Goal: Transaction & Acquisition: Obtain resource

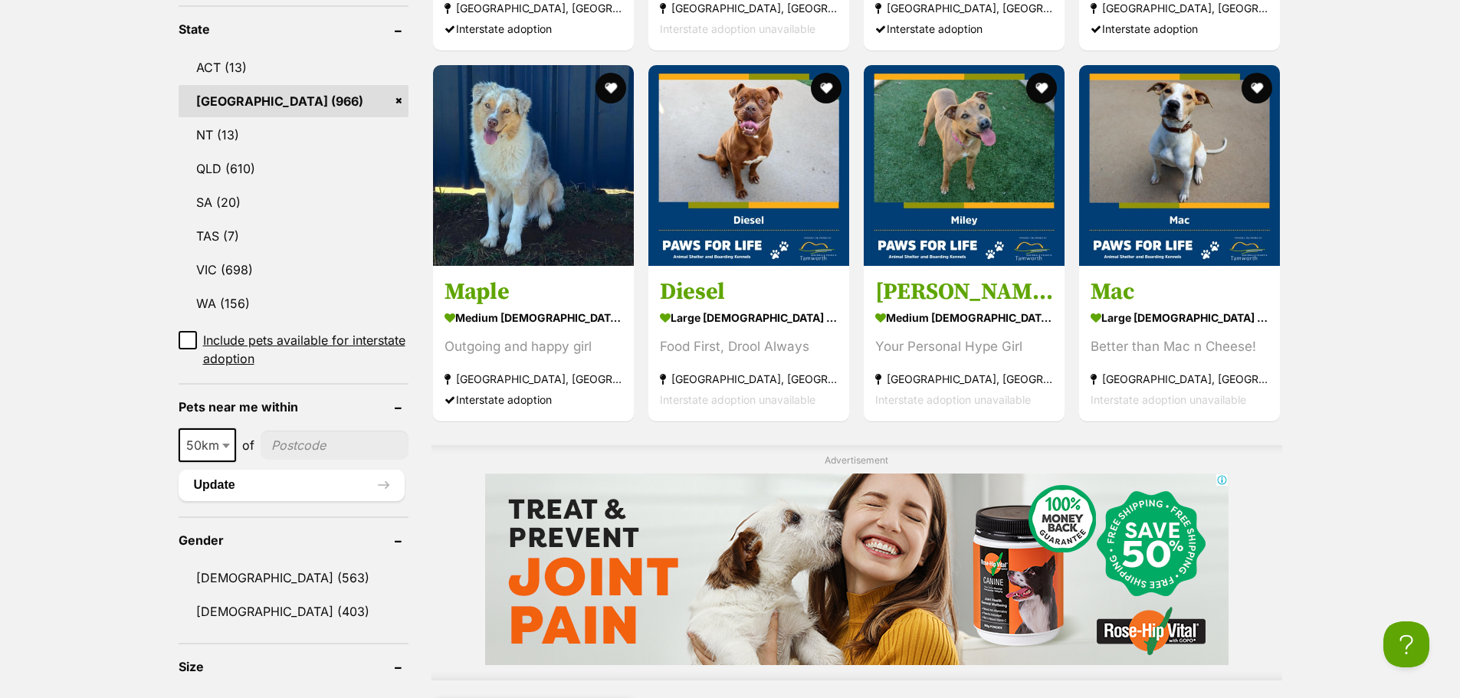
scroll to position [690, 0]
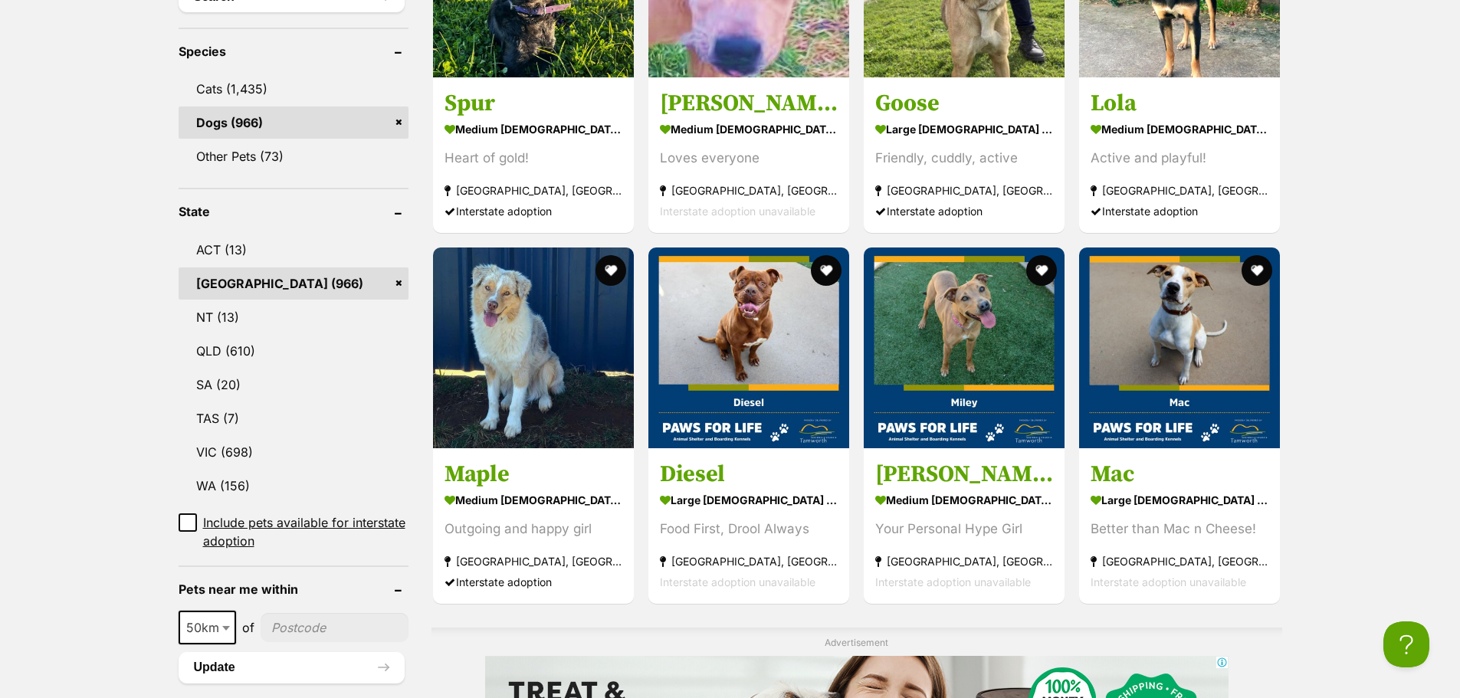
click at [399, 513] on span "Include pets available for interstate adoption" at bounding box center [305, 531] width 205 height 37
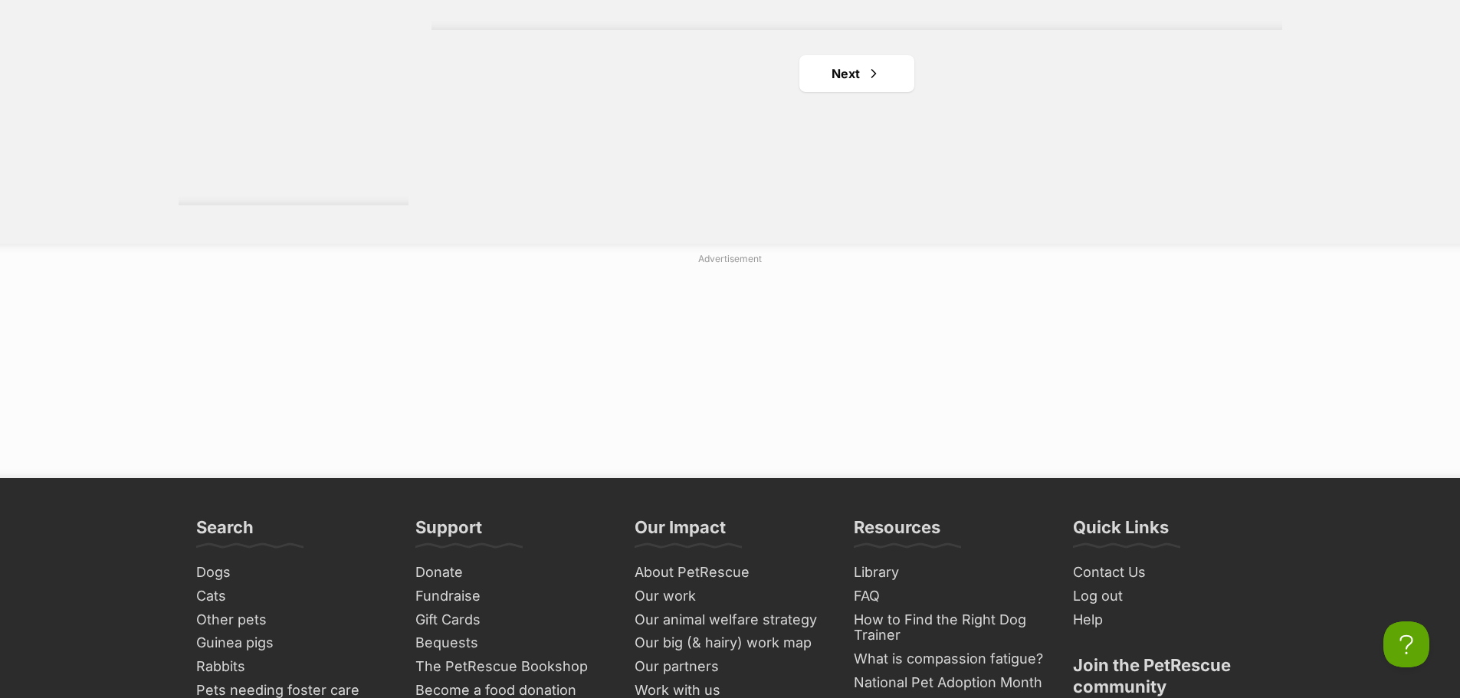
scroll to position [2912, 0]
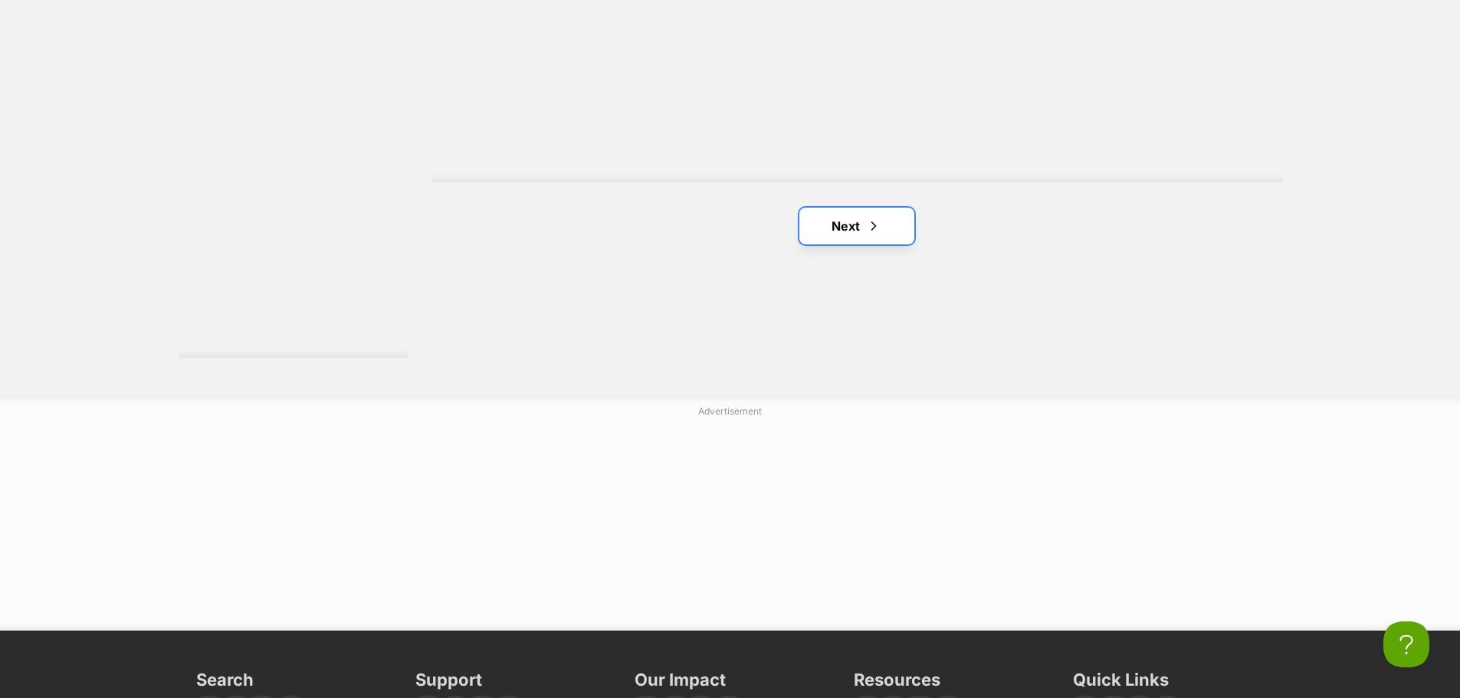
click at [858, 241] on link "Next" at bounding box center [856, 226] width 115 height 37
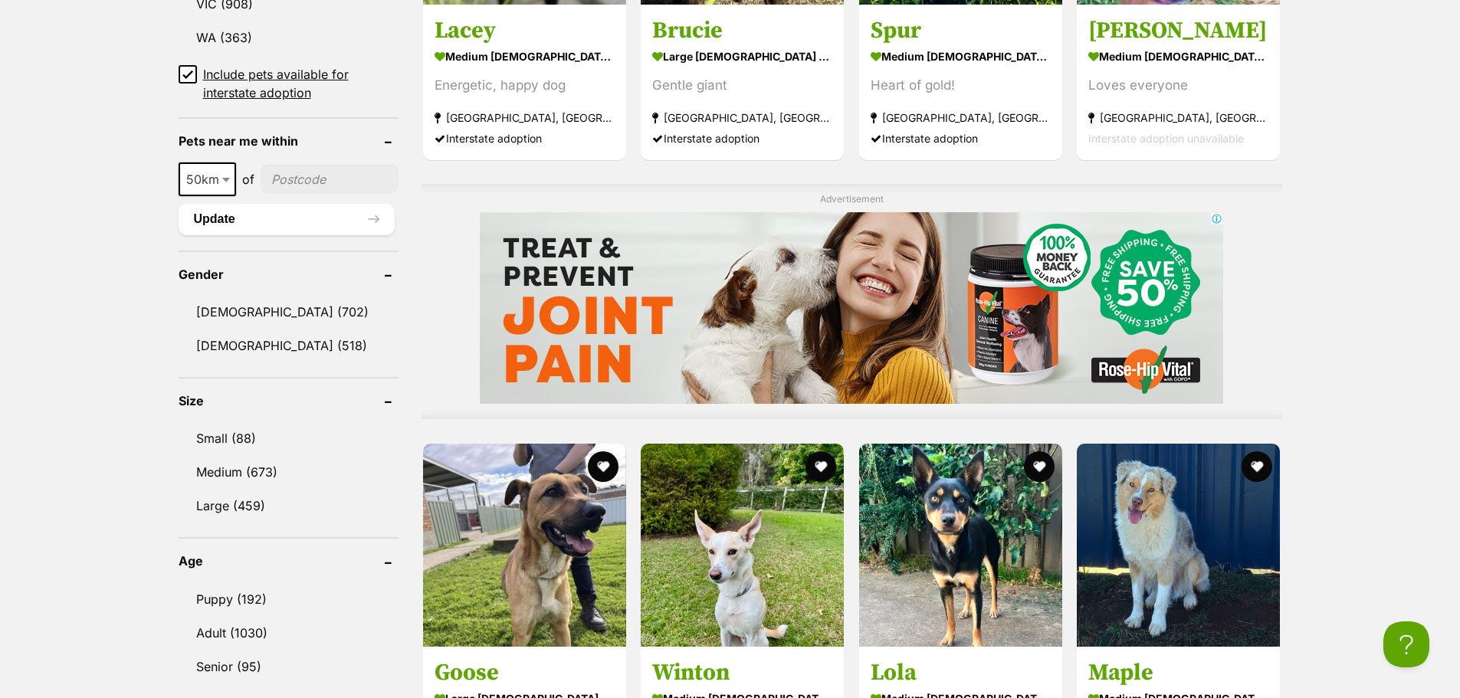
scroll to position [1533, 0]
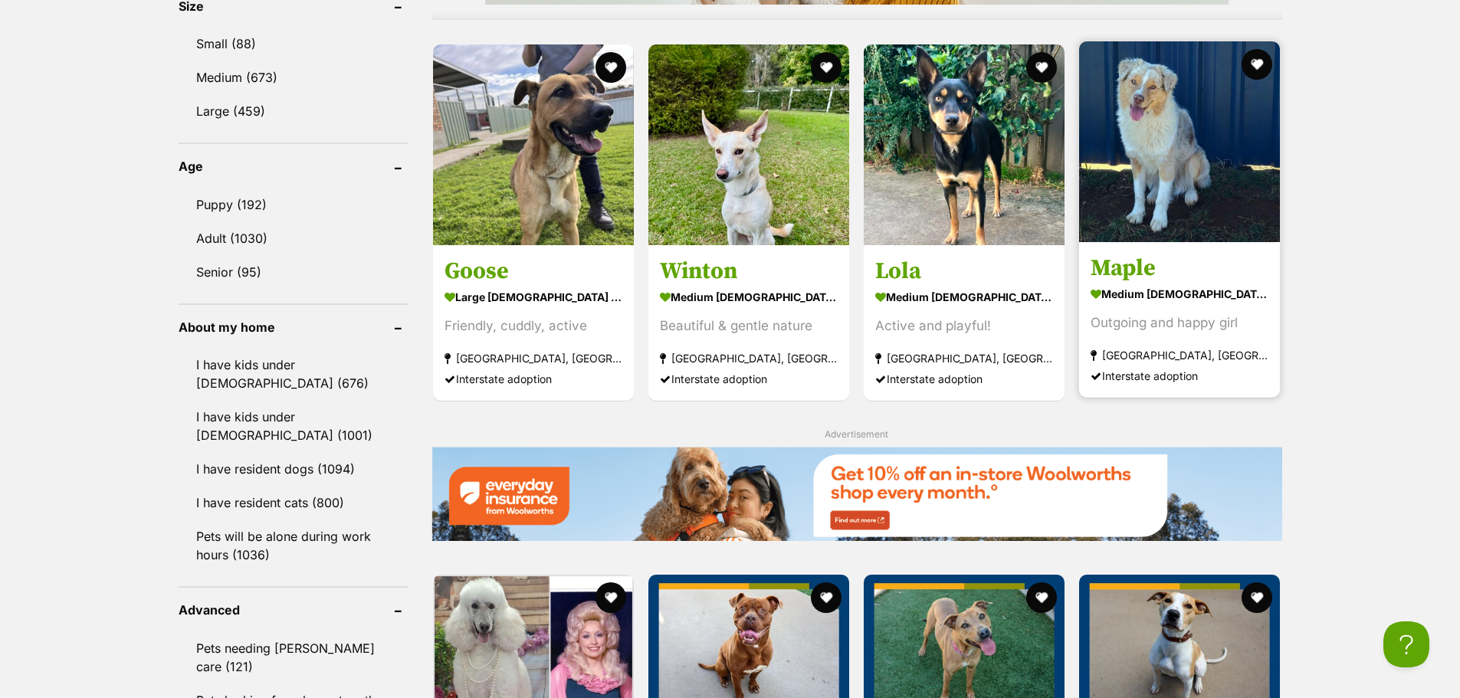
click at [1213, 166] on img at bounding box center [1179, 141] width 201 height 201
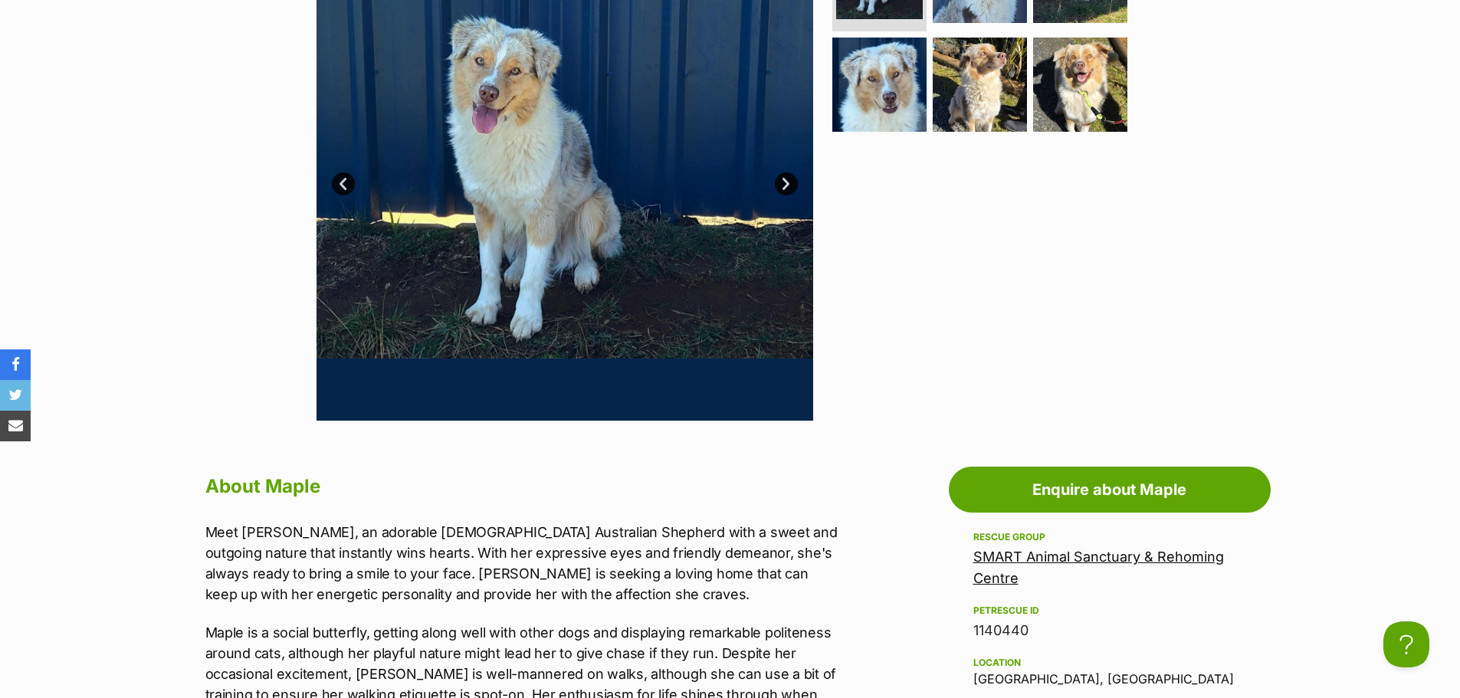
click at [992, 557] on link "SMART Animal Sanctuary & Rehoming Centre" at bounding box center [1098, 568] width 251 height 38
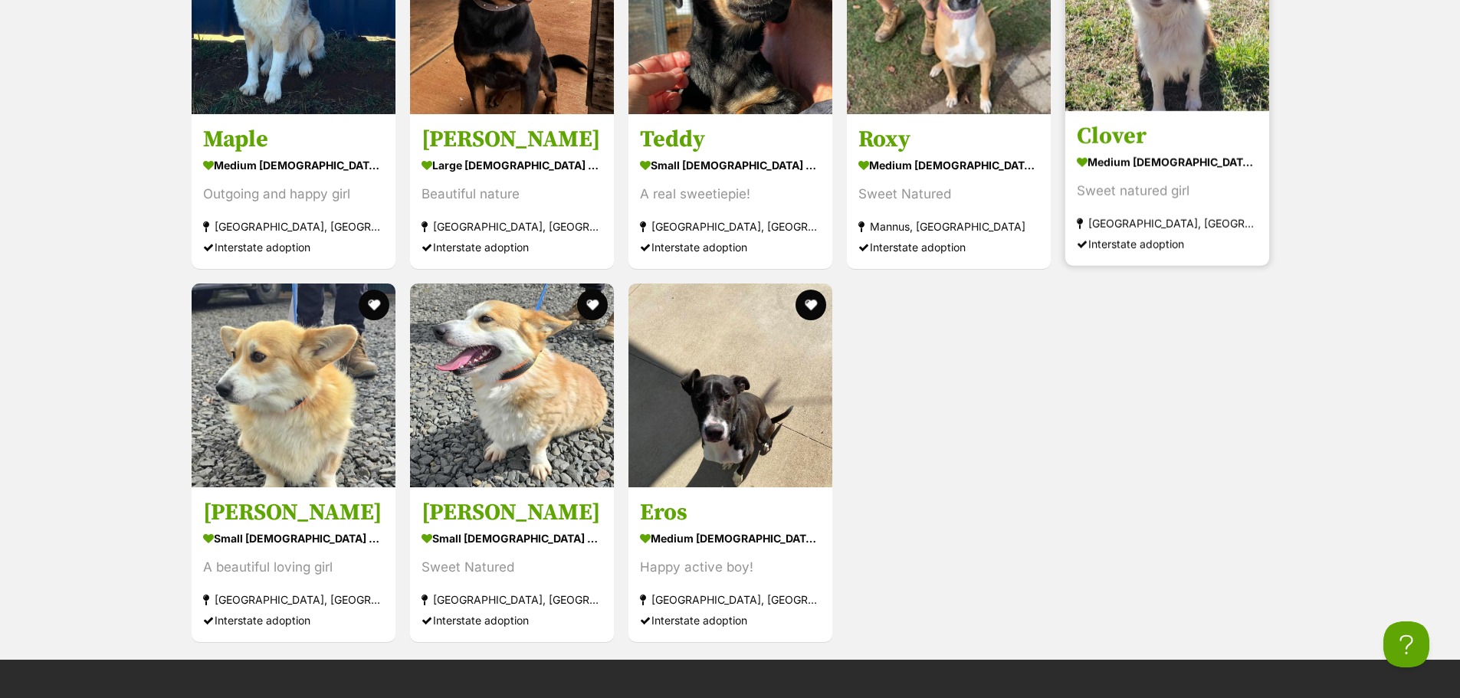
scroll to position [1763, 0]
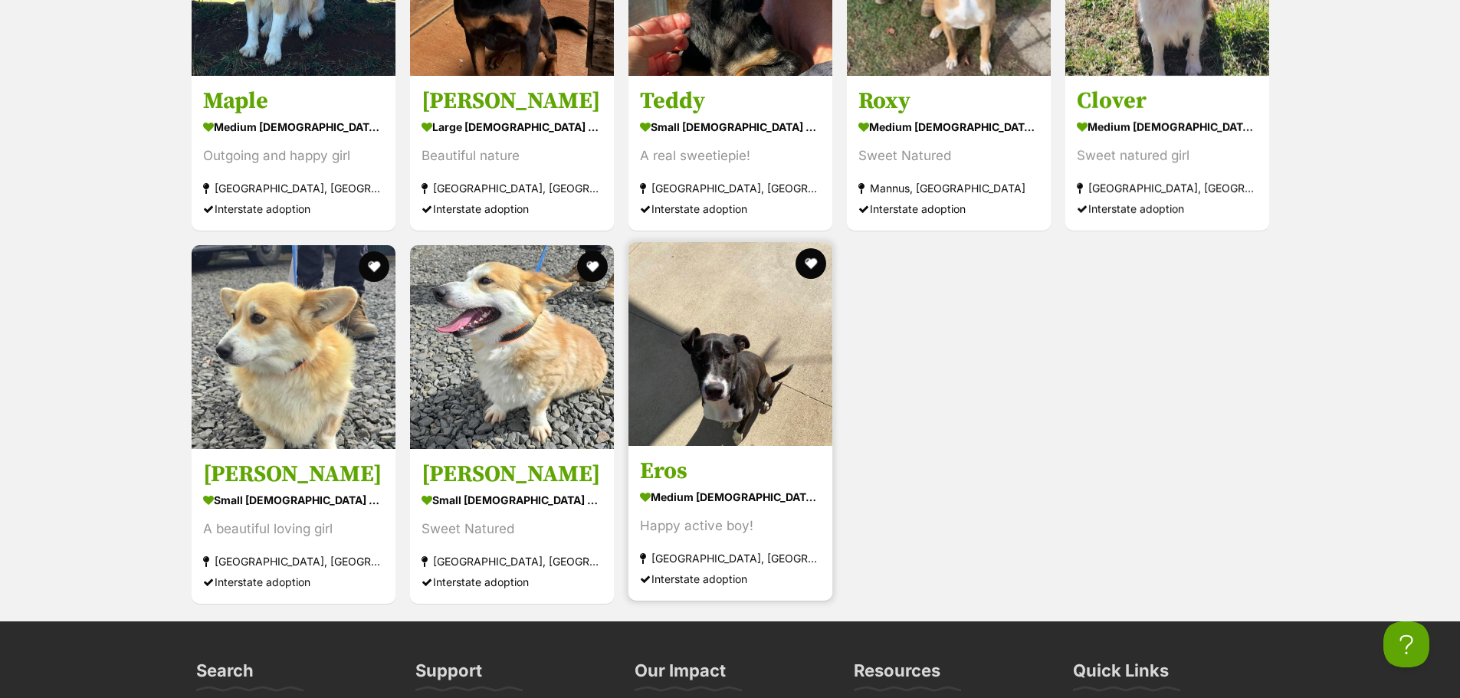
click at [730, 343] on img at bounding box center [730, 344] width 204 height 204
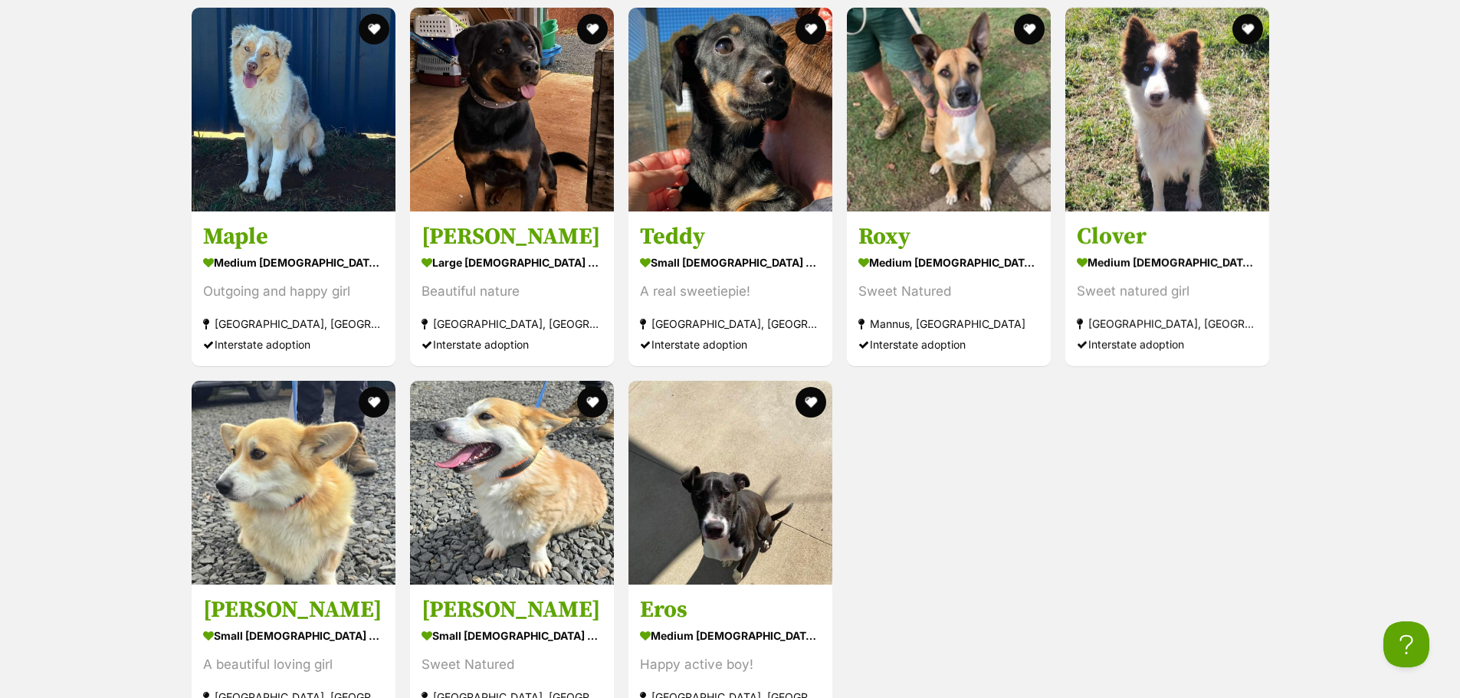
scroll to position [1456, 0]
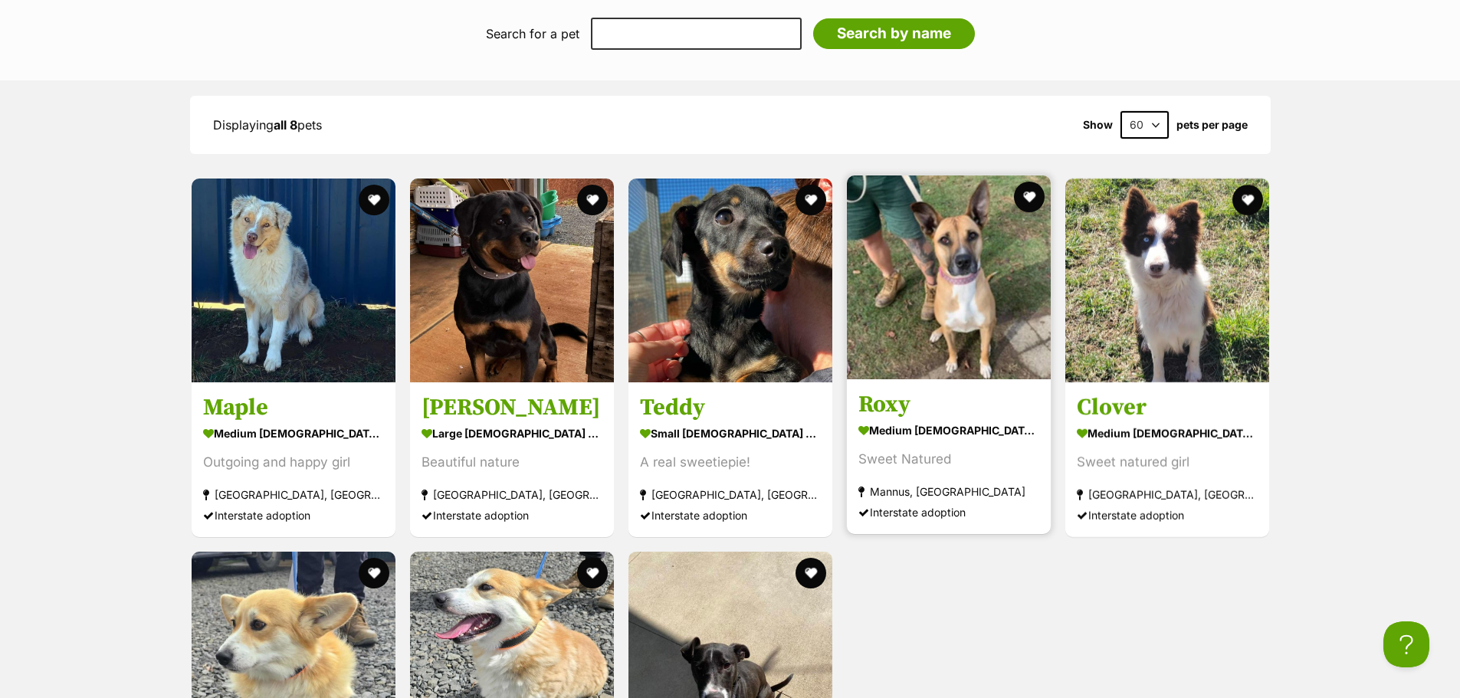
click at [999, 261] on img at bounding box center [949, 277] width 204 height 204
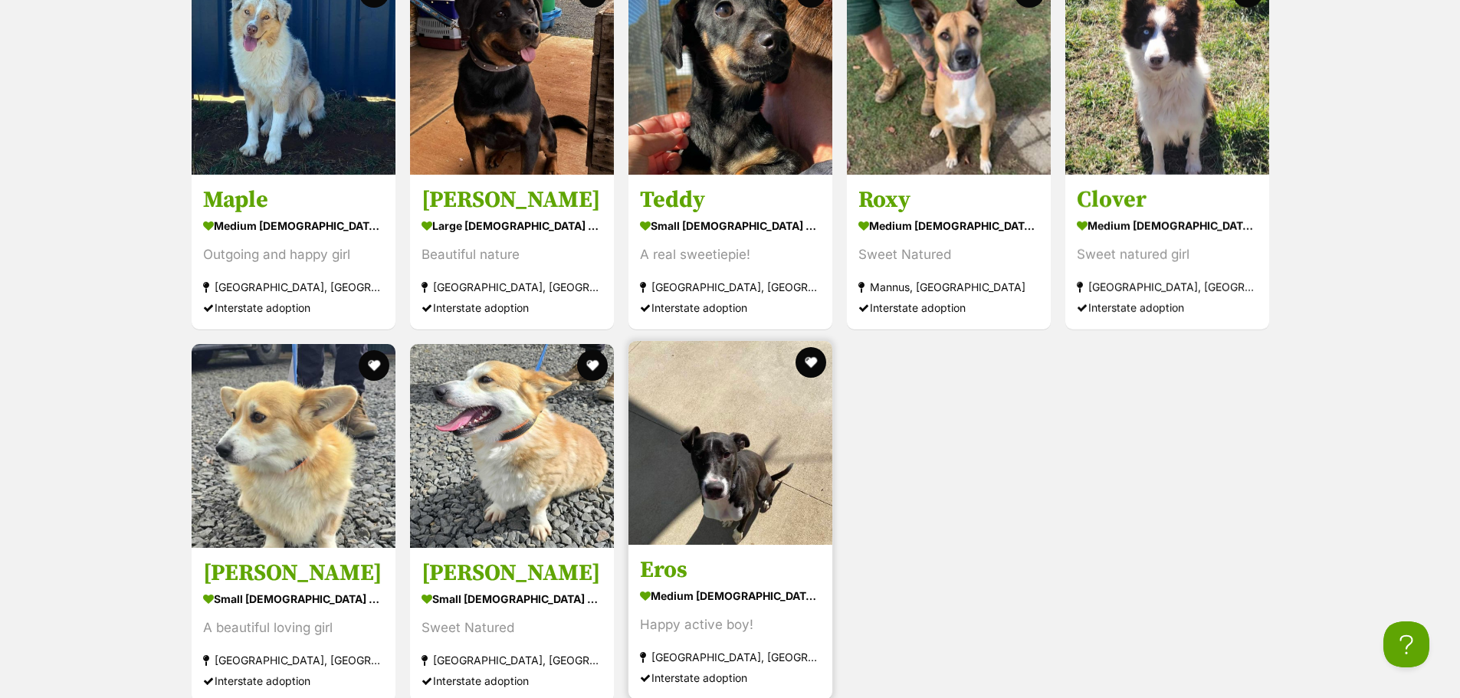
scroll to position [1686, 0]
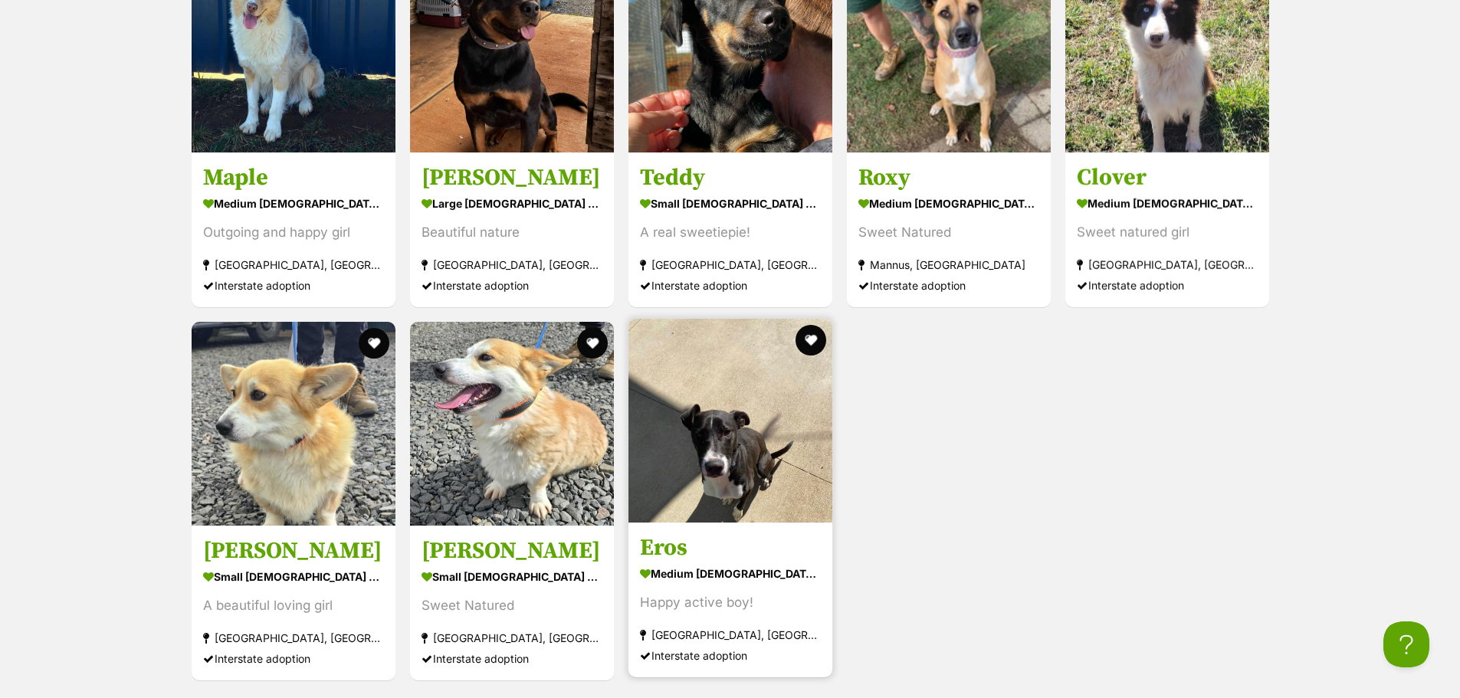
click at [699, 414] on img at bounding box center [730, 421] width 204 height 204
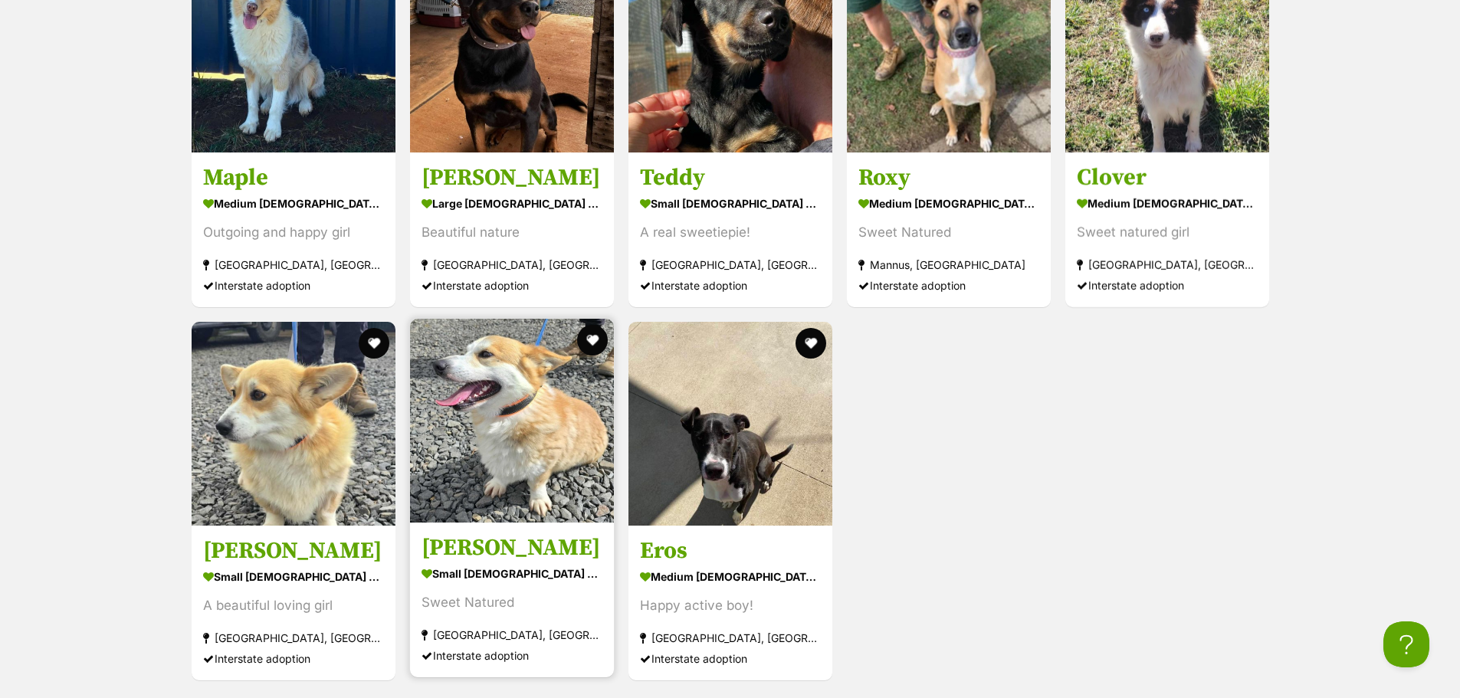
click at [461, 466] on img at bounding box center [512, 421] width 204 height 204
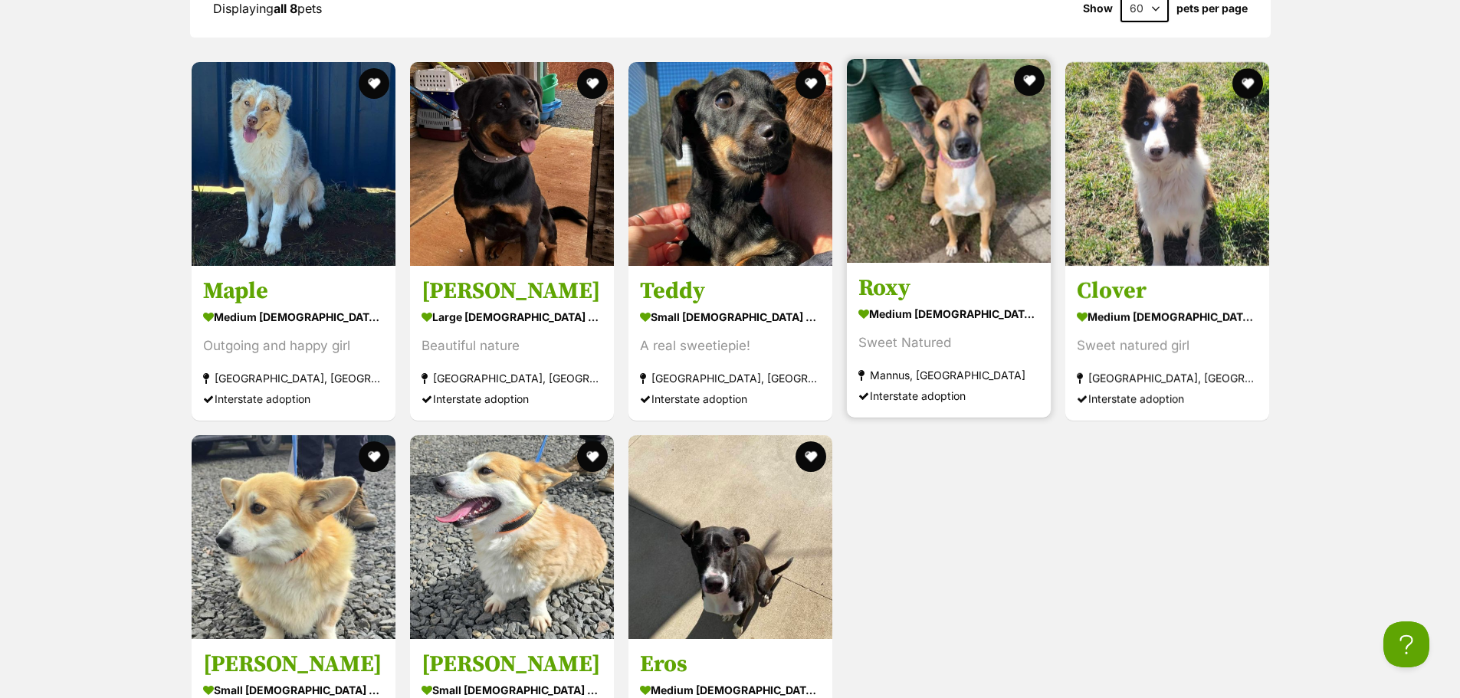
scroll to position [1456, 0]
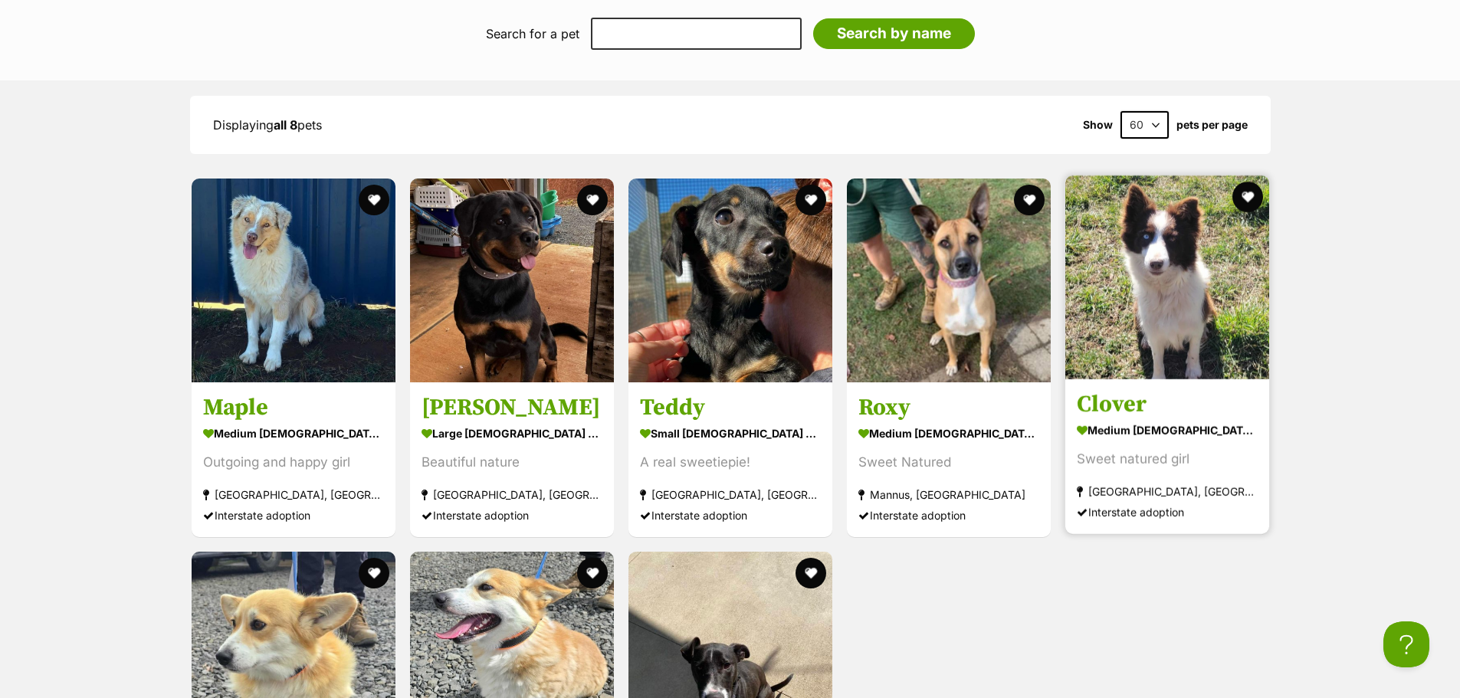
click at [1133, 390] on h3 "Clover" at bounding box center [1167, 404] width 181 height 29
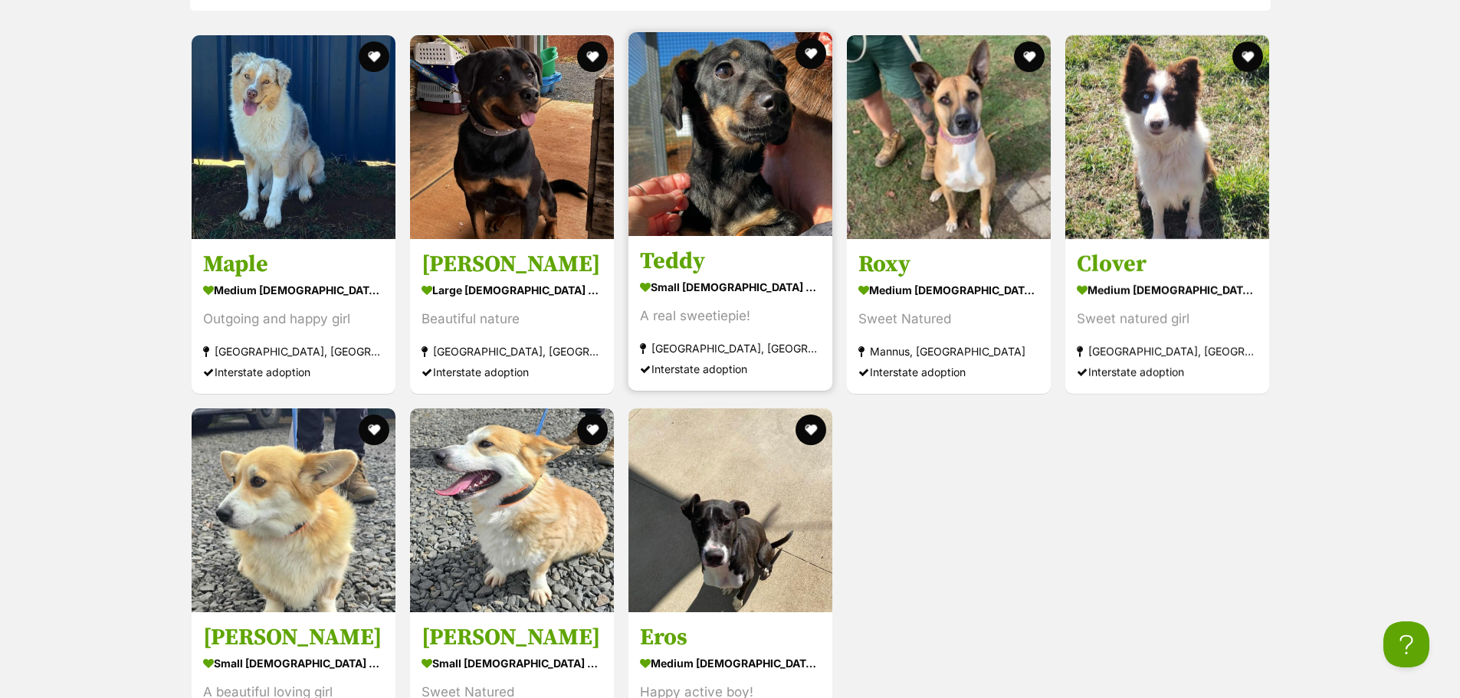
scroll to position [1533, 0]
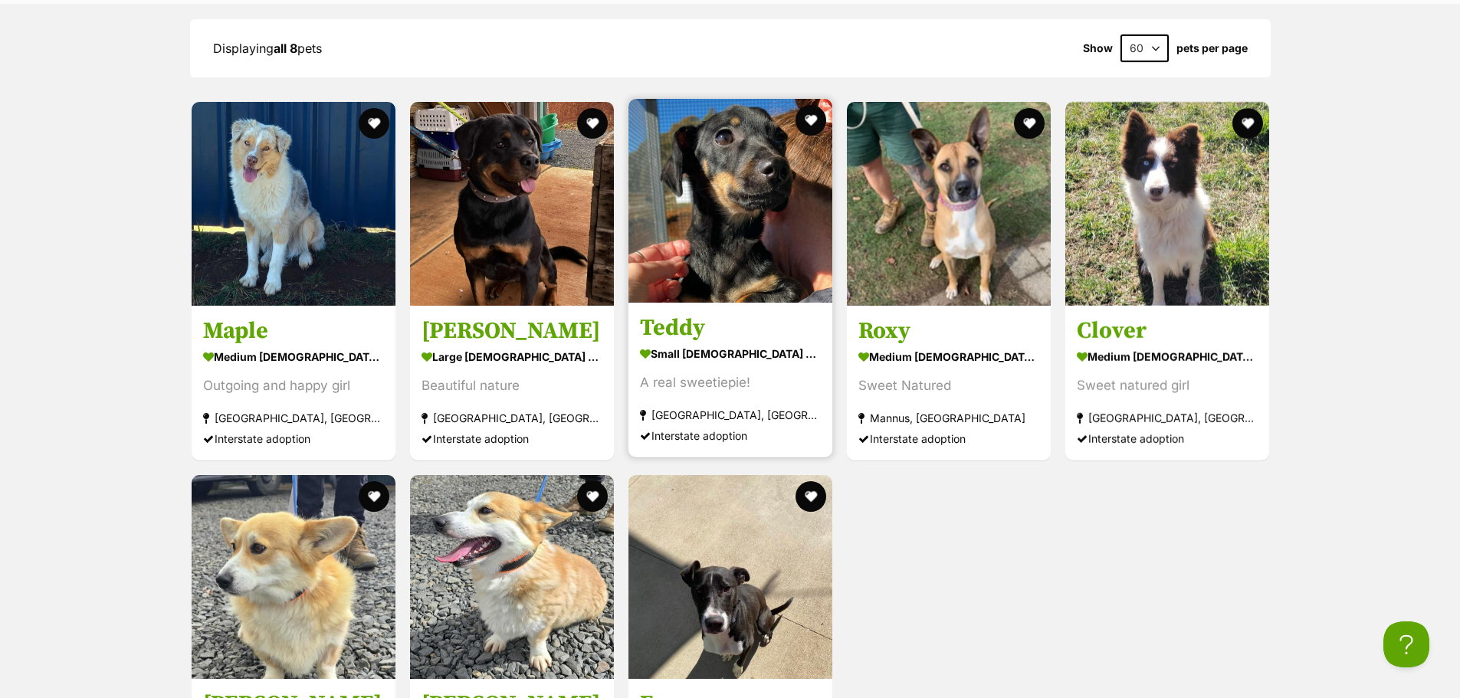
click at [683, 280] on img at bounding box center [730, 201] width 204 height 204
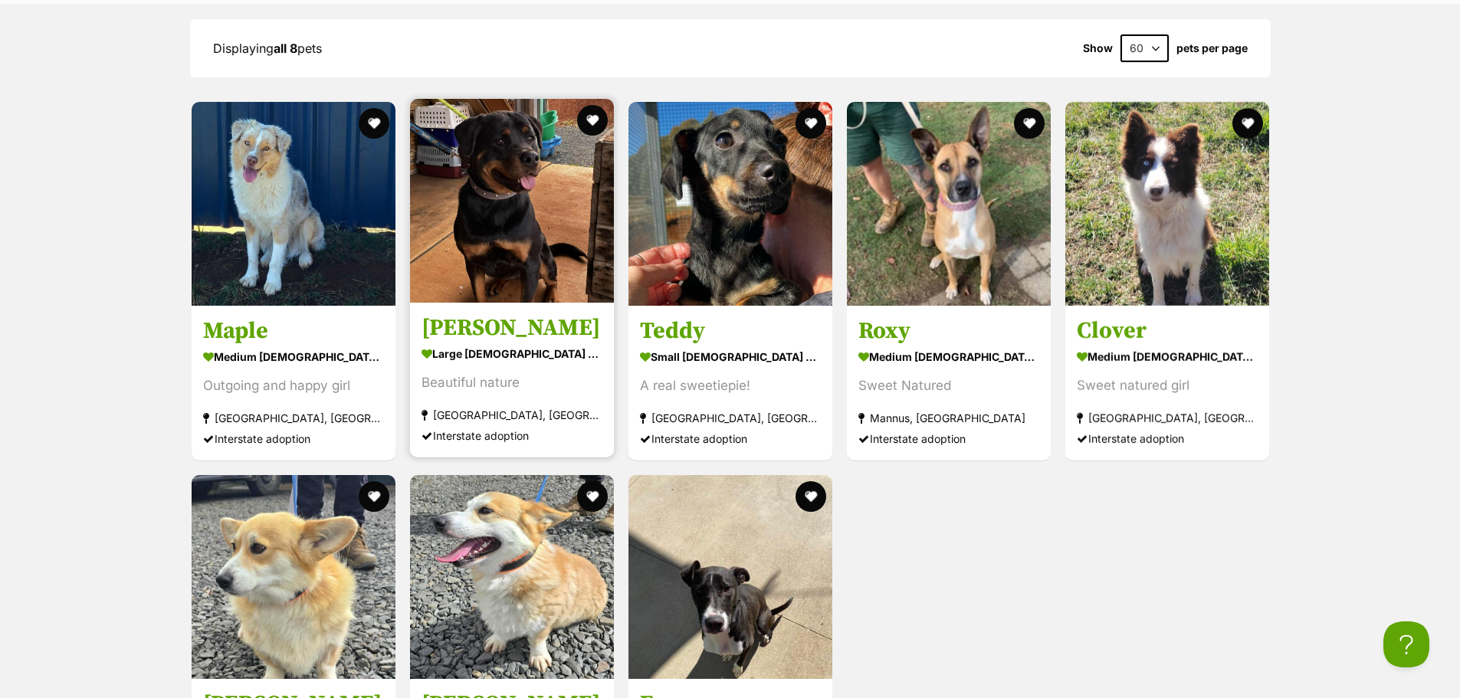
click at [589, 267] on img at bounding box center [512, 201] width 204 height 204
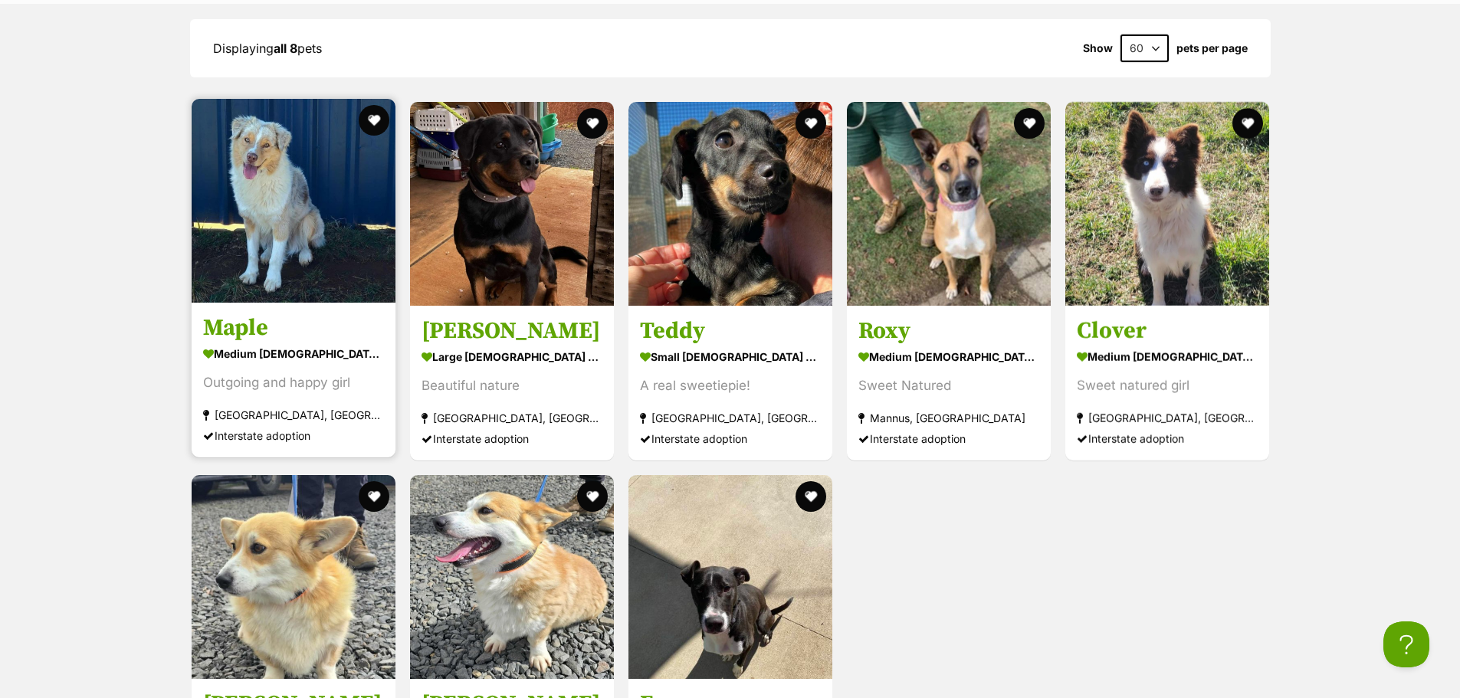
click at [294, 204] on img at bounding box center [294, 201] width 204 height 204
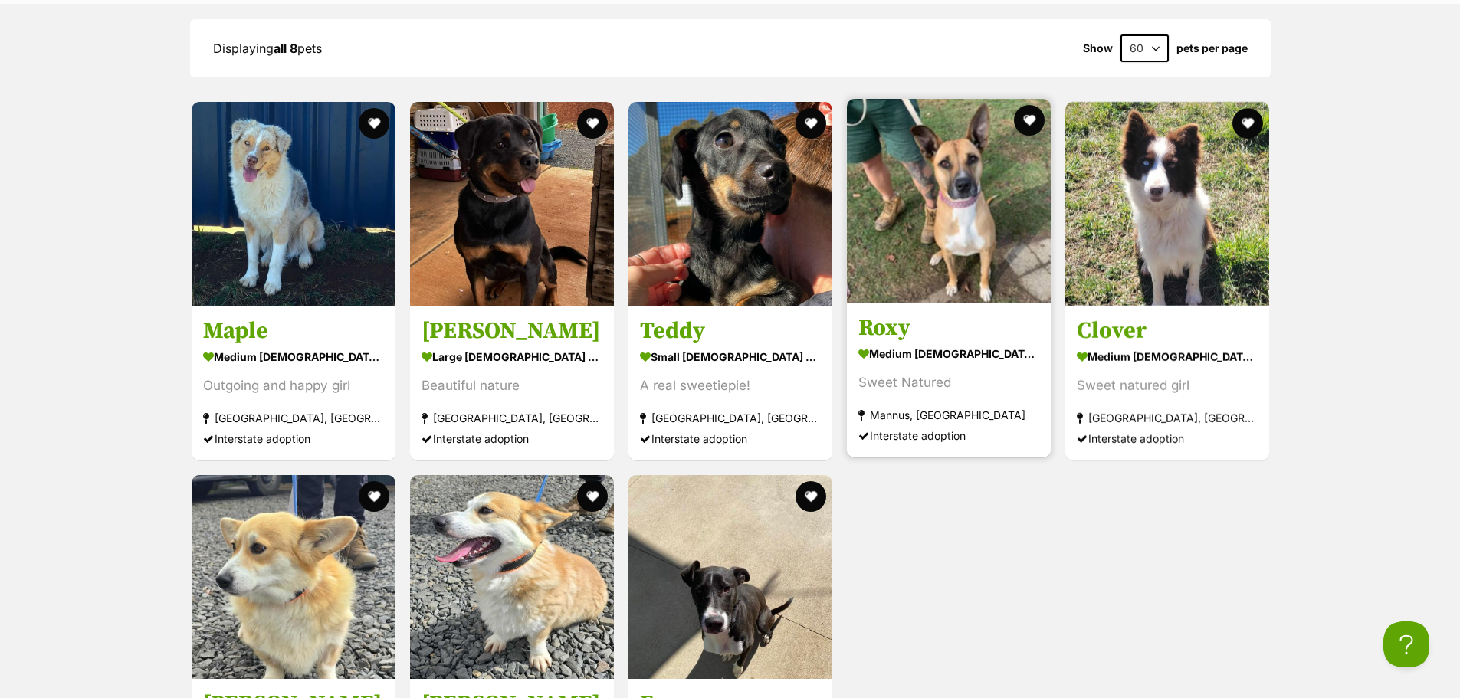
click at [932, 241] on img at bounding box center [949, 201] width 204 height 204
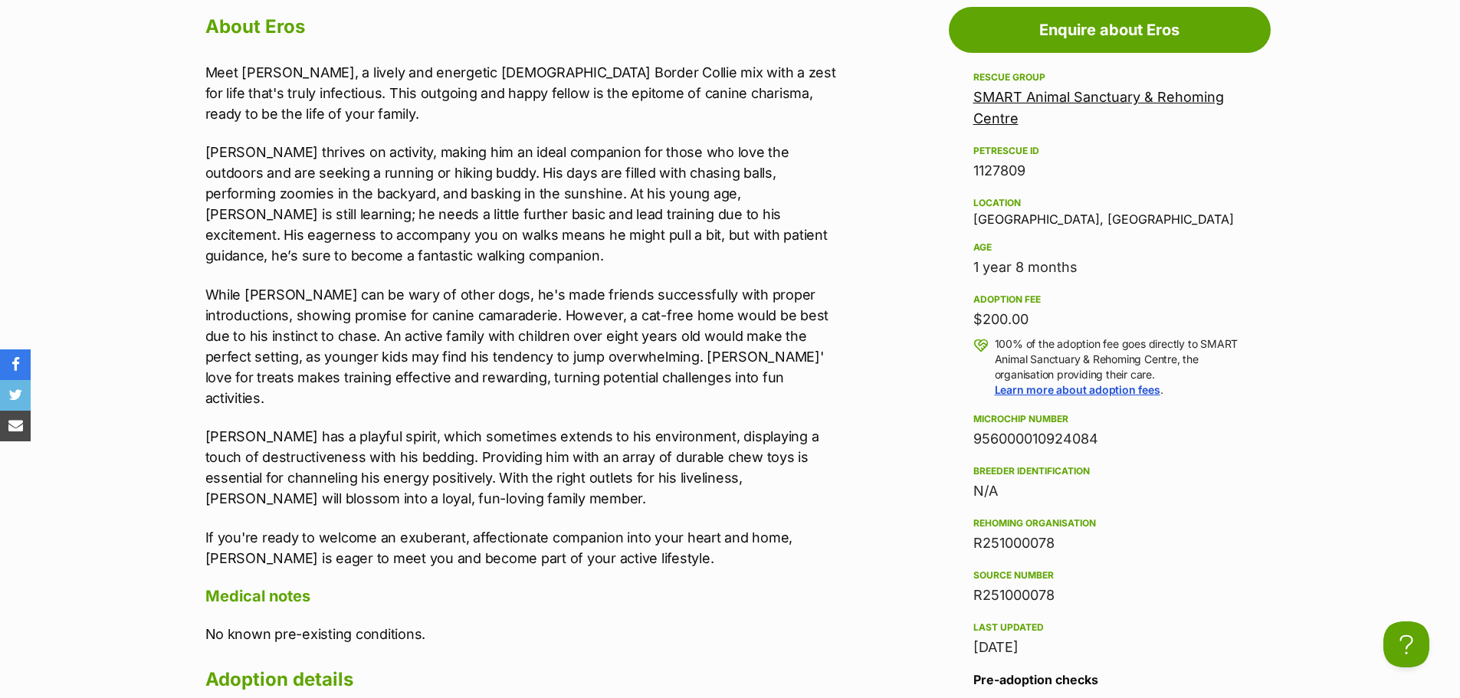
scroll to position [613, 0]
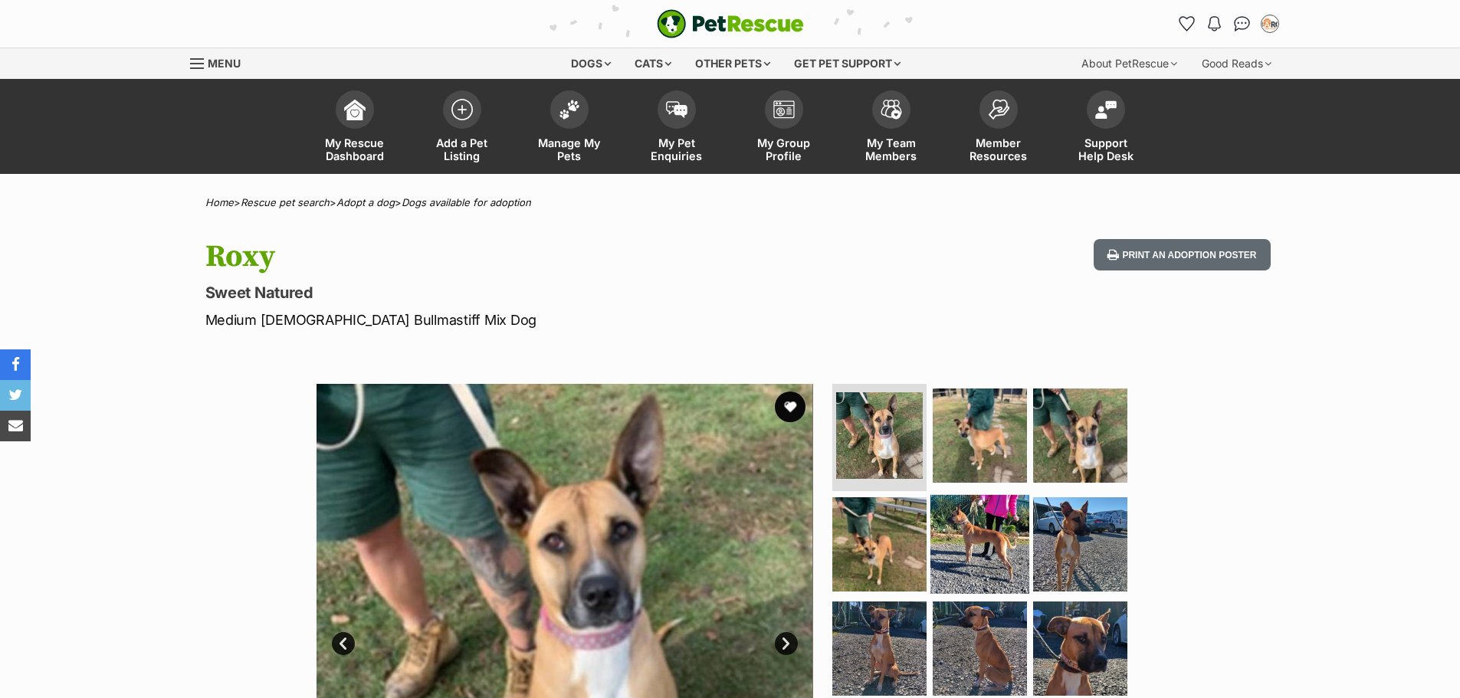
scroll to position [153, 0]
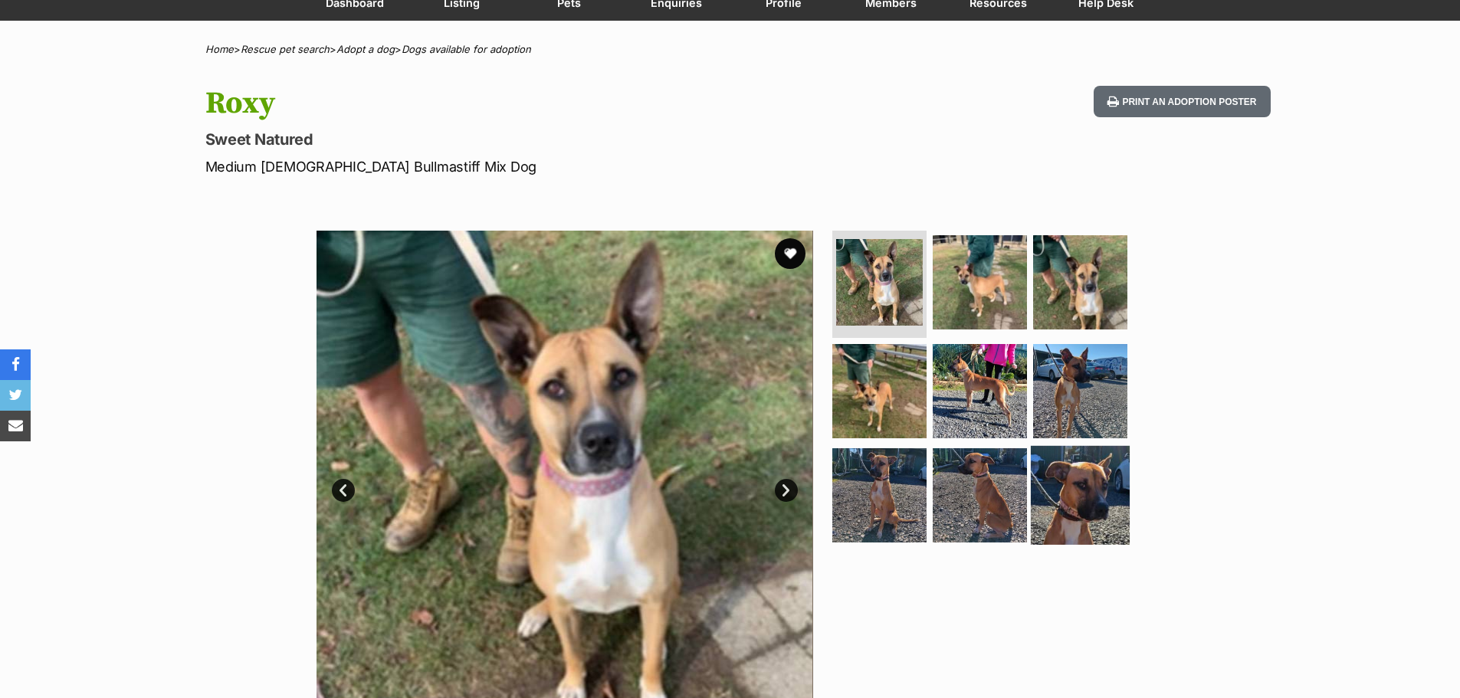
click at [1063, 484] on img at bounding box center [1080, 494] width 99 height 99
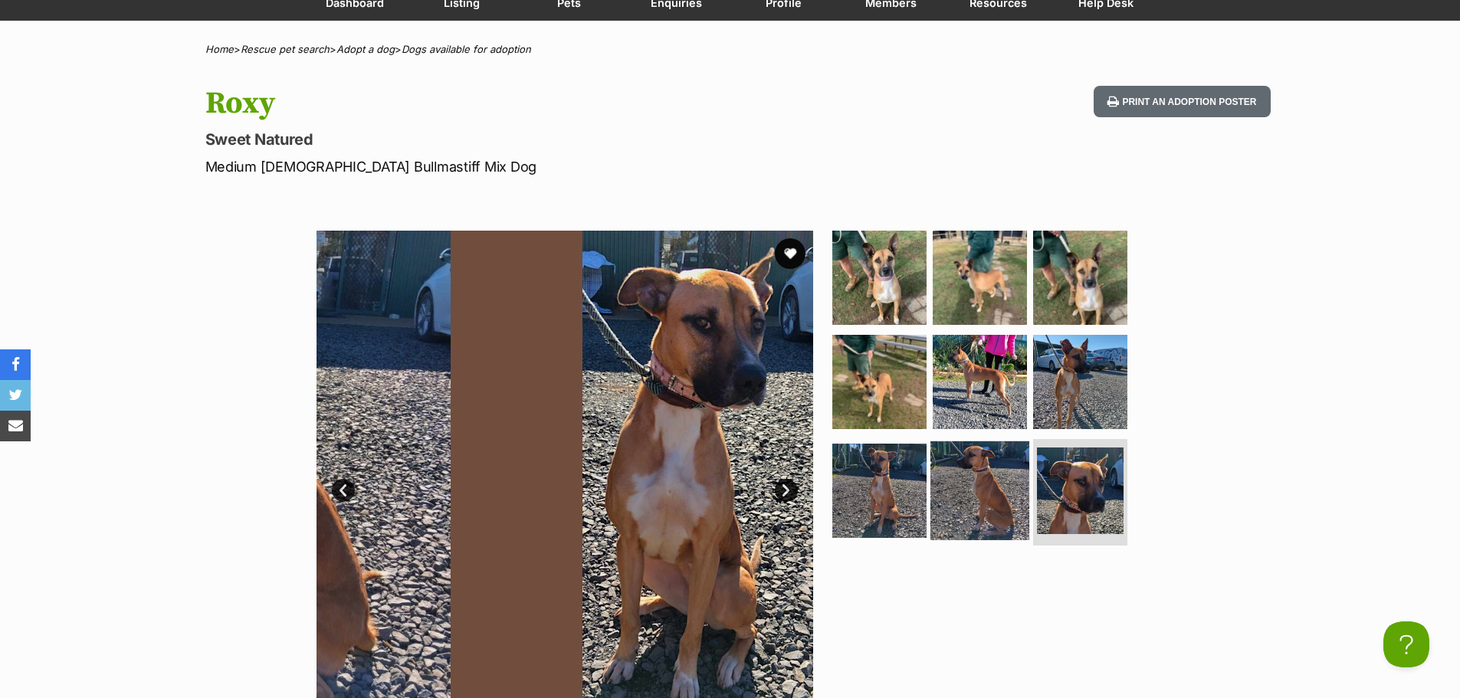
scroll to position [0, 0]
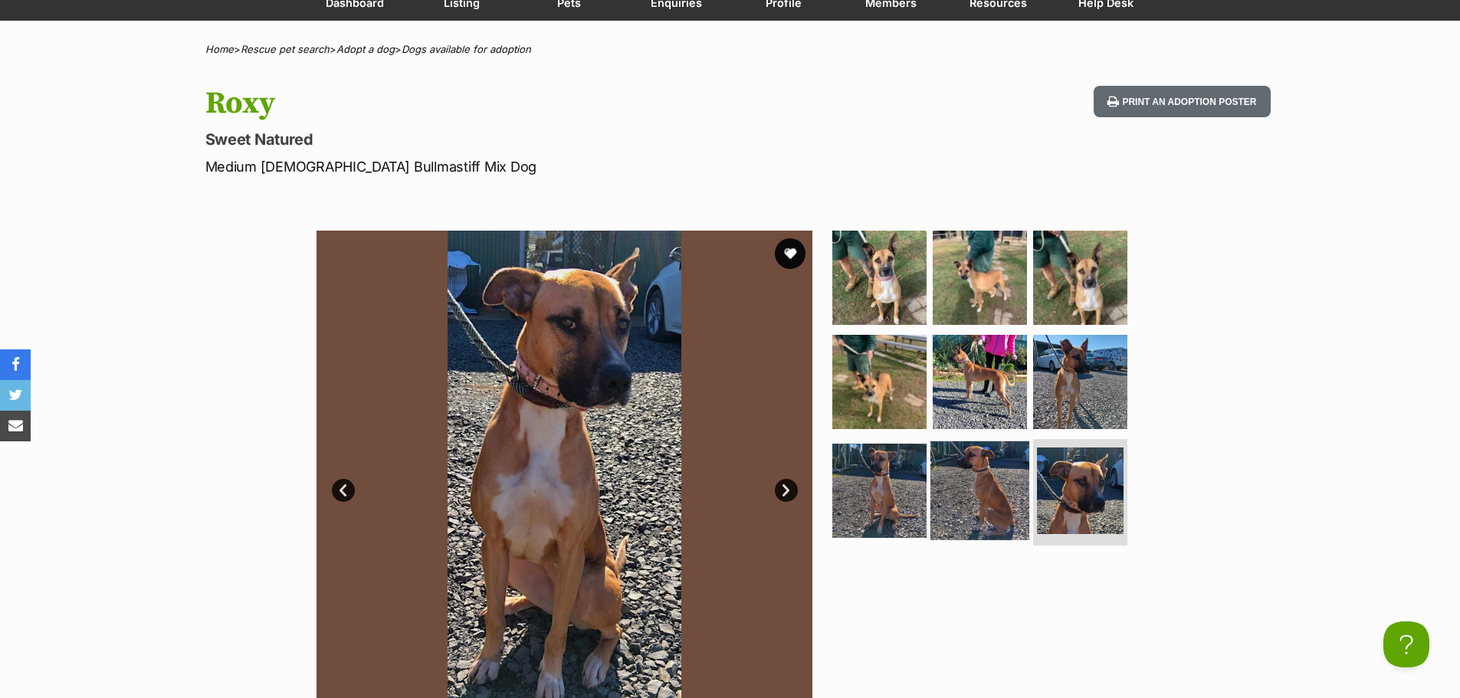
click at [1001, 500] on img at bounding box center [979, 490] width 99 height 99
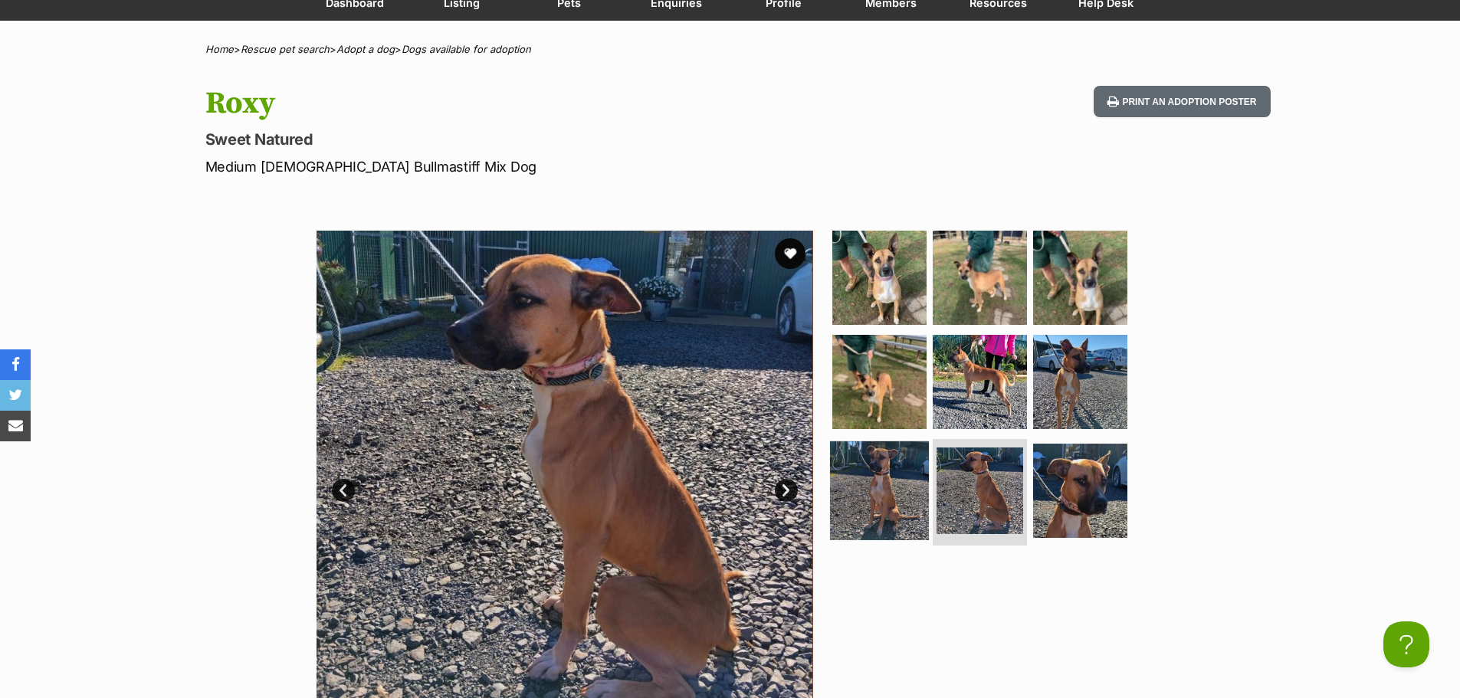
click at [893, 496] on img at bounding box center [879, 490] width 99 height 99
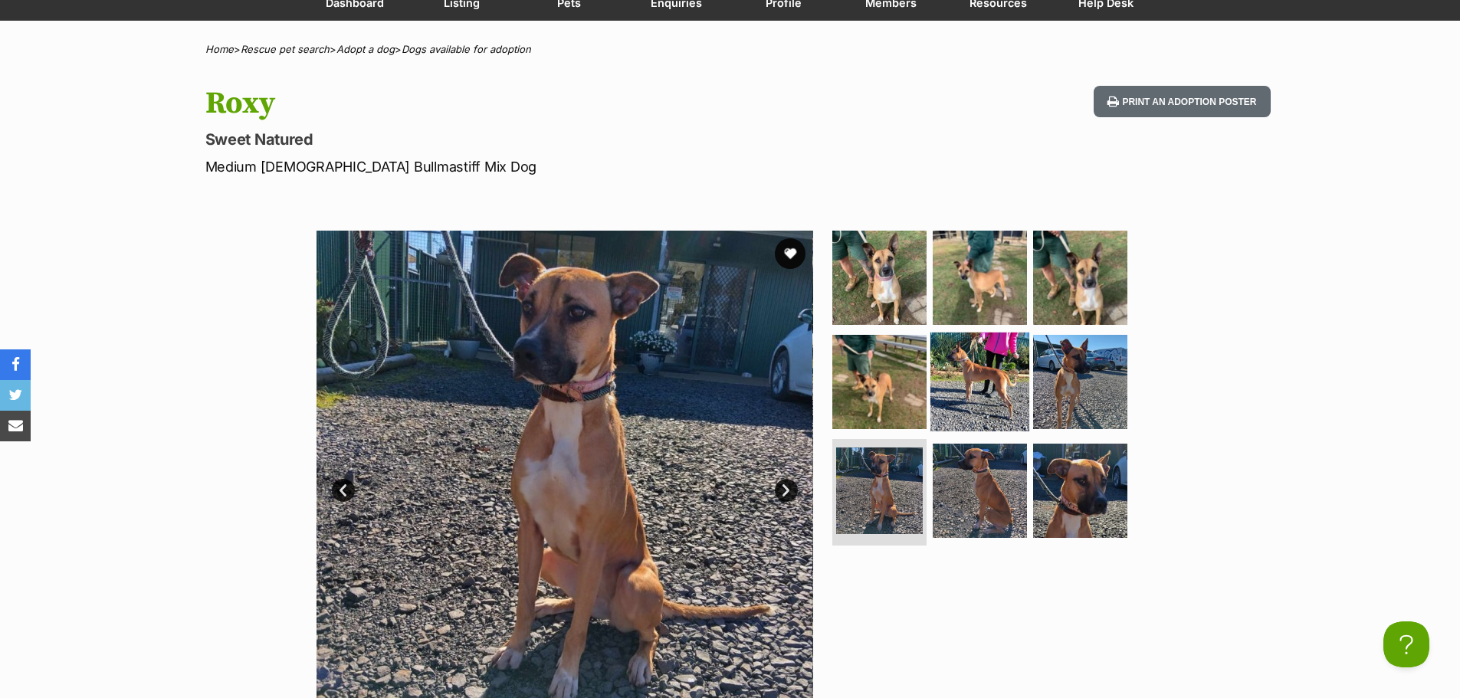
click at [997, 384] on img at bounding box center [979, 382] width 99 height 99
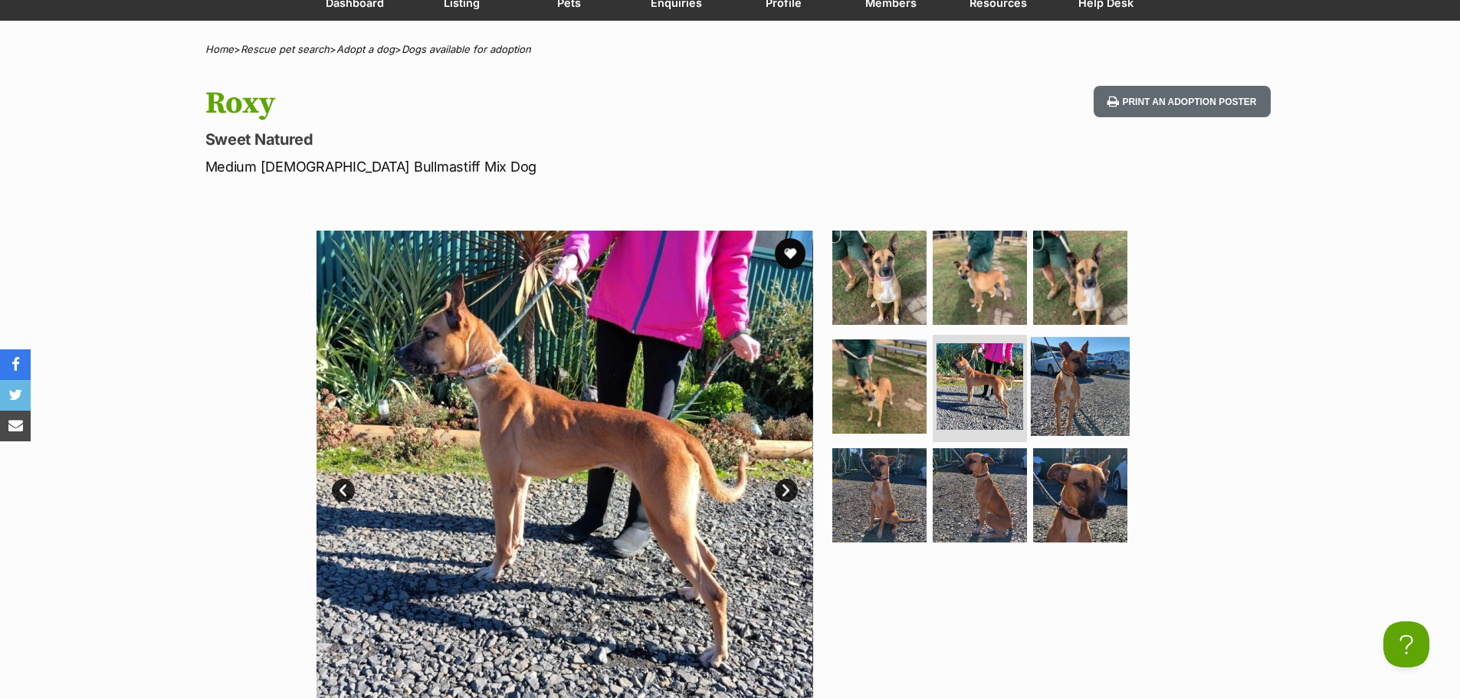
click at [1075, 374] on img at bounding box center [1080, 386] width 99 height 99
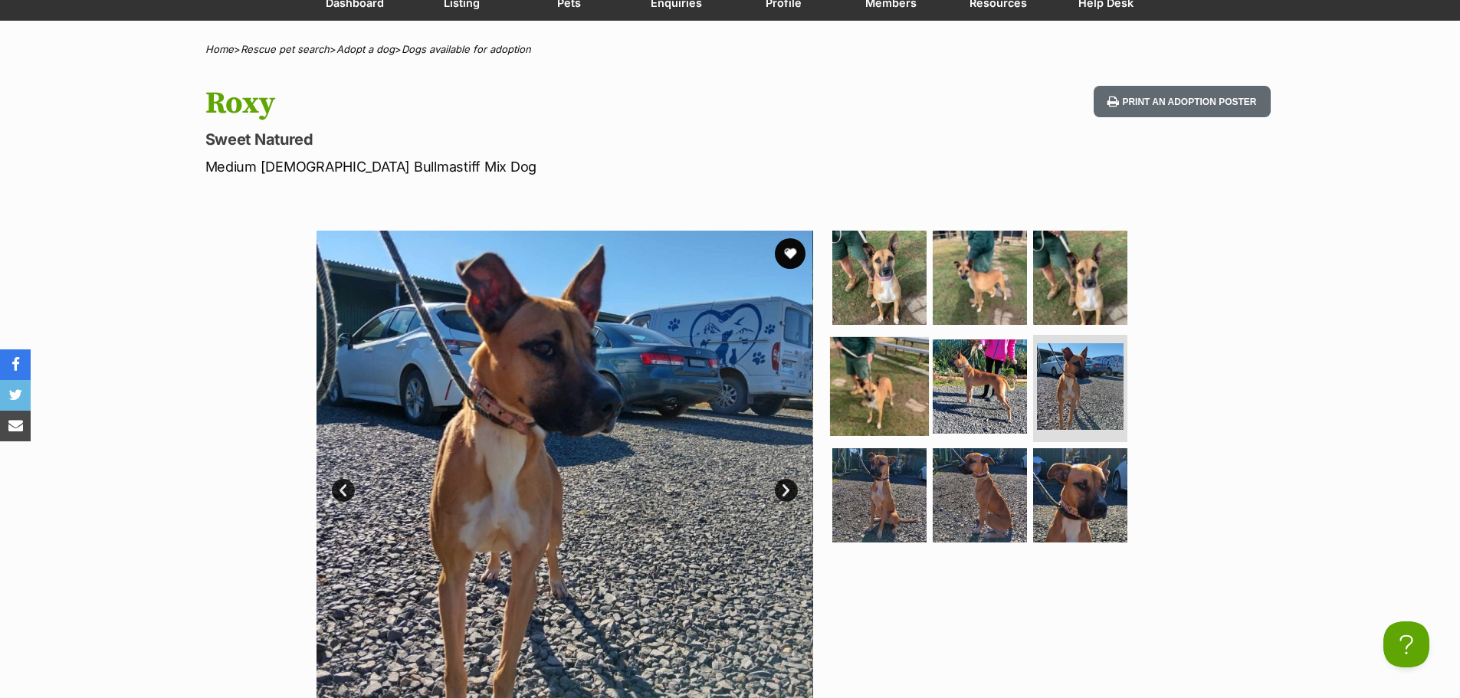
click at [880, 372] on img at bounding box center [879, 386] width 99 height 99
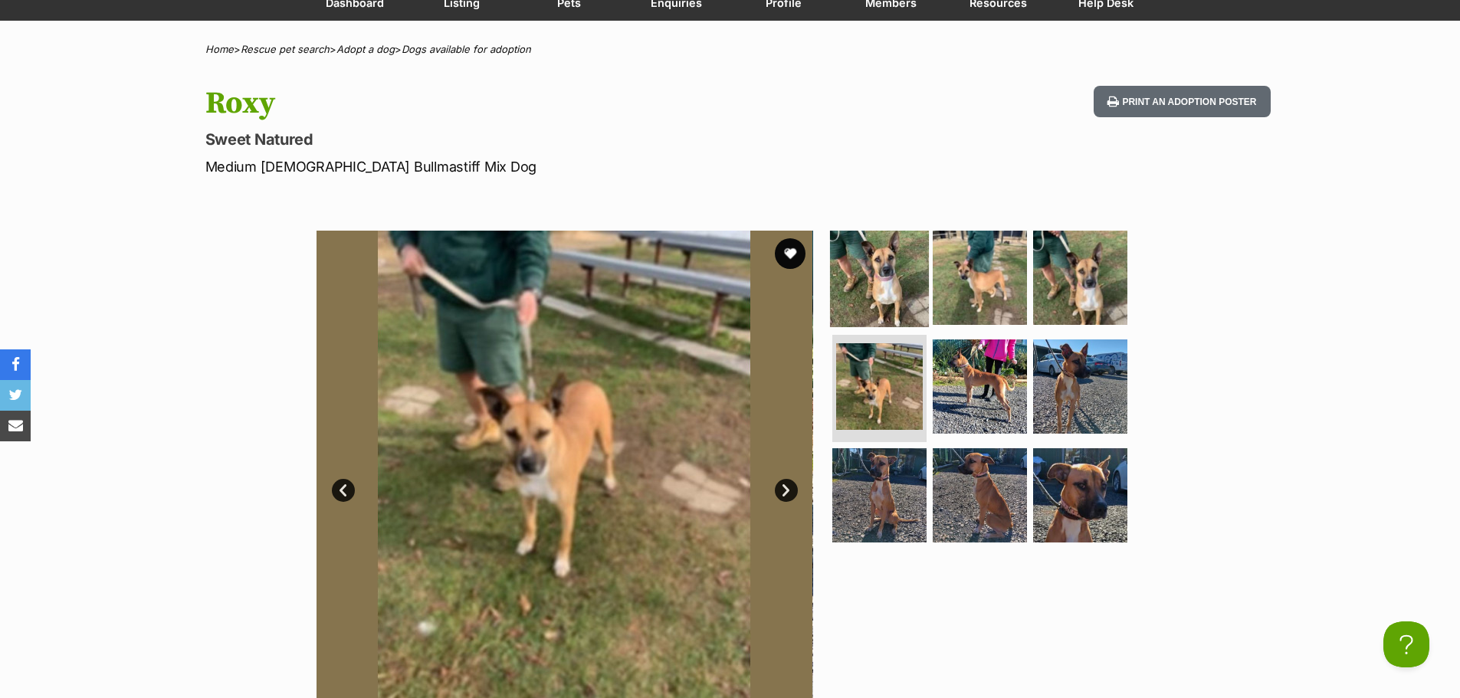
click at [898, 288] on img at bounding box center [879, 277] width 99 height 99
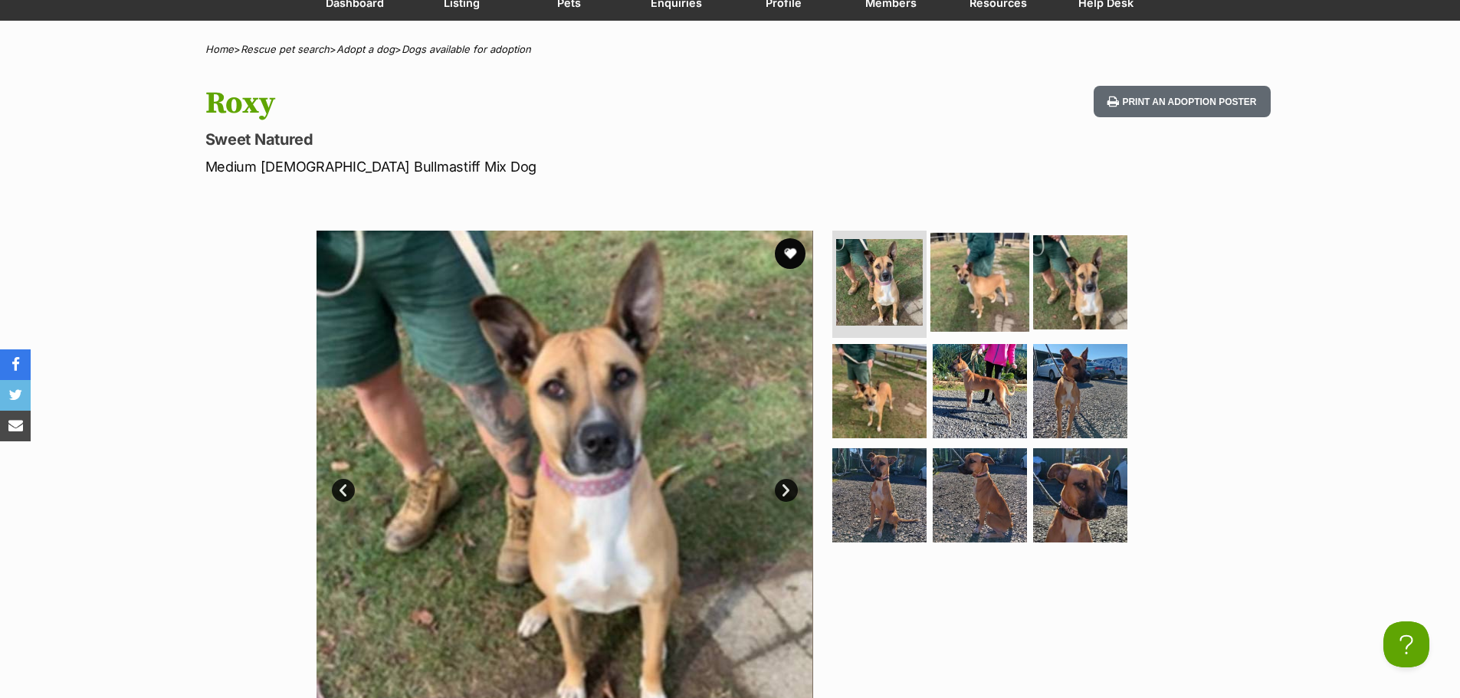
click at [973, 269] on img at bounding box center [979, 282] width 99 height 99
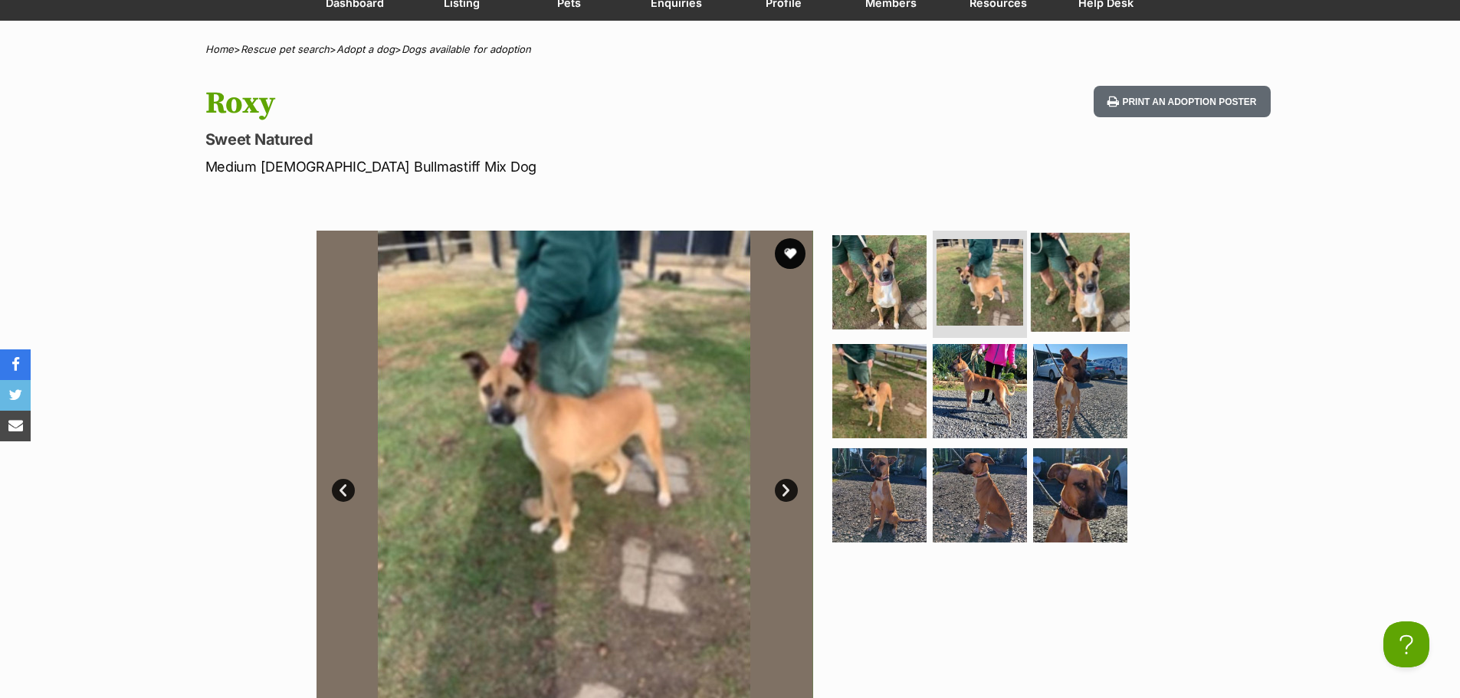
click at [1102, 268] on img at bounding box center [1080, 282] width 99 height 99
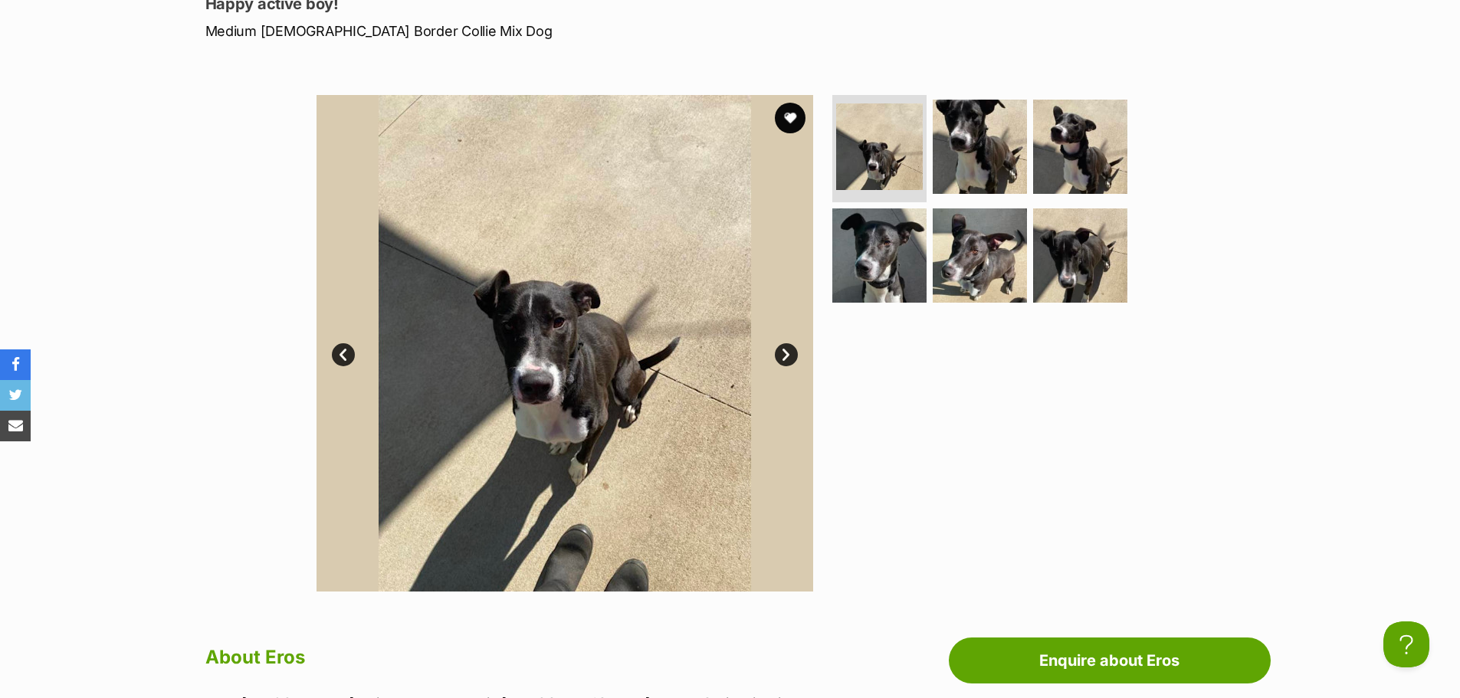
scroll to position [77, 0]
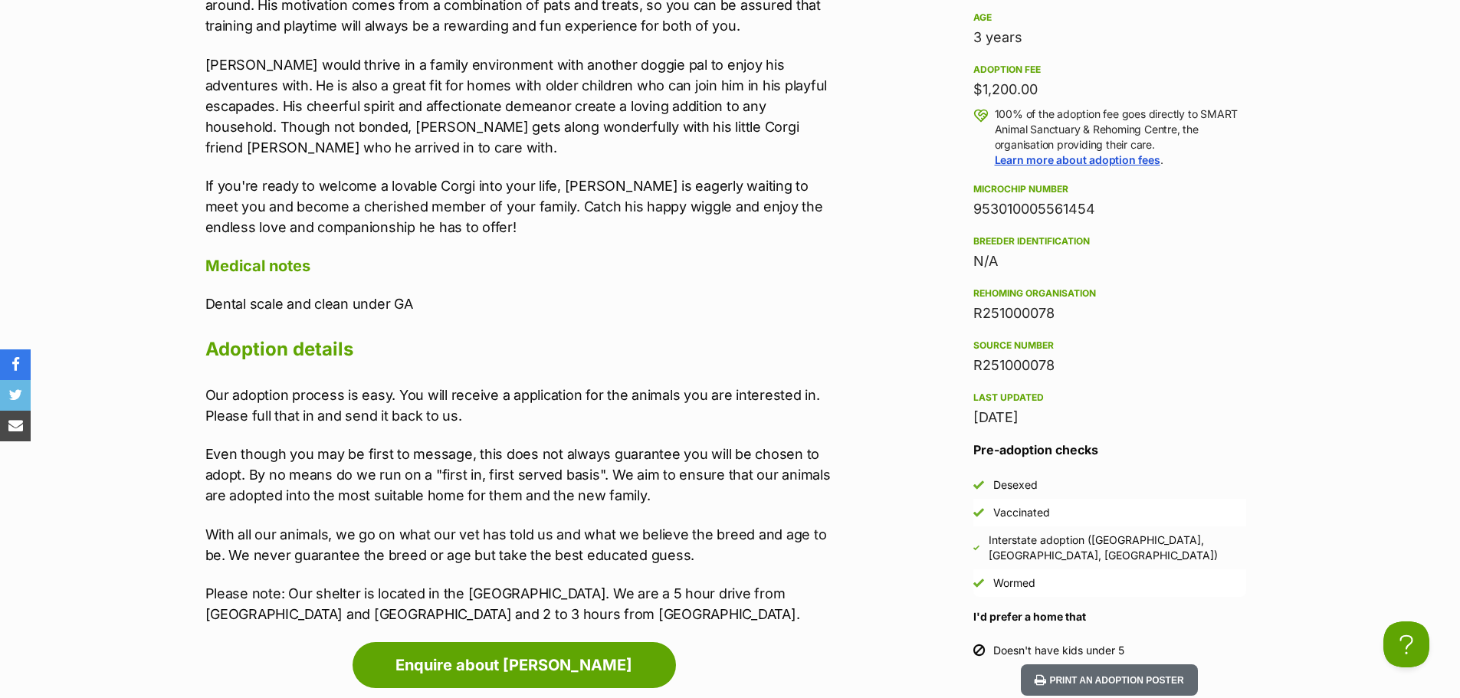
scroll to position [1686, 0]
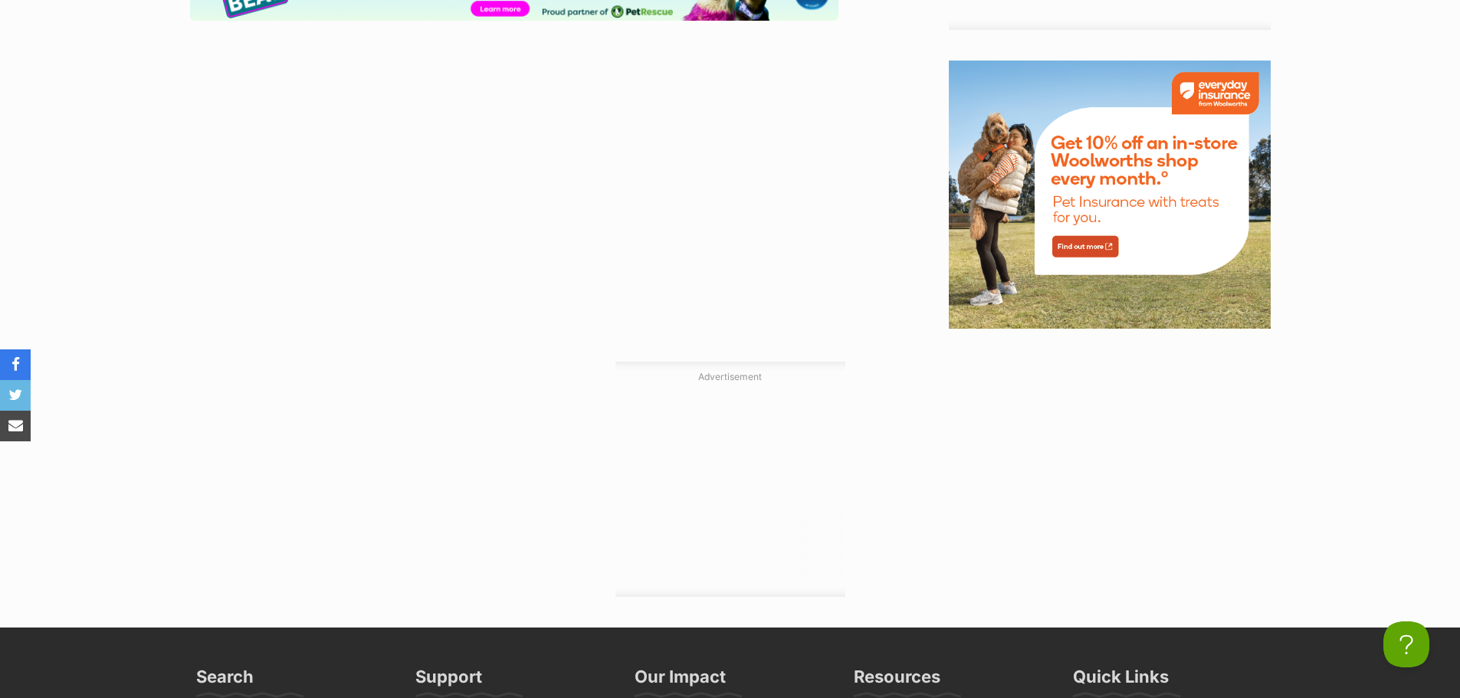
scroll to position [2069, 0]
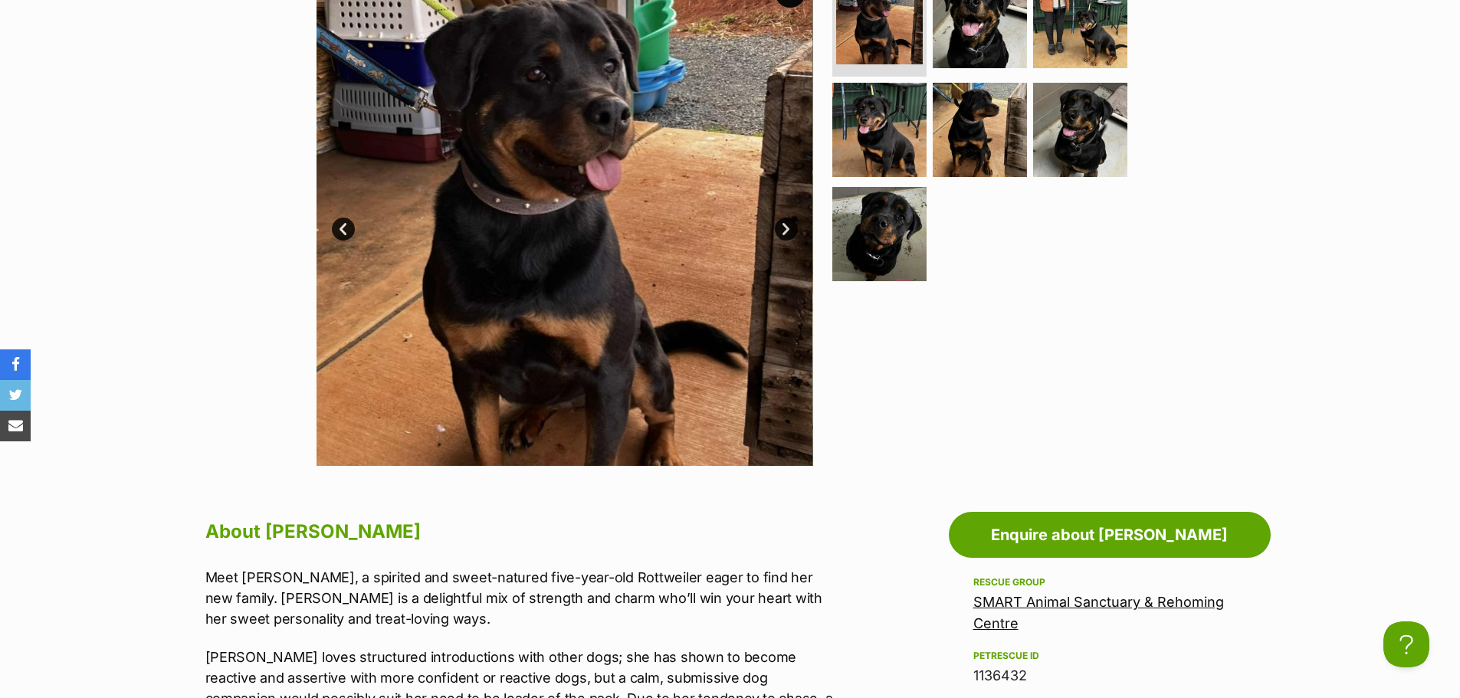
scroll to position [230, 0]
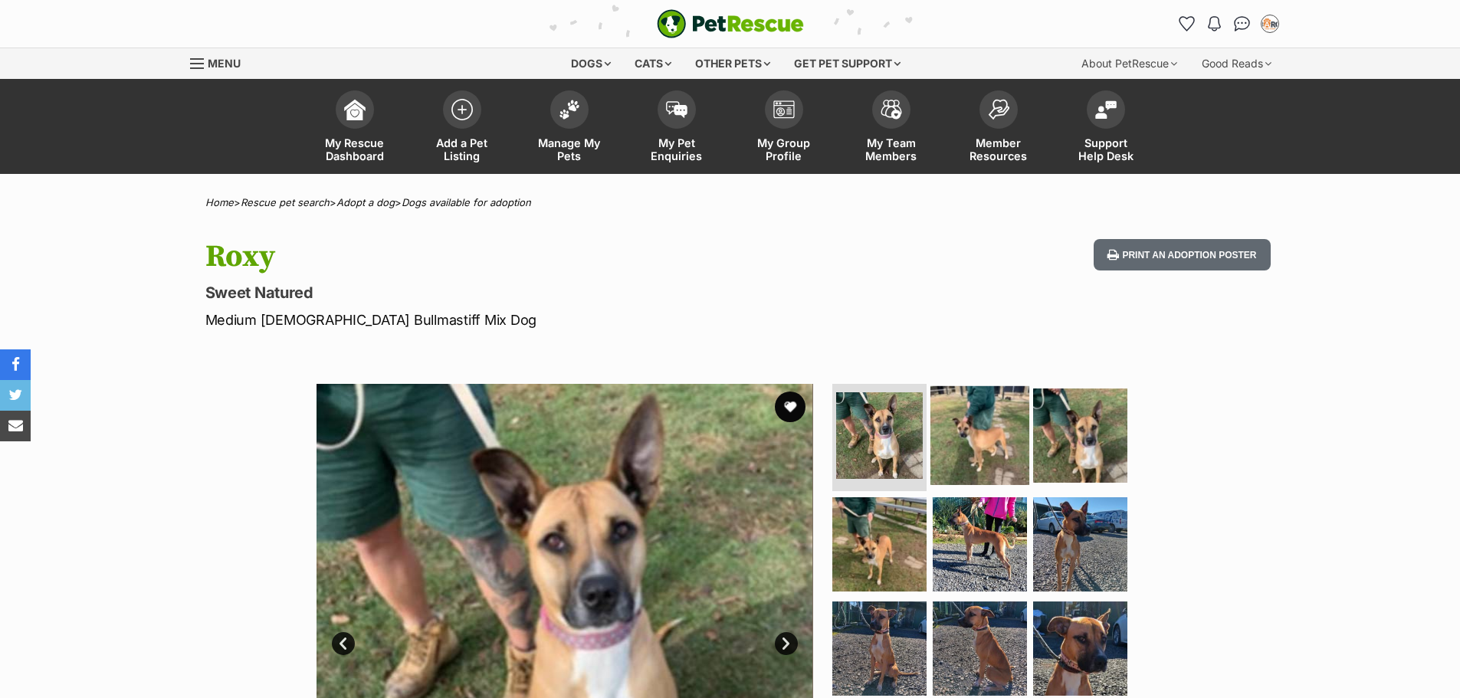
click at [967, 444] on img at bounding box center [979, 435] width 99 height 99
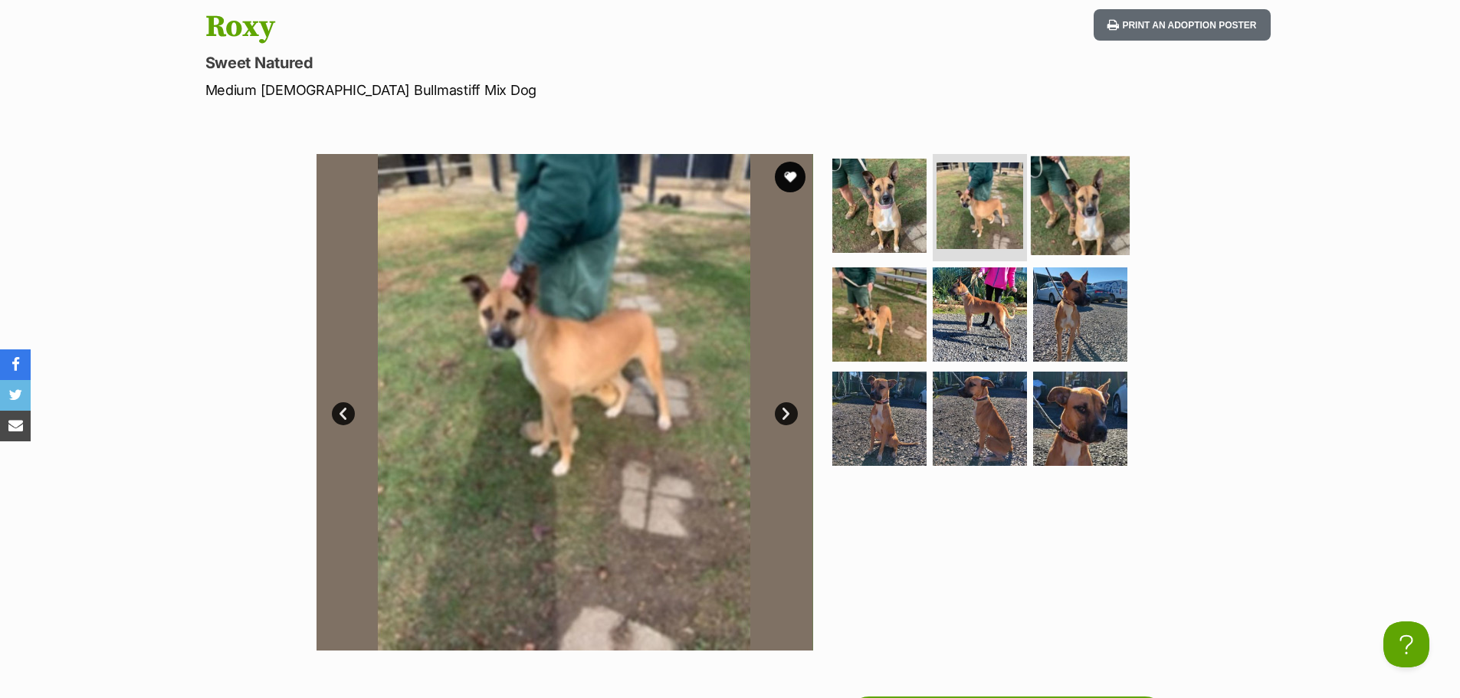
click at [1078, 203] on img at bounding box center [1080, 205] width 99 height 99
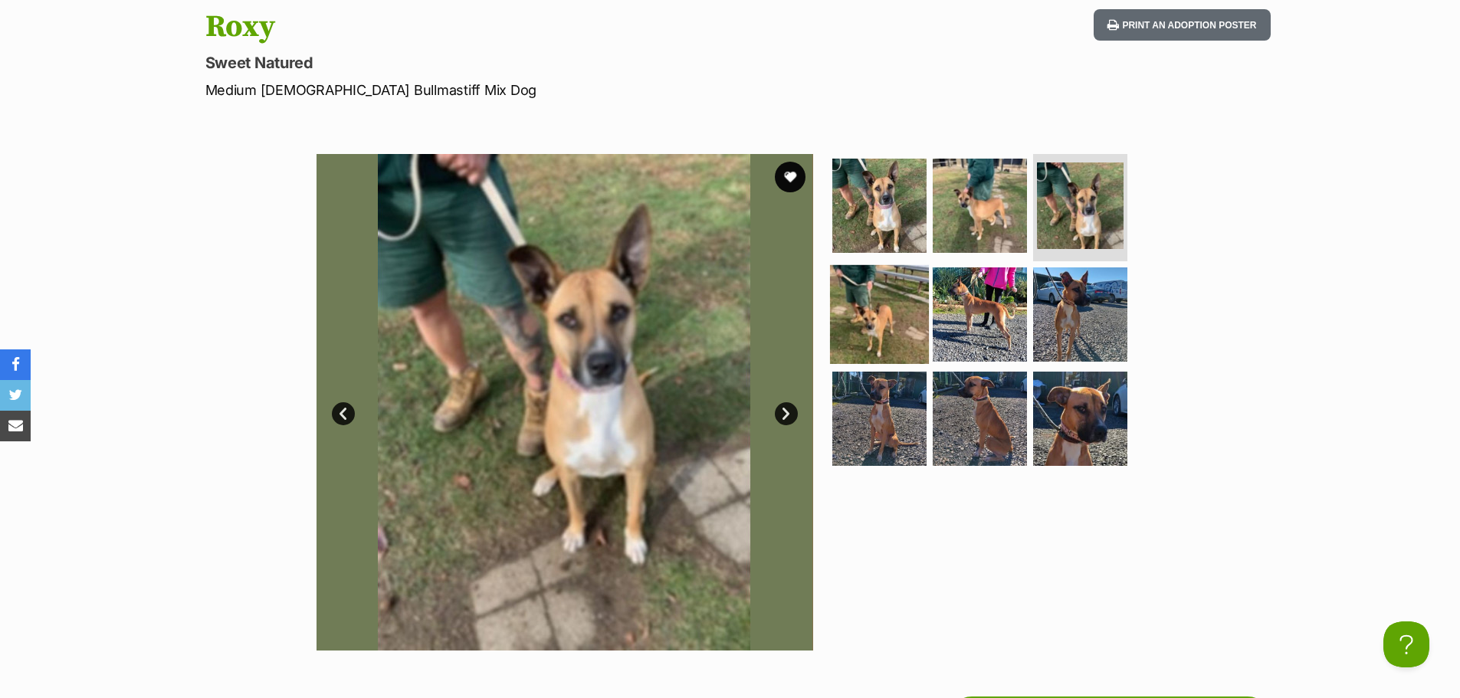
click at [900, 346] on img at bounding box center [879, 314] width 99 height 99
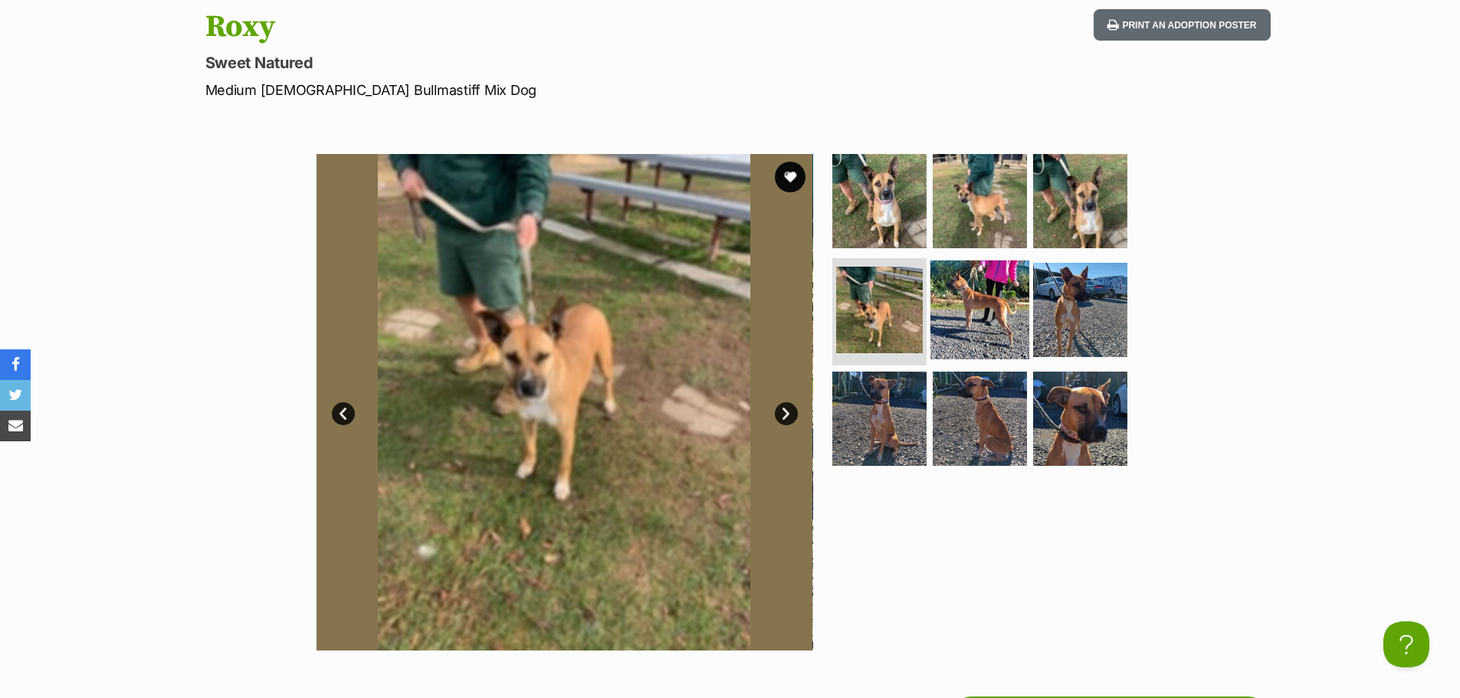
click at [992, 290] on img at bounding box center [979, 310] width 99 height 99
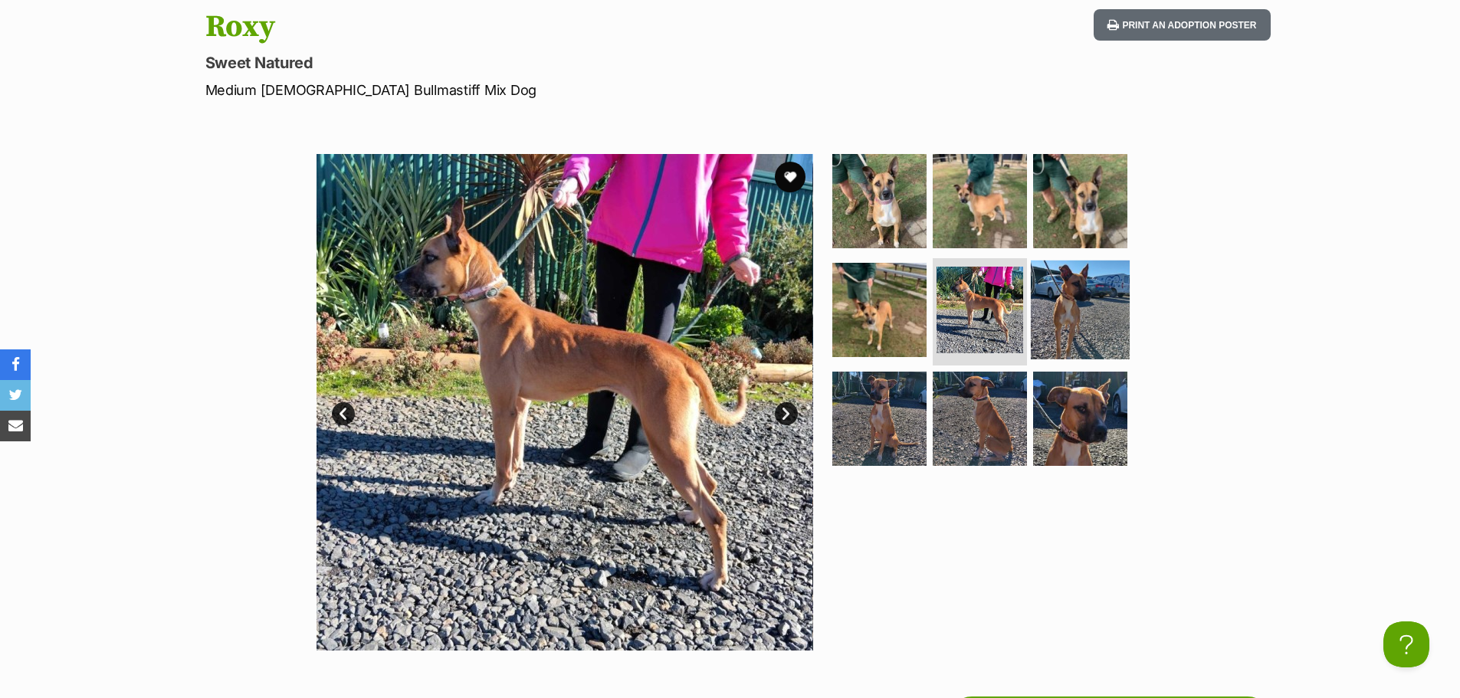
click at [1043, 277] on img at bounding box center [1080, 310] width 99 height 99
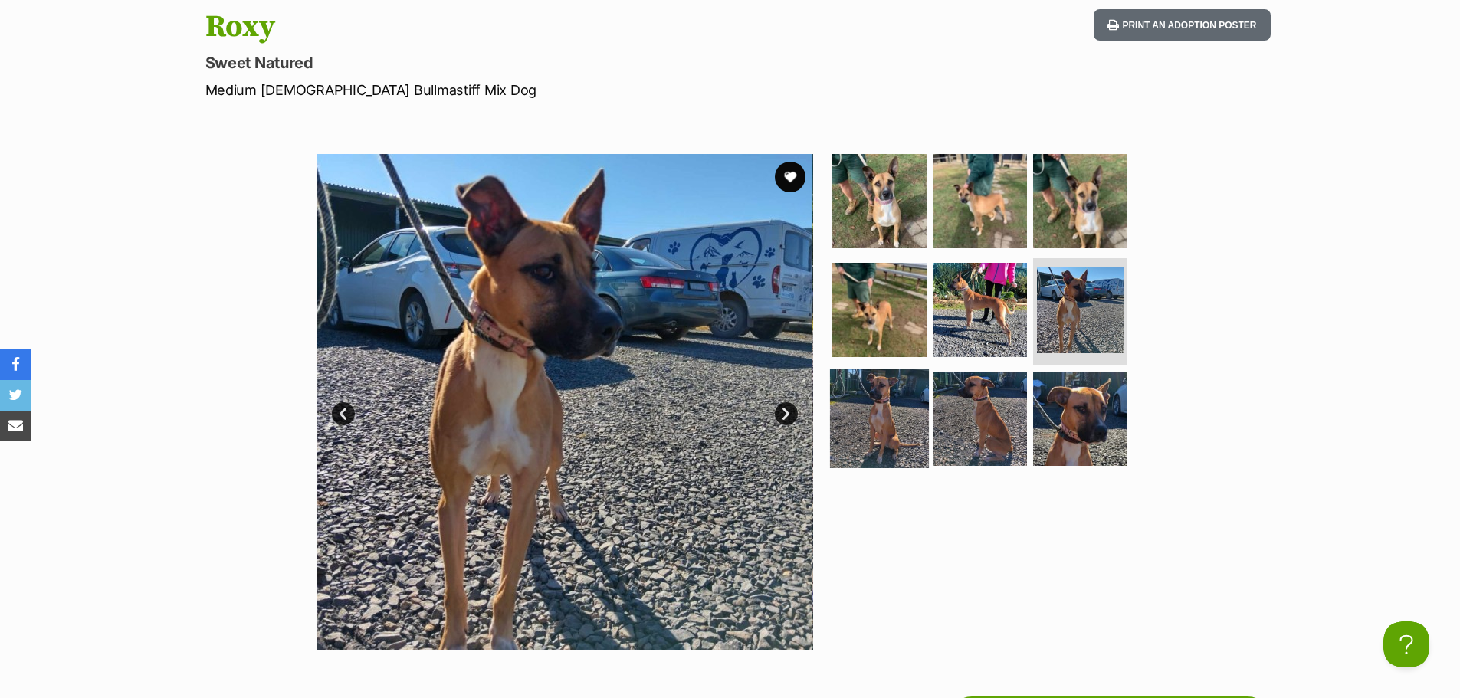
click at [850, 401] on img at bounding box center [879, 418] width 99 height 99
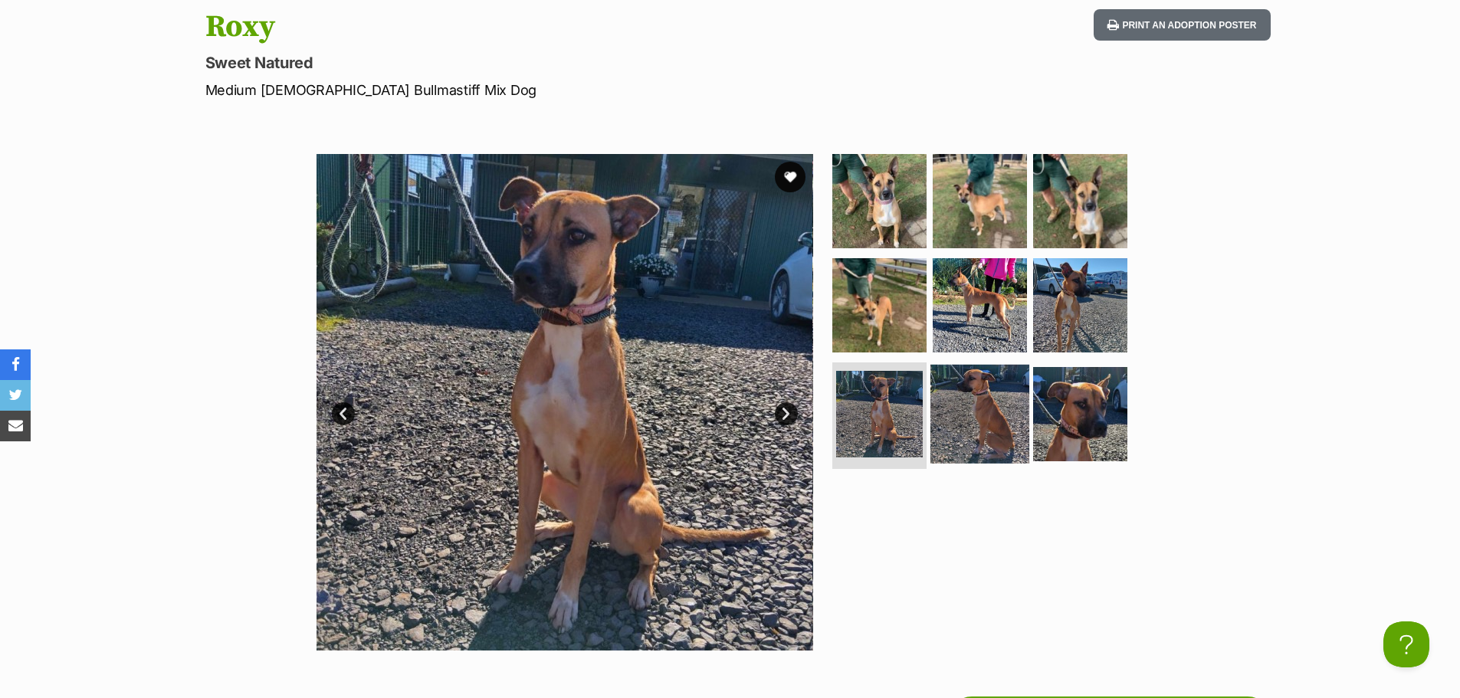
click at [972, 390] on img at bounding box center [979, 413] width 99 height 99
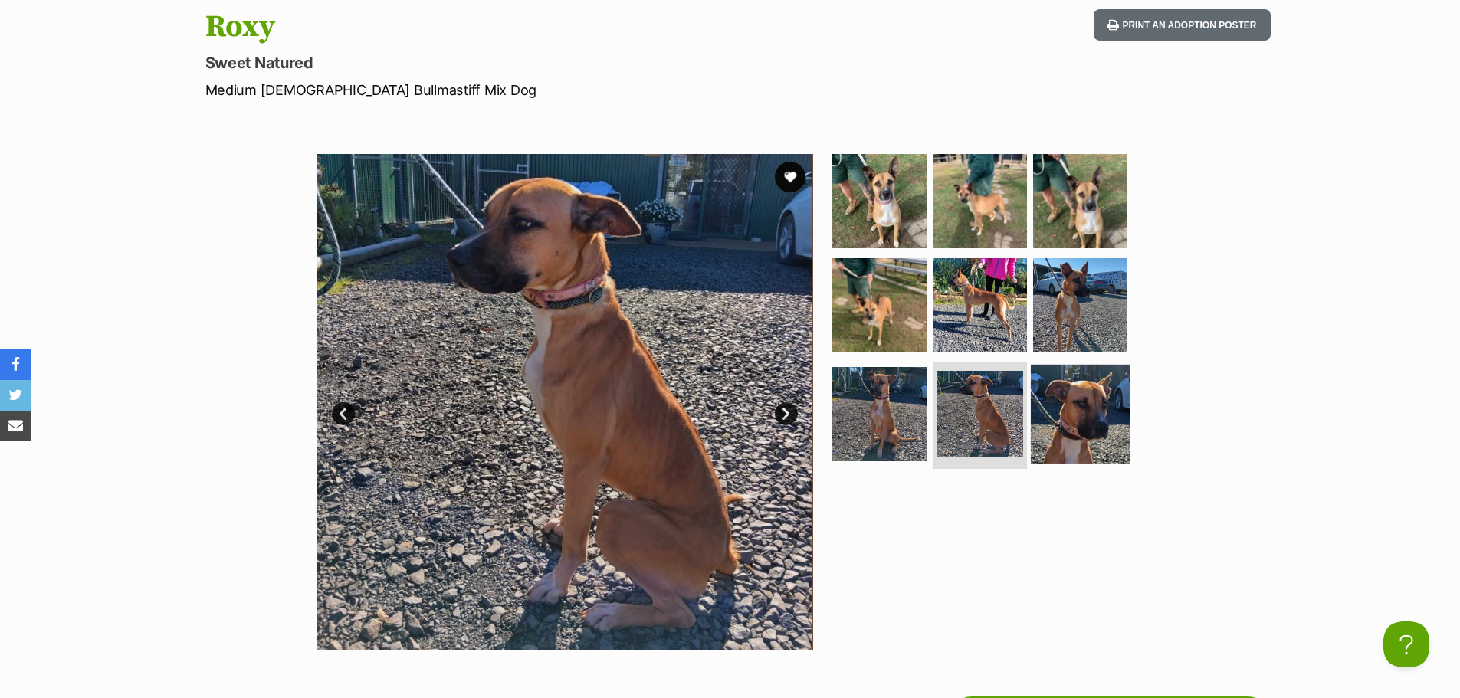
click at [1061, 387] on img at bounding box center [1080, 413] width 99 height 99
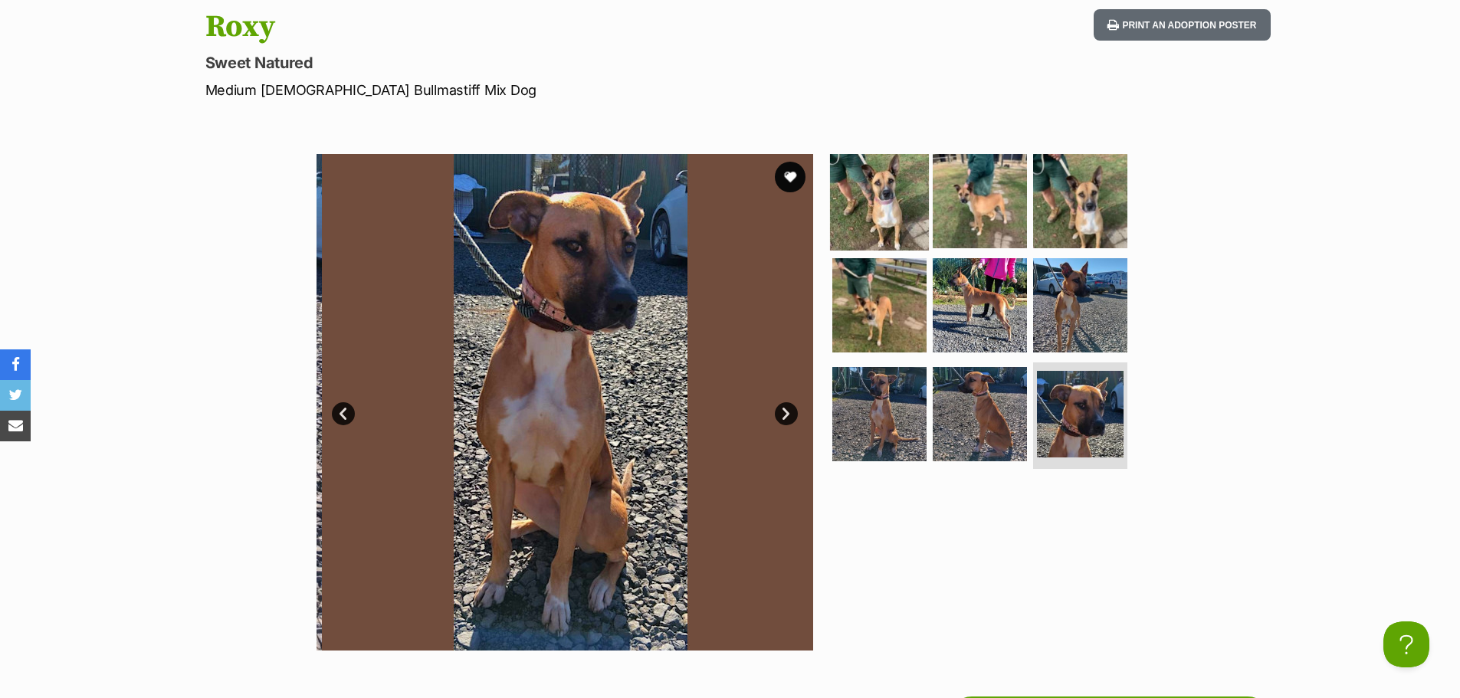
click at [907, 195] on img at bounding box center [879, 201] width 99 height 99
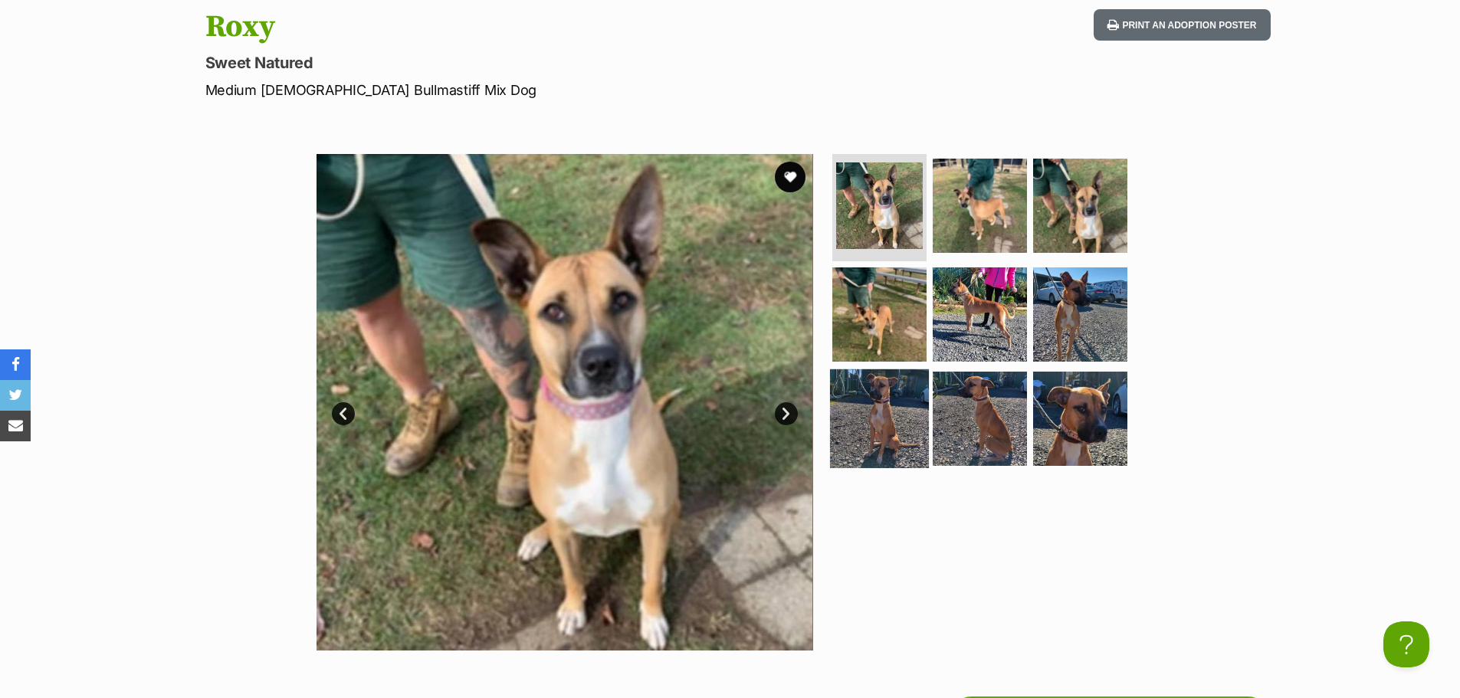
click at [892, 385] on img at bounding box center [879, 418] width 99 height 99
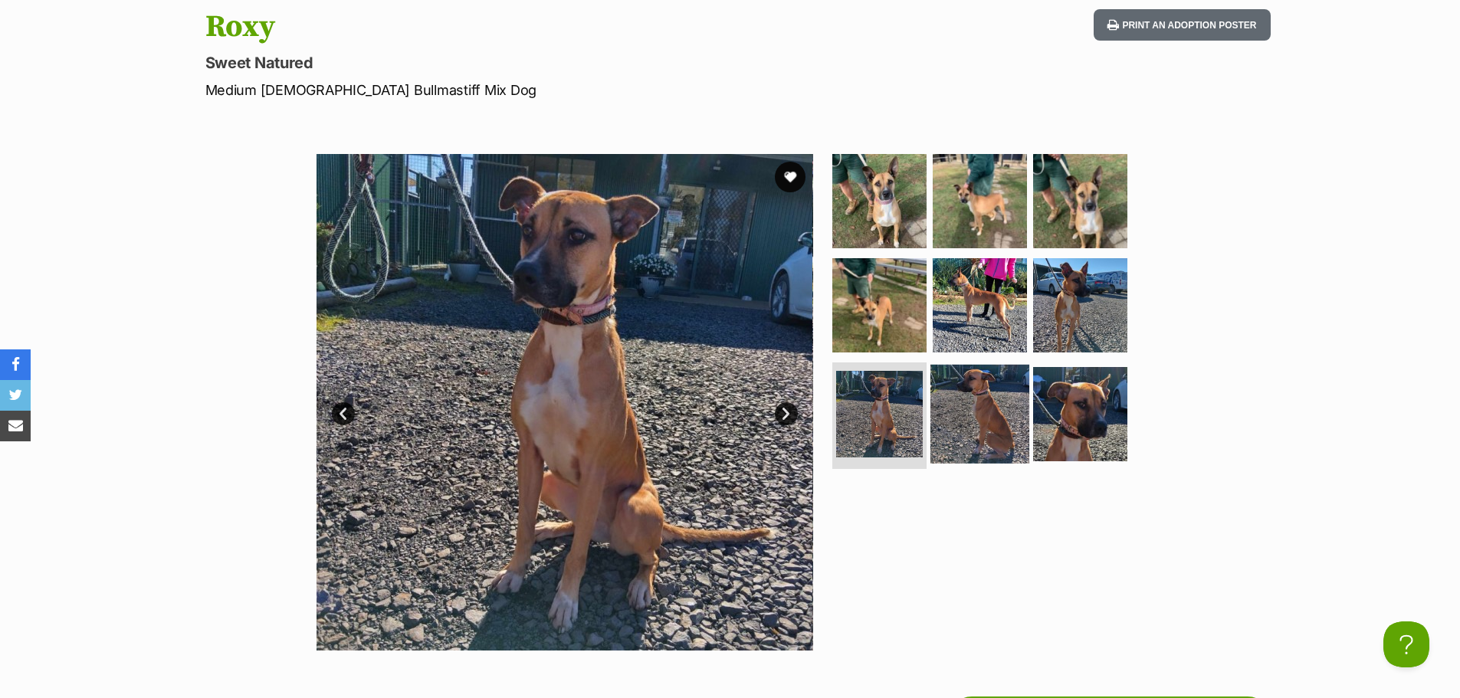
click at [997, 397] on img at bounding box center [979, 413] width 99 height 99
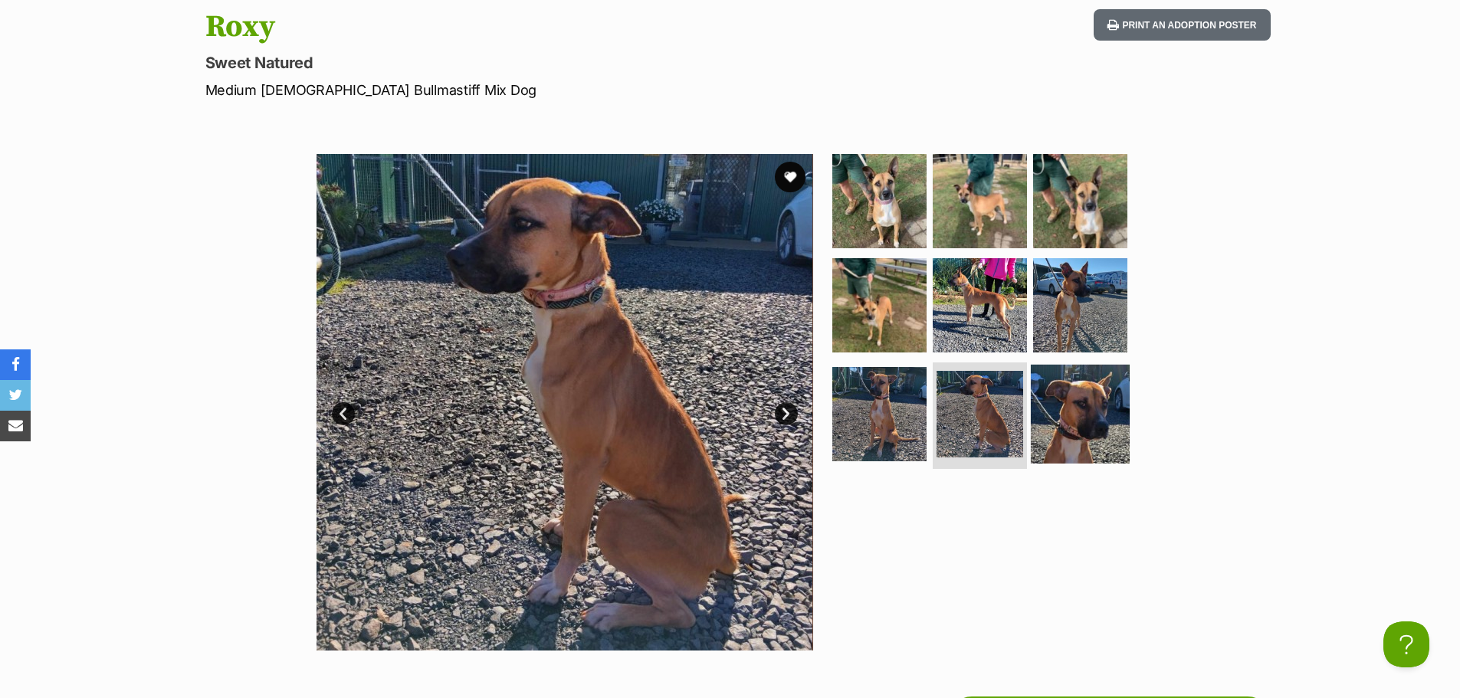
click at [1097, 402] on img at bounding box center [1080, 413] width 99 height 99
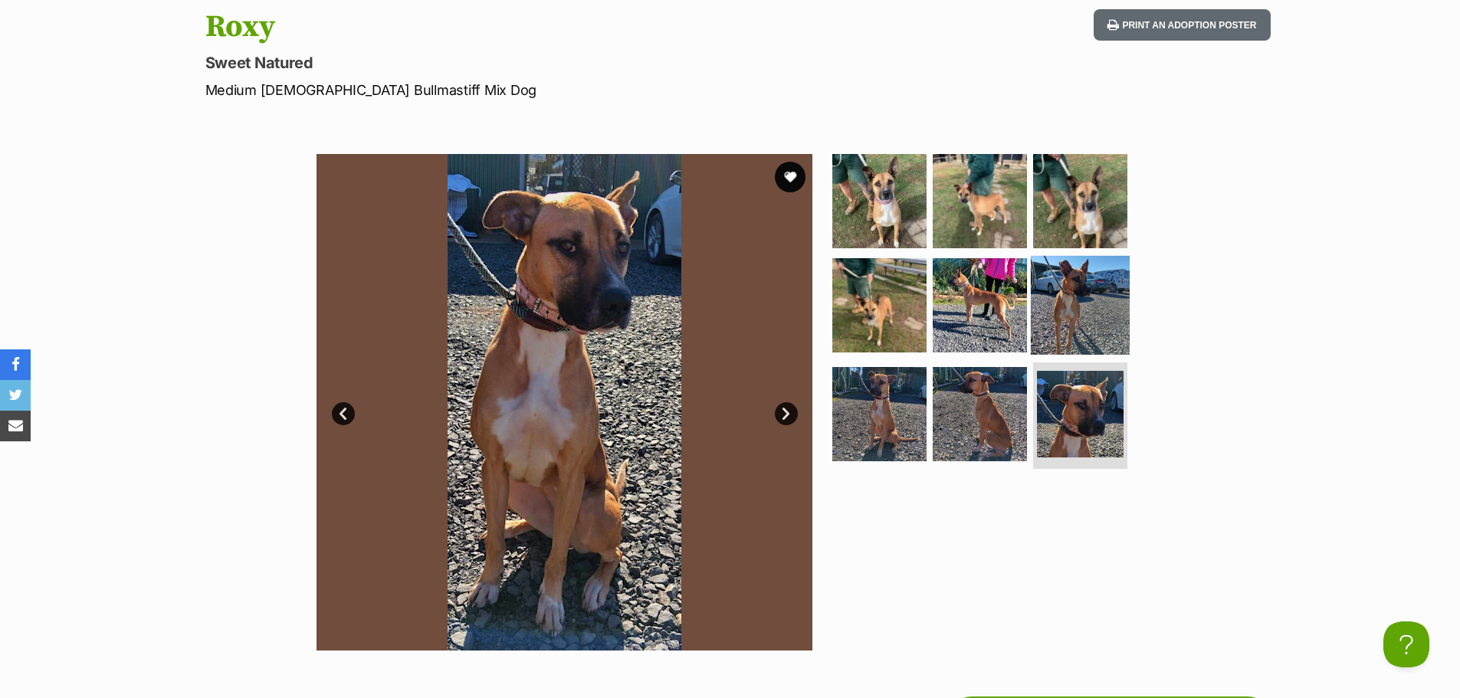
click at [1084, 303] on img at bounding box center [1080, 305] width 99 height 99
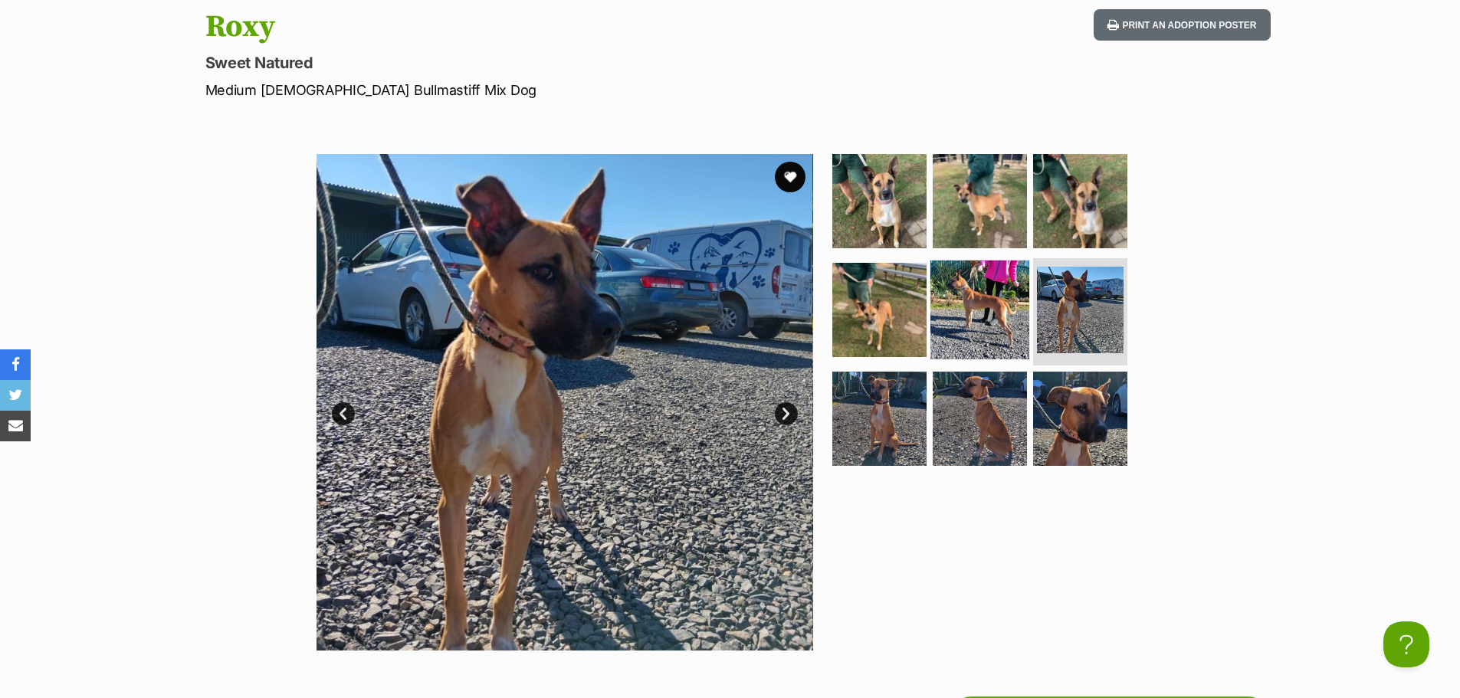
click at [987, 314] on img at bounding box center [979, 310] width 99 height 99
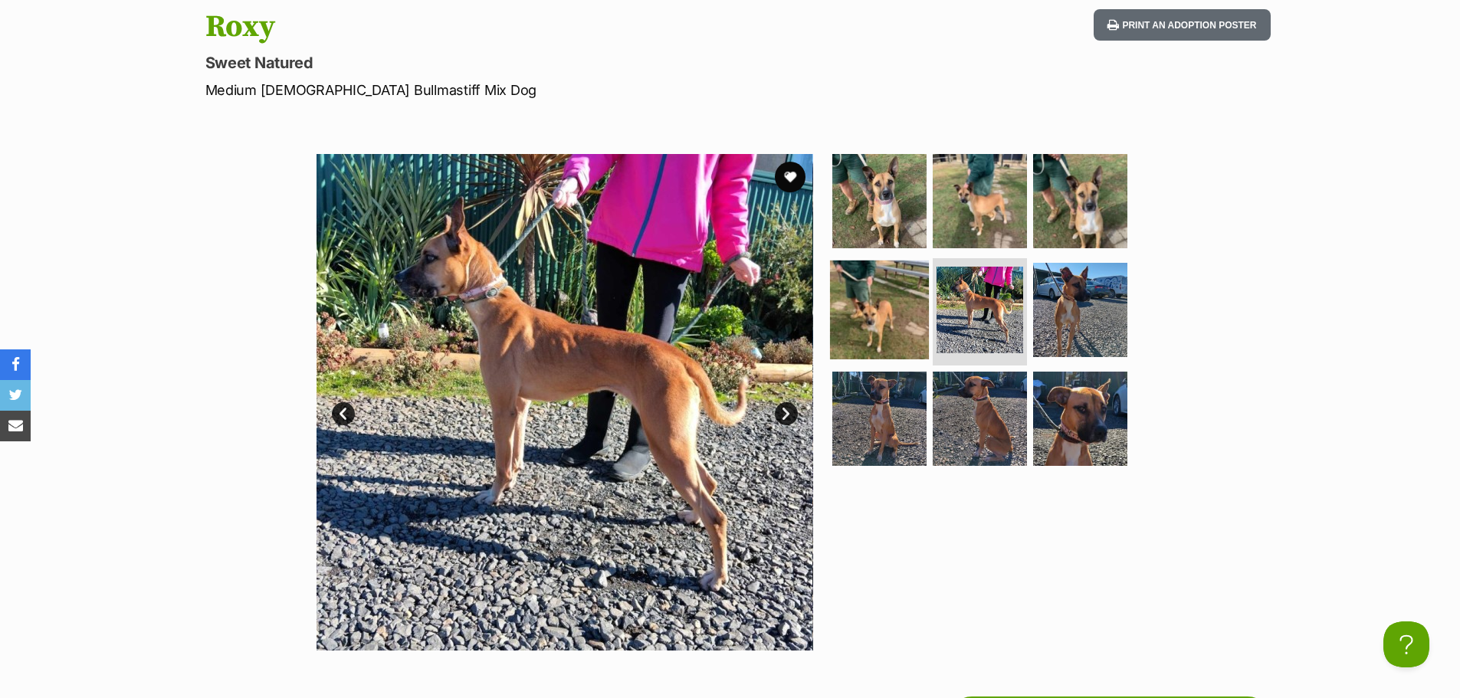
click at [841, 284] on img at bounding box center [879, 310] width 99 height 99
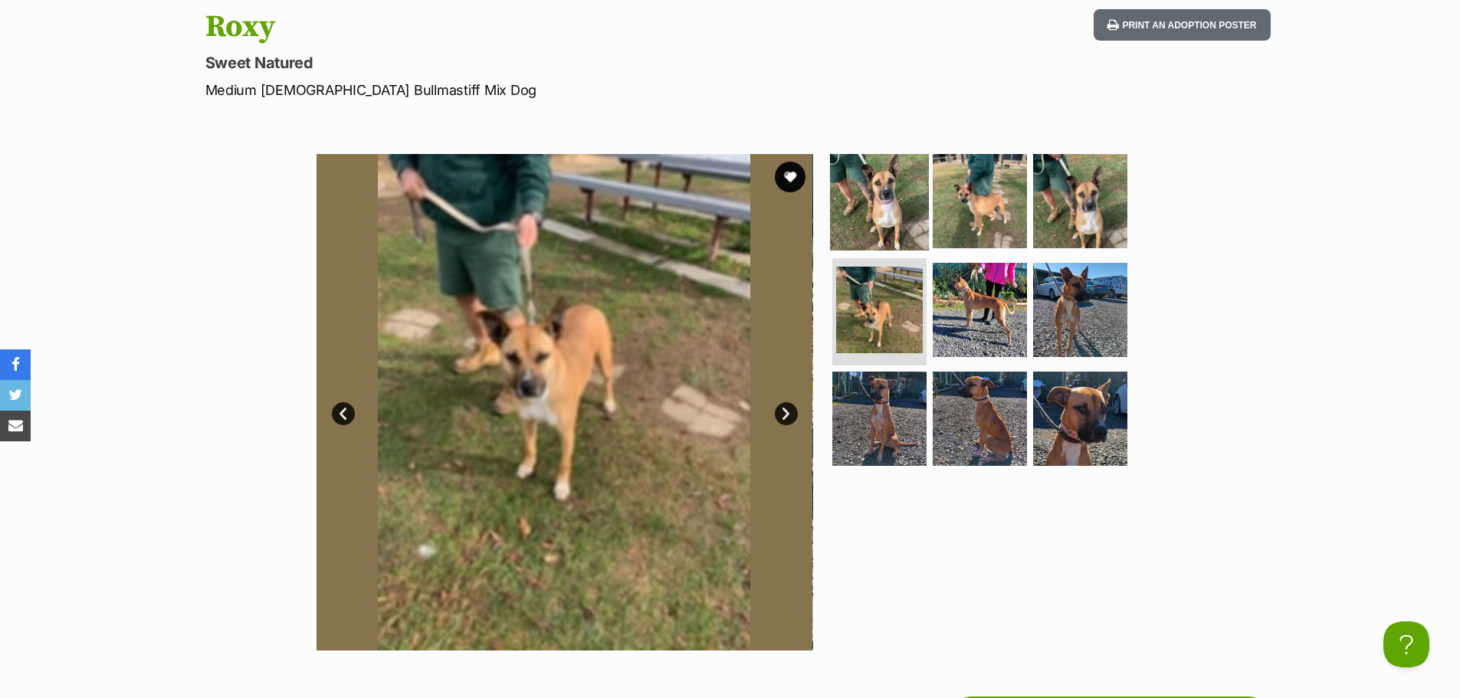
click at [894, 182] on img at bounding box center [879, 201] width 99 height 99
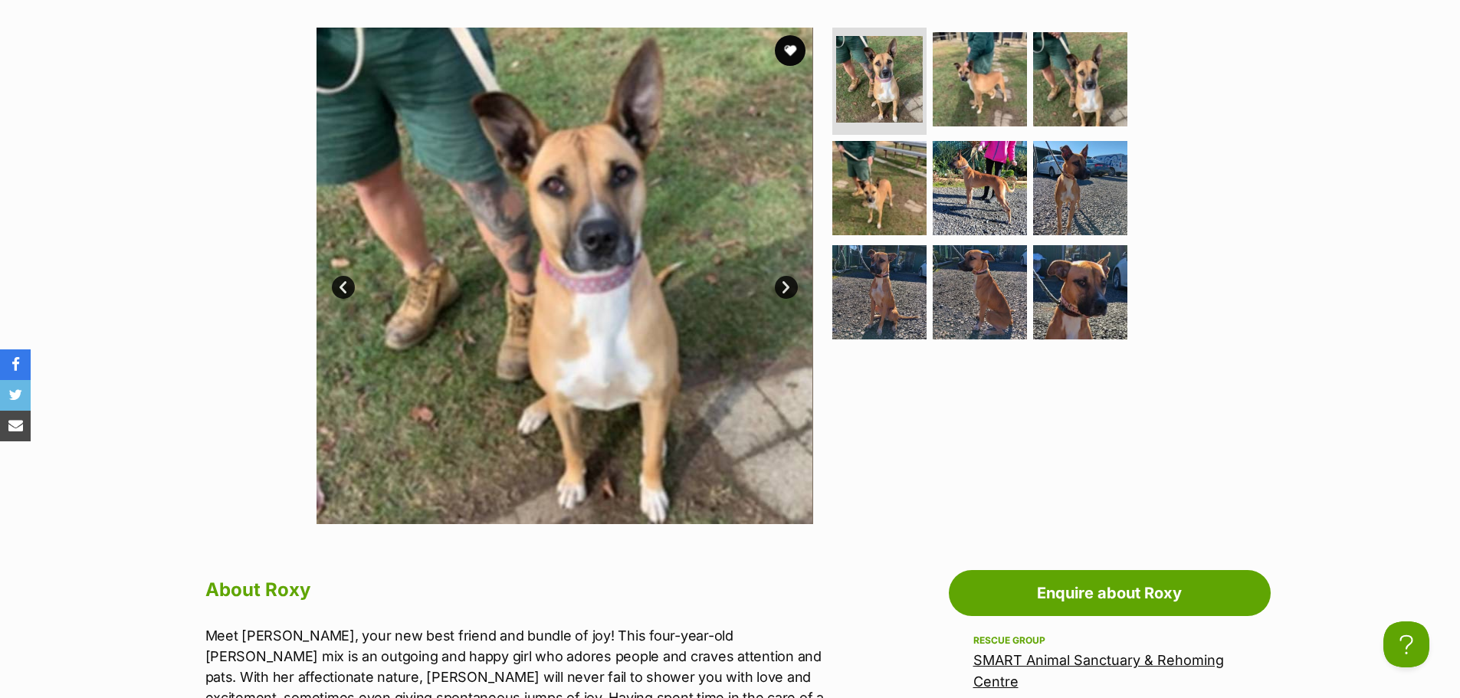
scroll to position [383, 0]
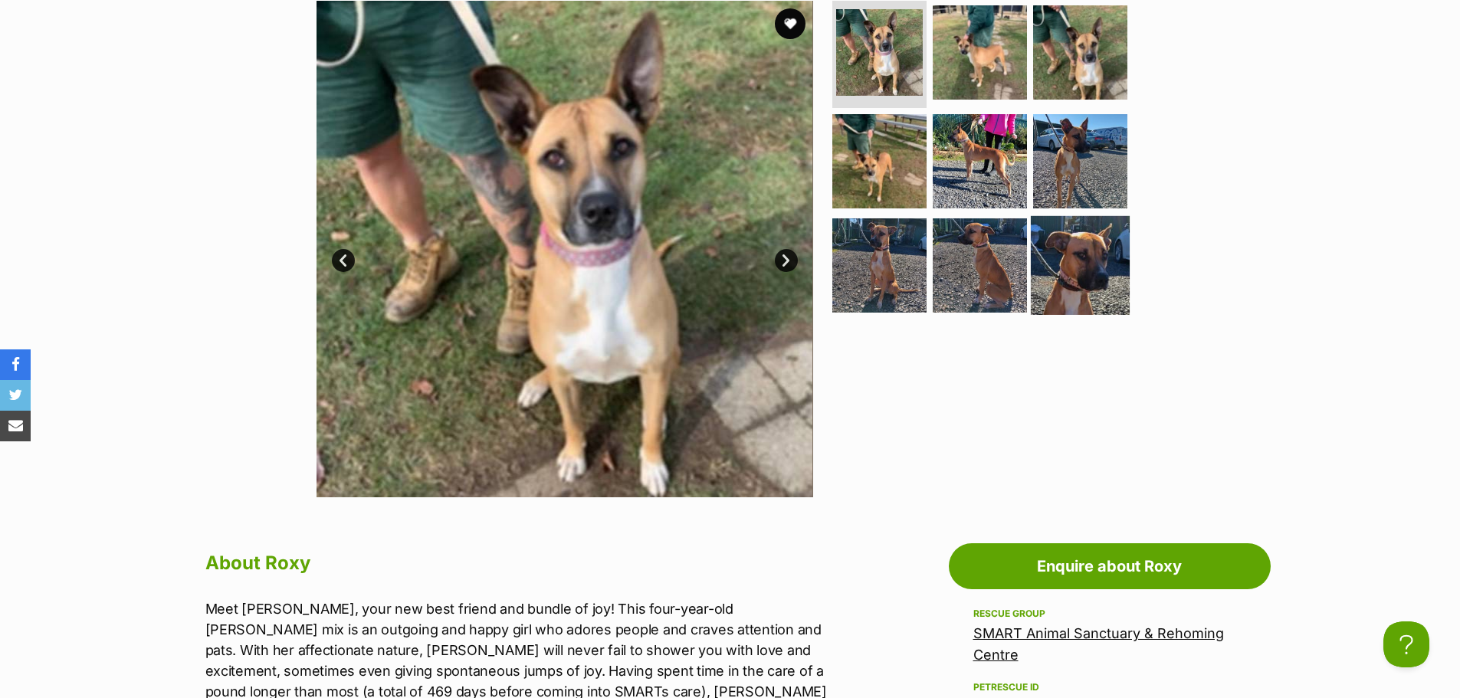
click at [1094, 260] on img at bounding box center [1080, 264] width 99 height 99
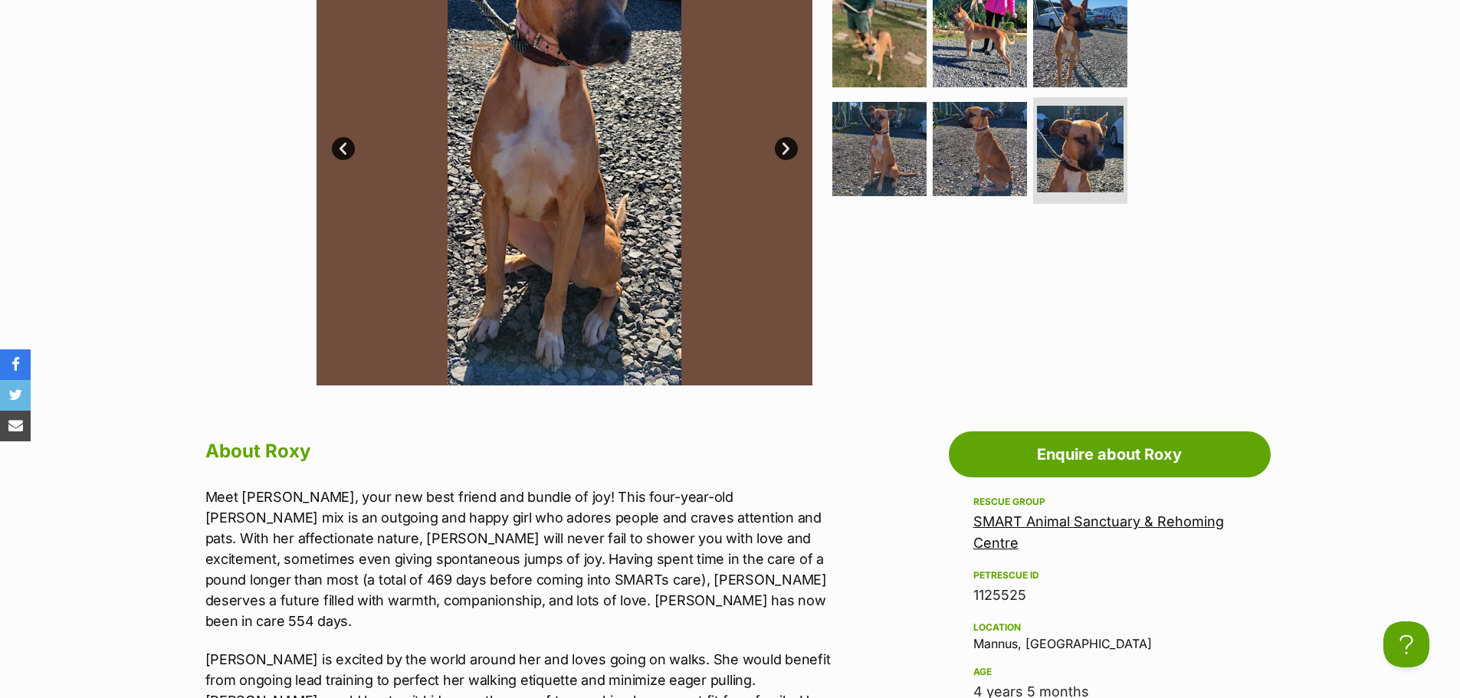
scroll to position [613, 0]
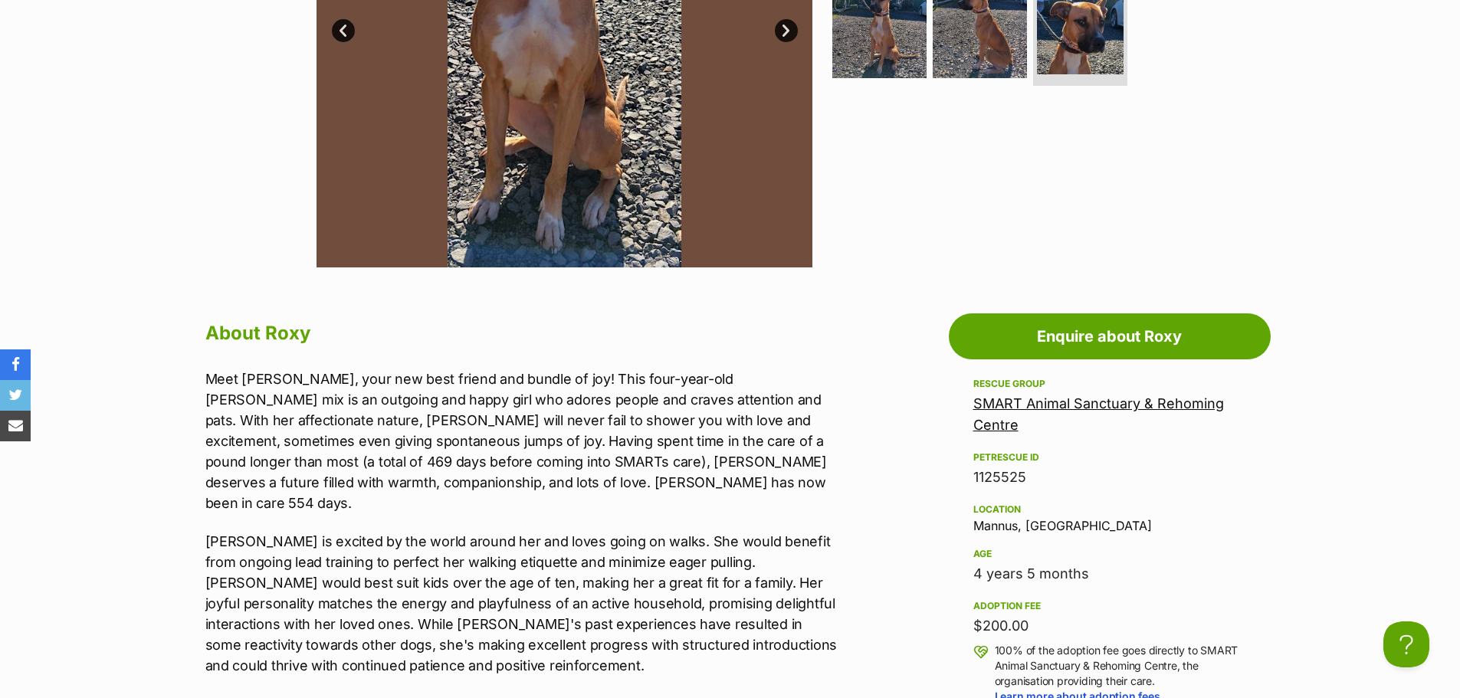
click at [1054, 404] on link "SMART Animal Sanctuary & Rehoming Centre" at bounding box center [1098, 414] width 251 height 38
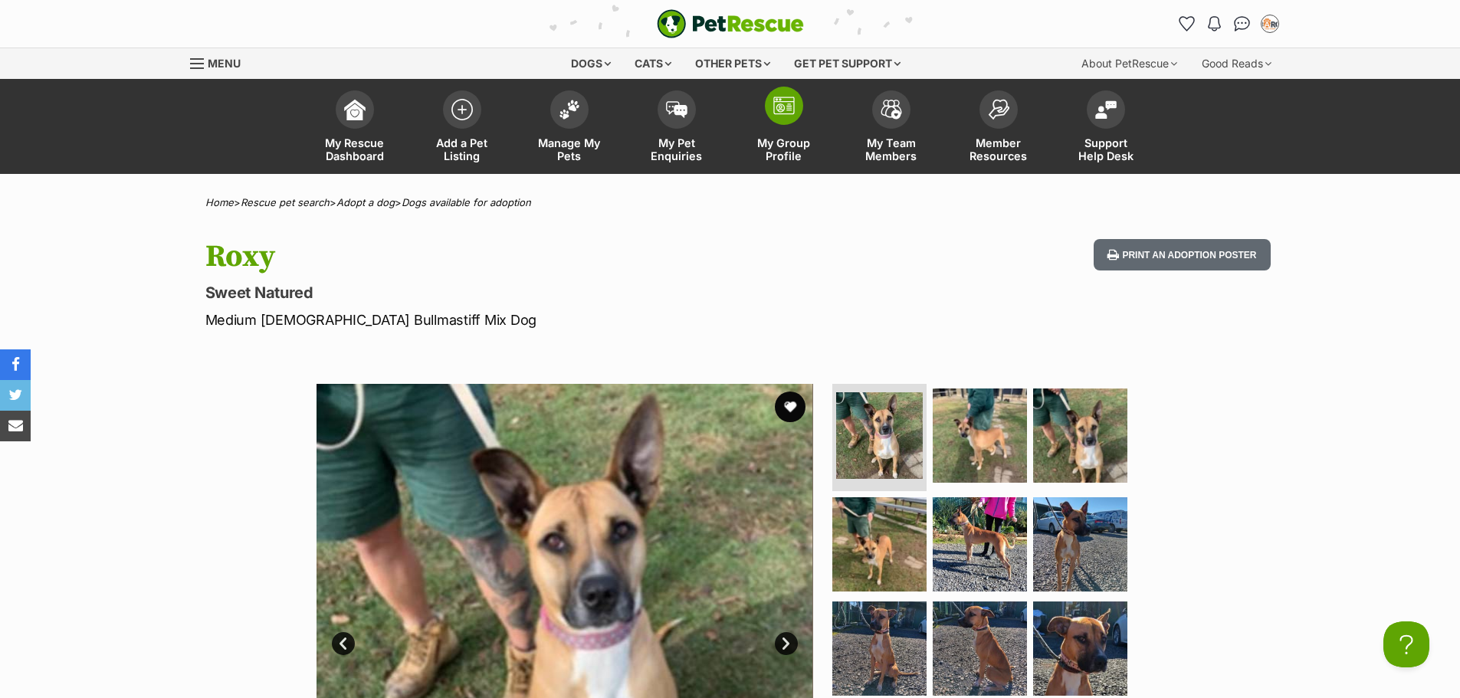
click at [785, 110] on img at bounding box center [783, 106] width 21 height 18
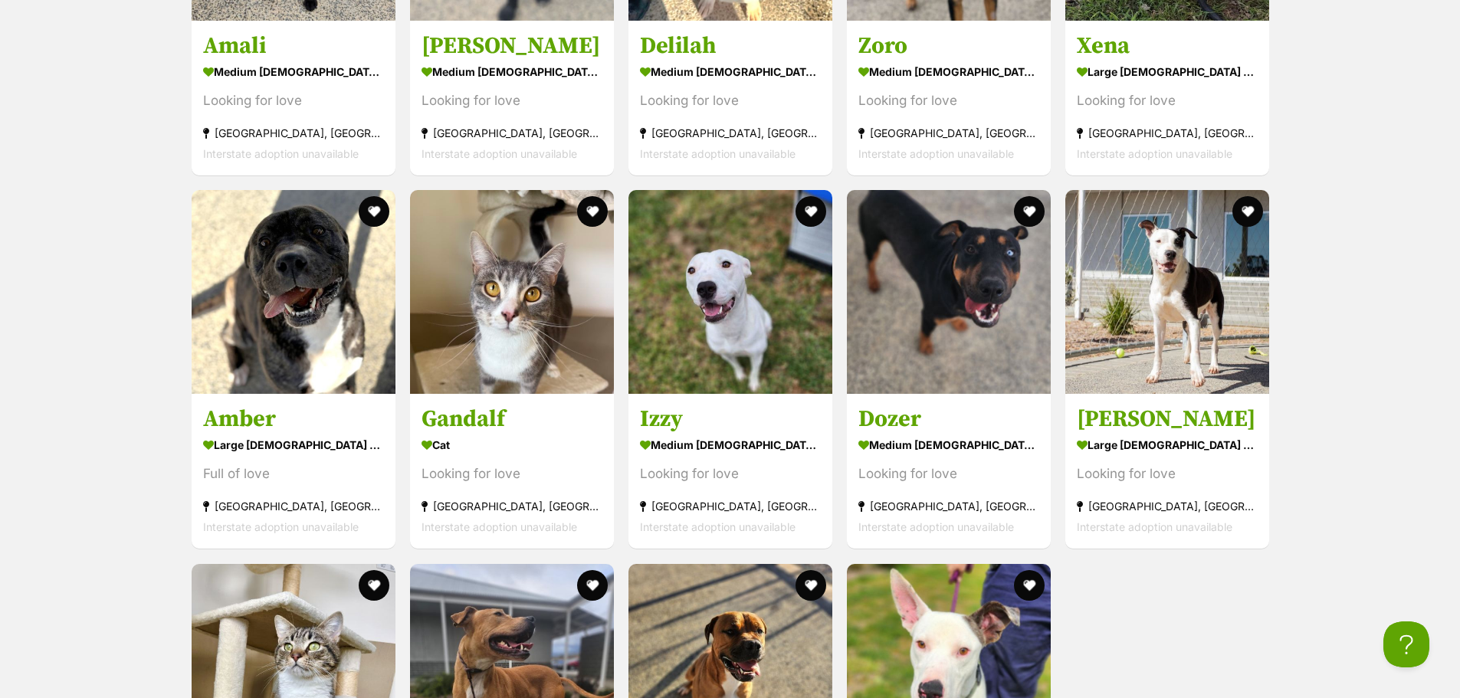
scroll to position [2452, 0]
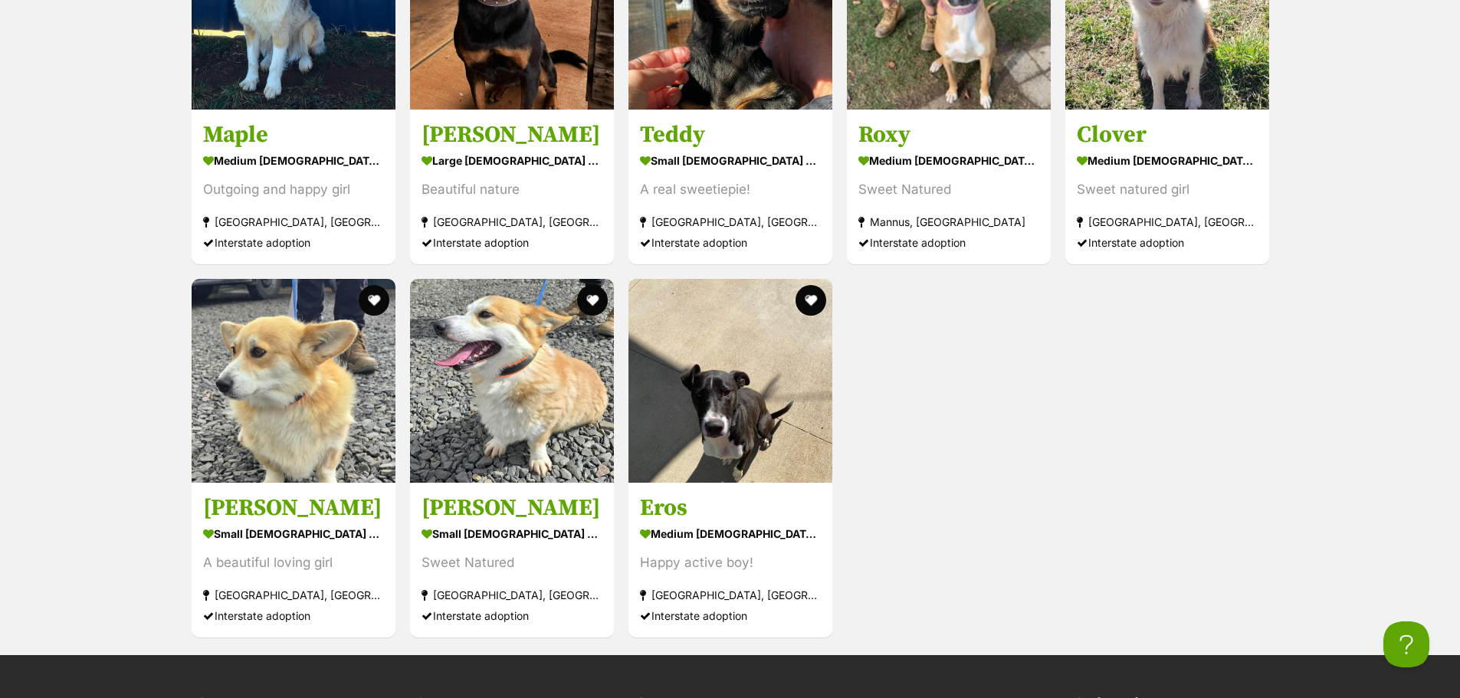
scroll to position [1763, 0]
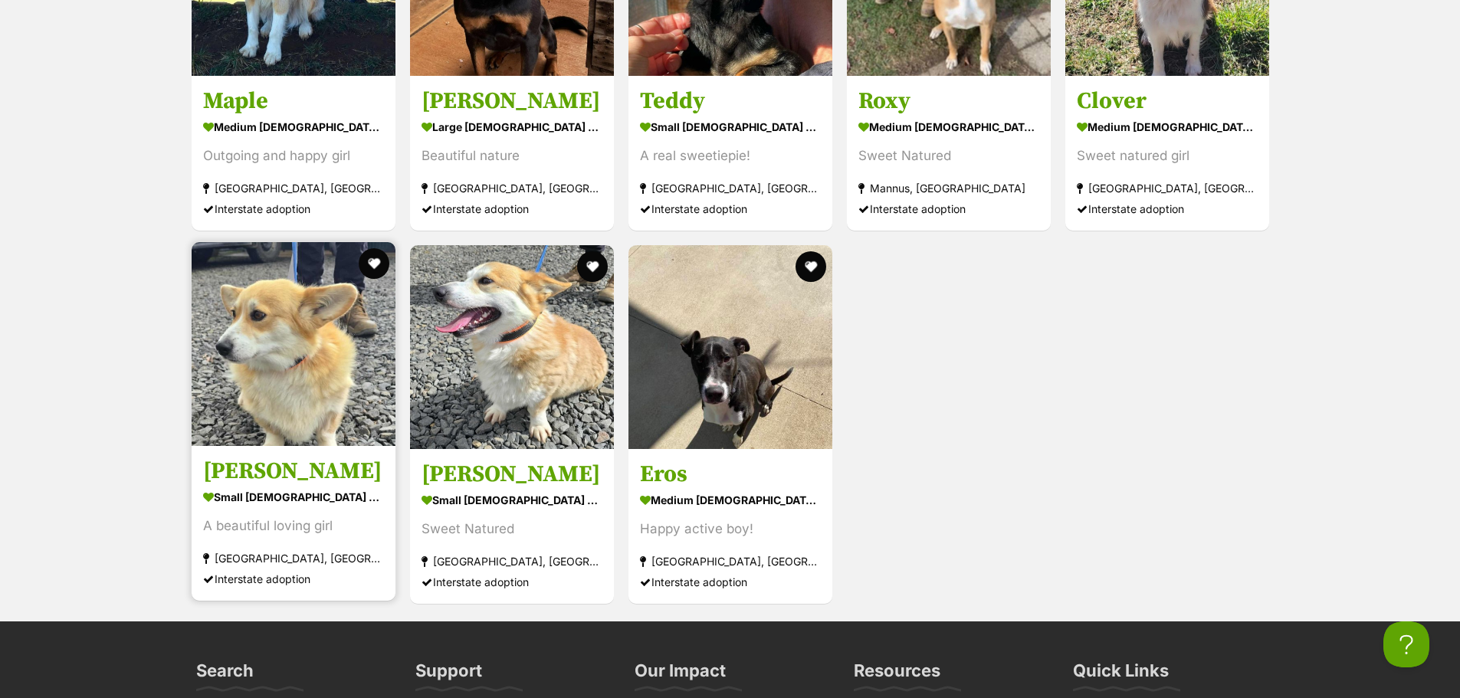
click at [279, 356] on img at bounding box center [294, 344] width 204 height 204
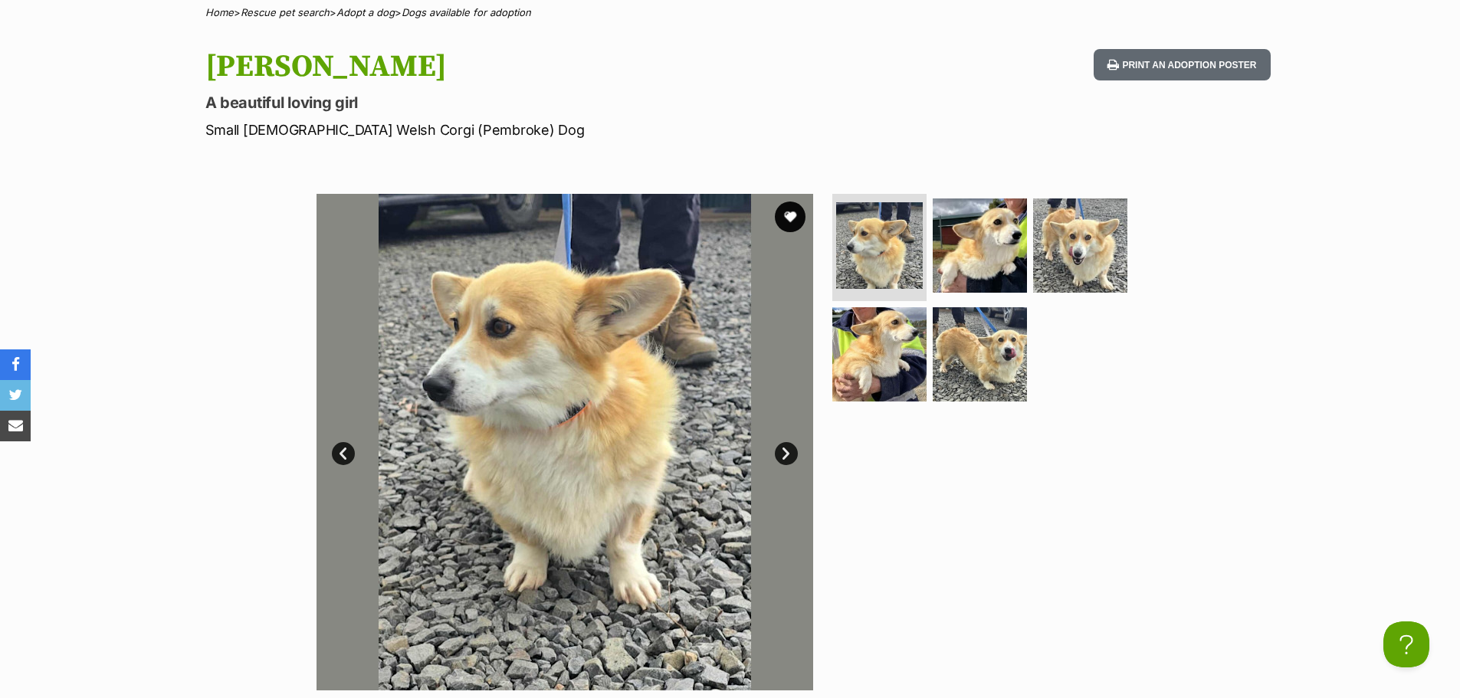
scroll to position [230, 0]
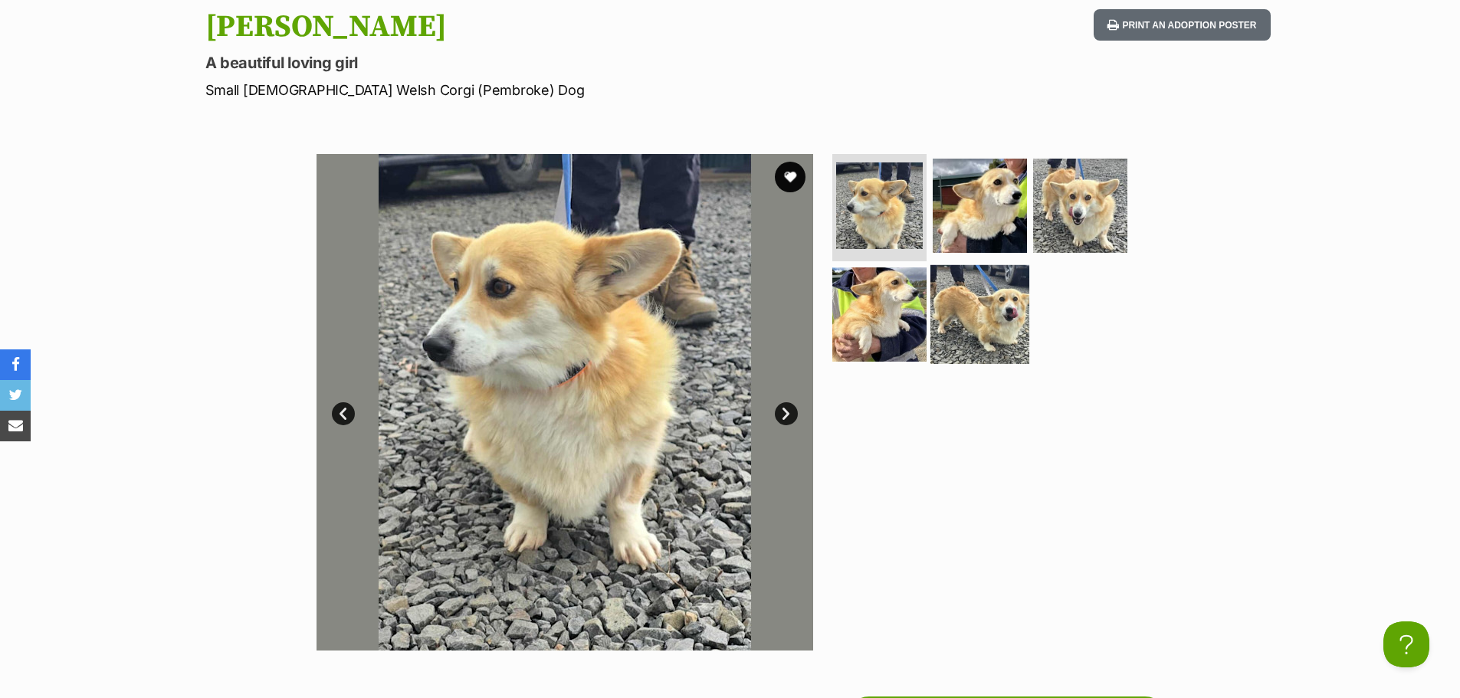
click at [978, 317] on img at bounding box center [979, 314] width 99 height 99
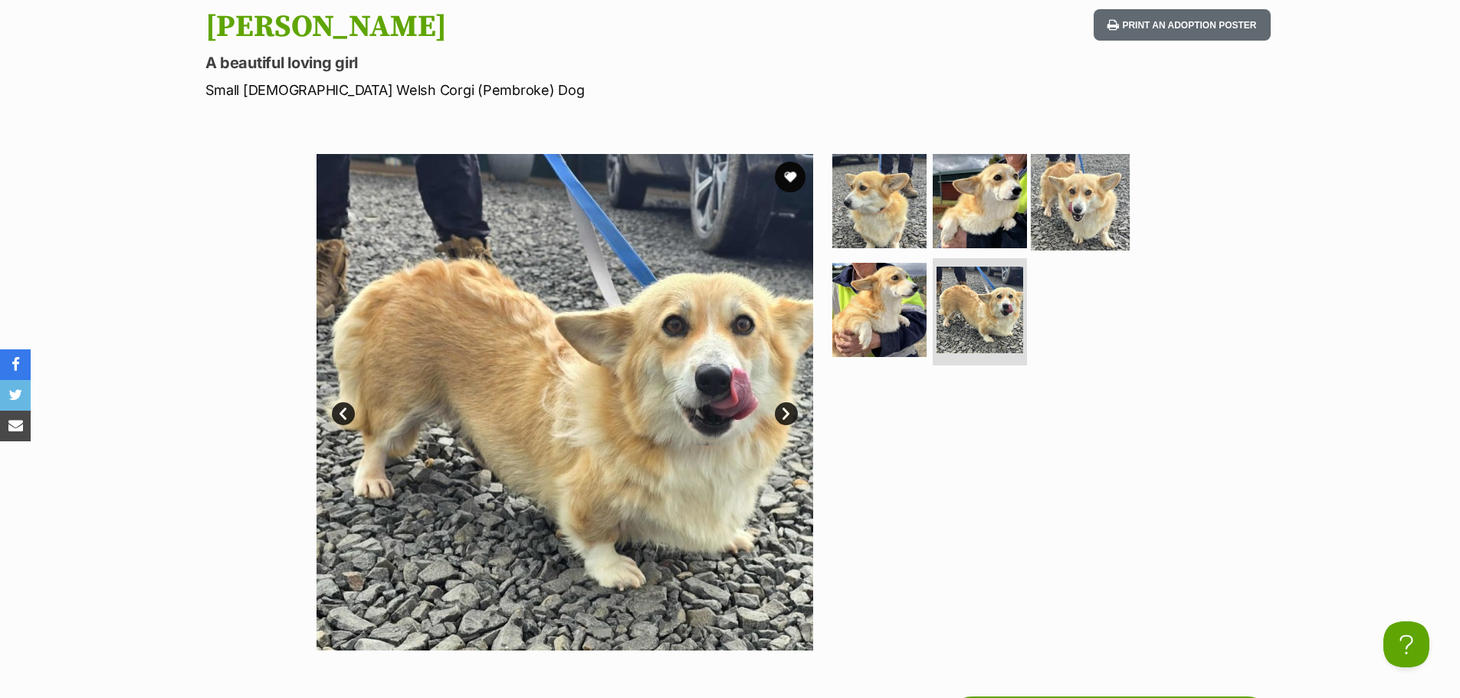
click at [1081, 205] on img at bounding box center [1080, 201] width 99 height 99
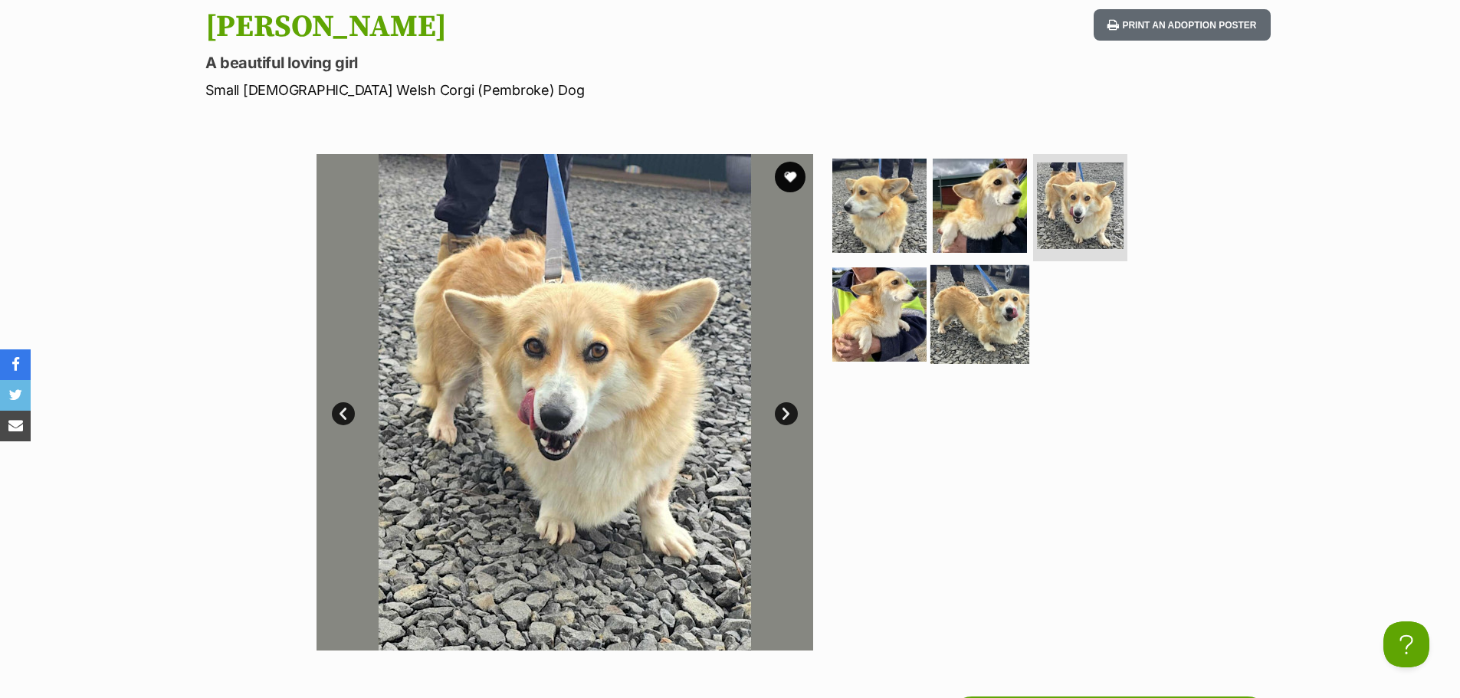
click at [1009, 289] on img at bounding box center [979, 314] width 99 height 99
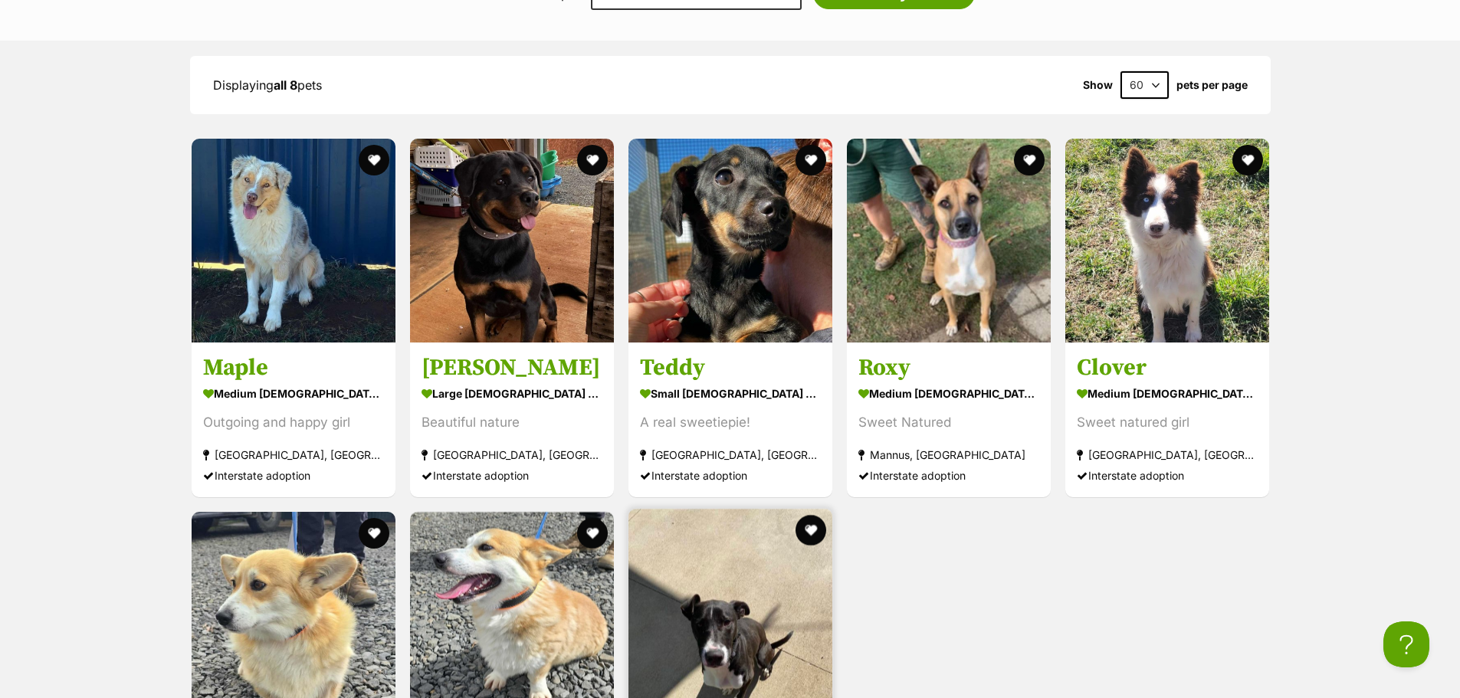
scroll to position [1456, 0]
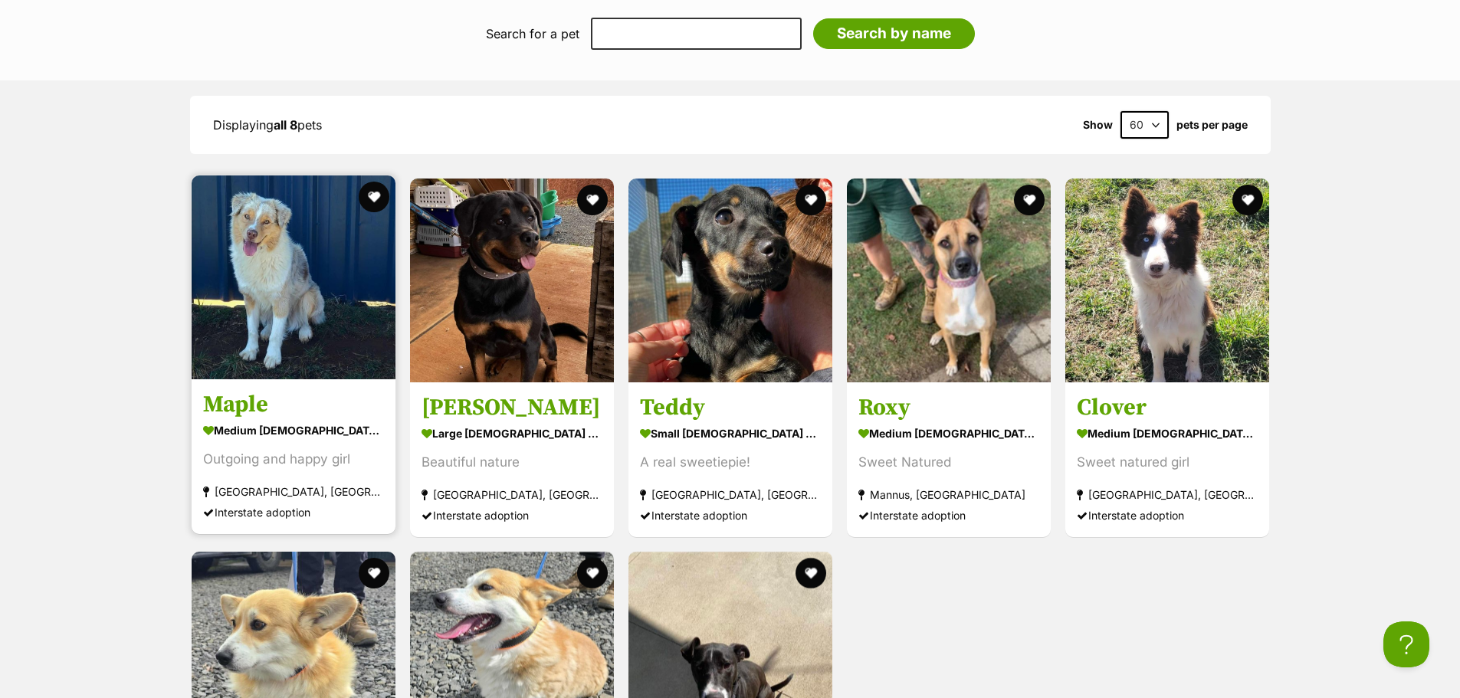
click at [308, 291] on img at bounding box center [294, 277] width 204 height 204
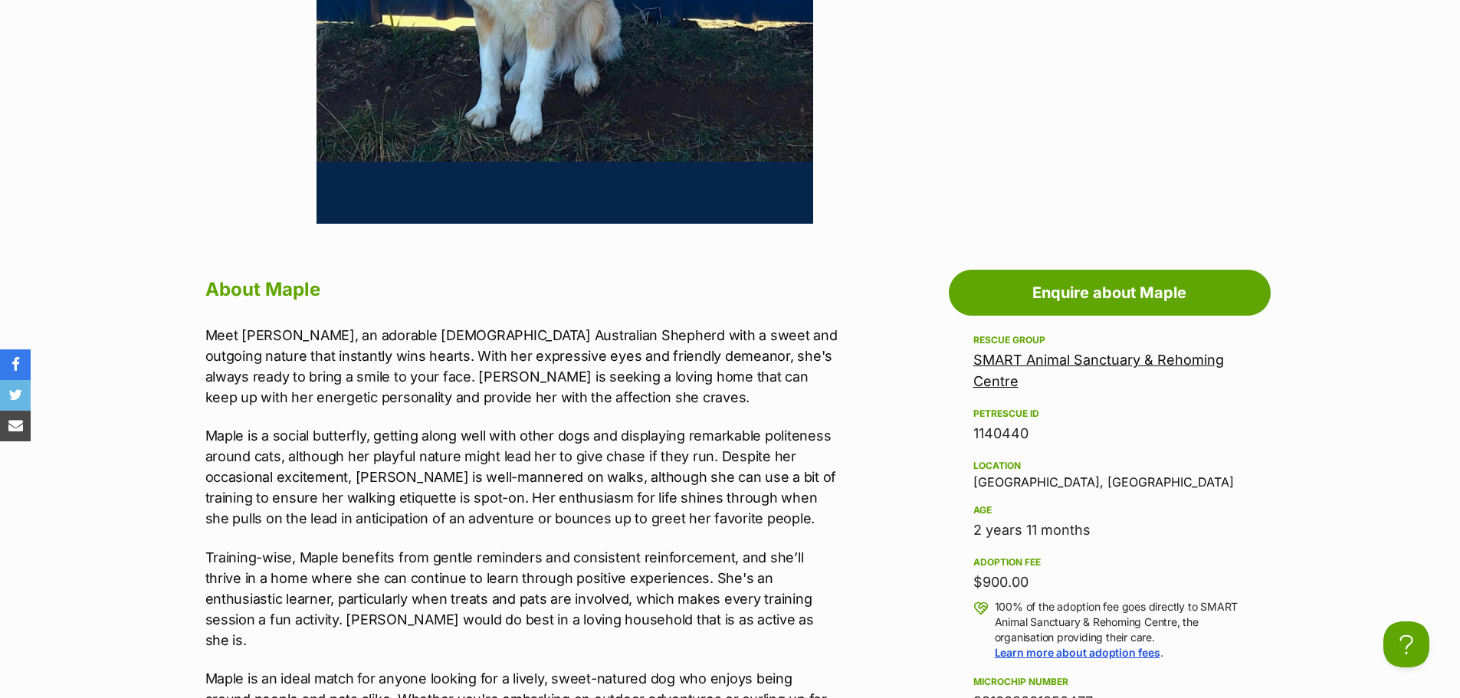
scroll to position [350, 0]
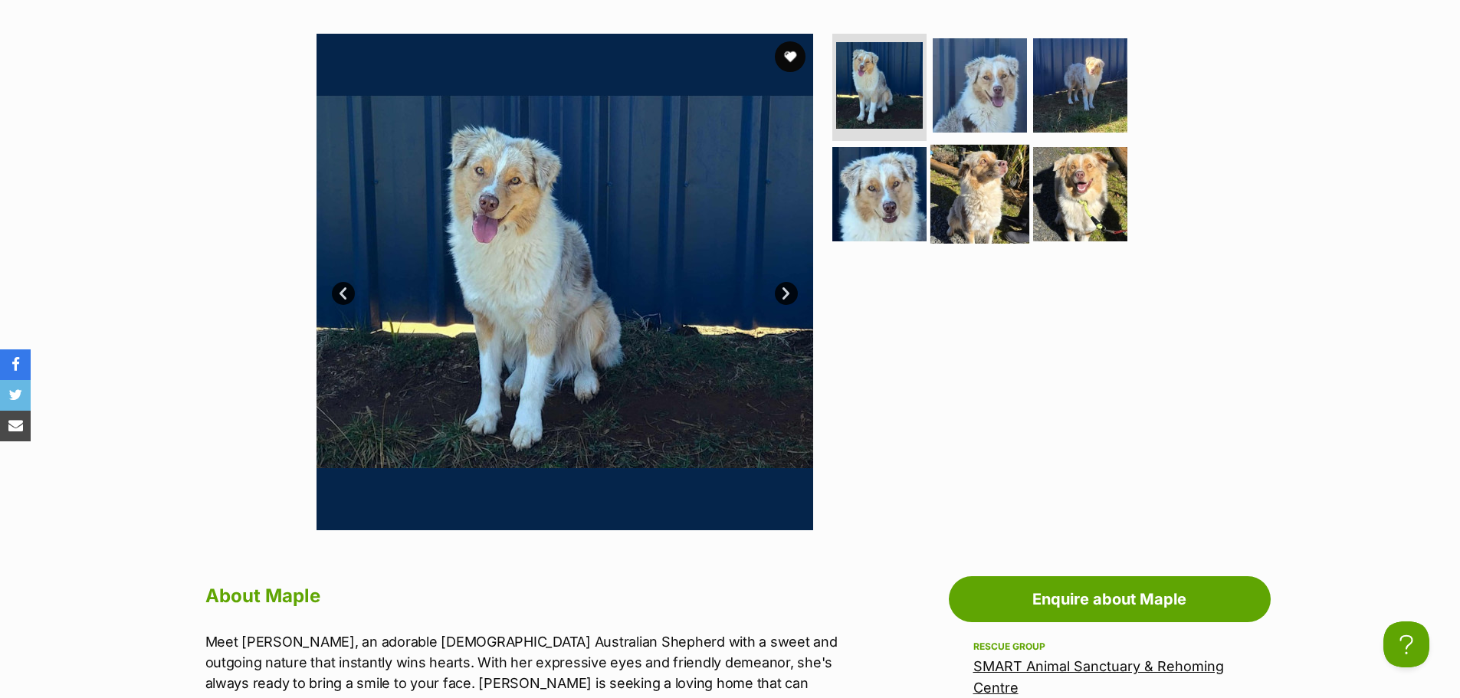
drag, startPoint x: 995, startPoint y: 180, endPoint x: 1005, endPoint y: 179, distance: 9.3
click at [995, 180] on img at bounding box center [979, 194] width 99 height 99
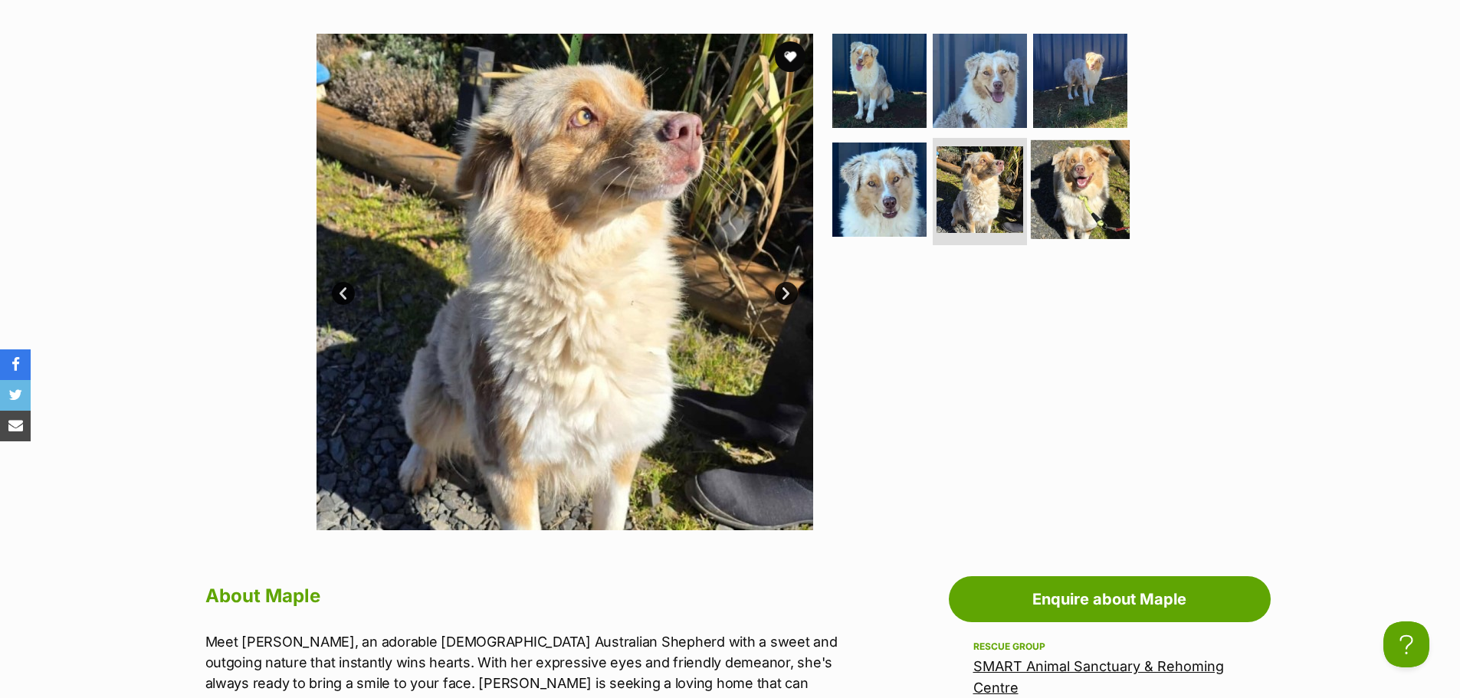
click at [1067, 187] on img at bounding box center [1080, 189] width 99 height 99
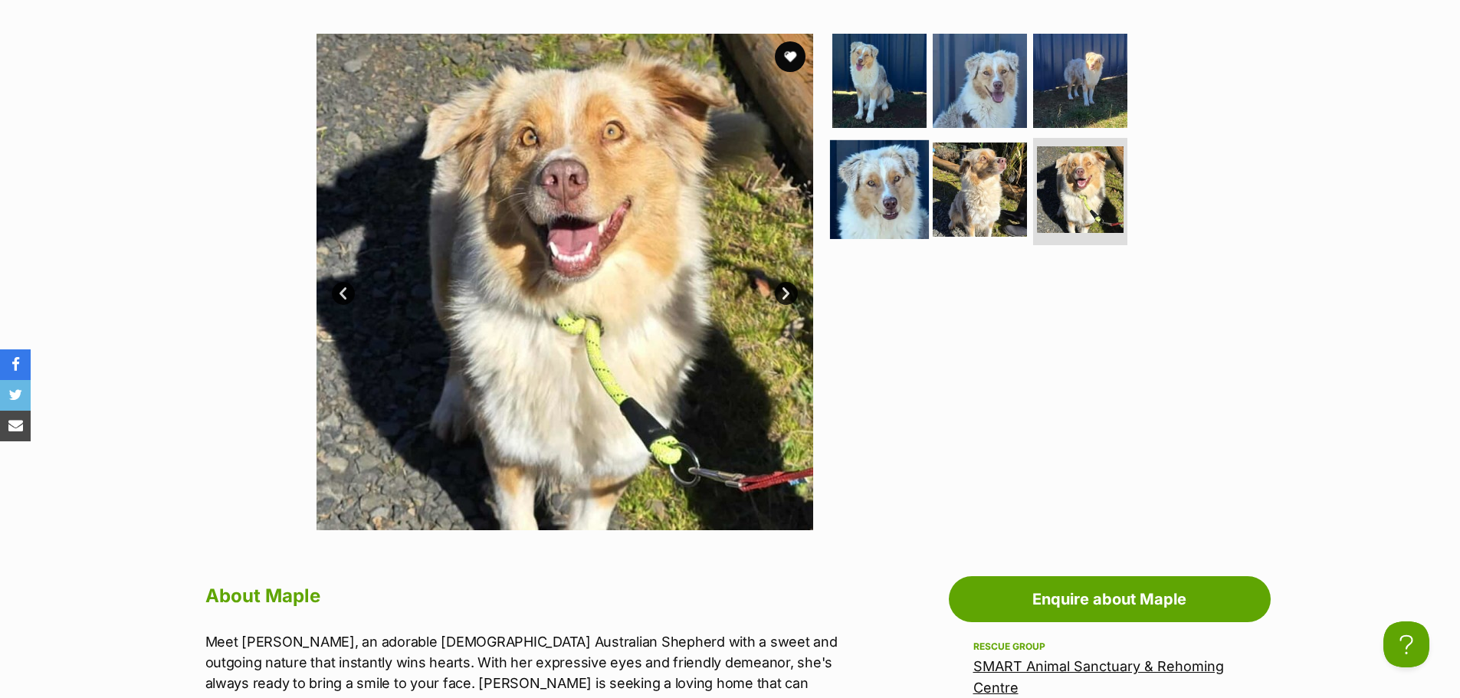
scroll to position [0, 0]
click at [898, 84] on img at bounding box center [879, 80] width 99 height 99
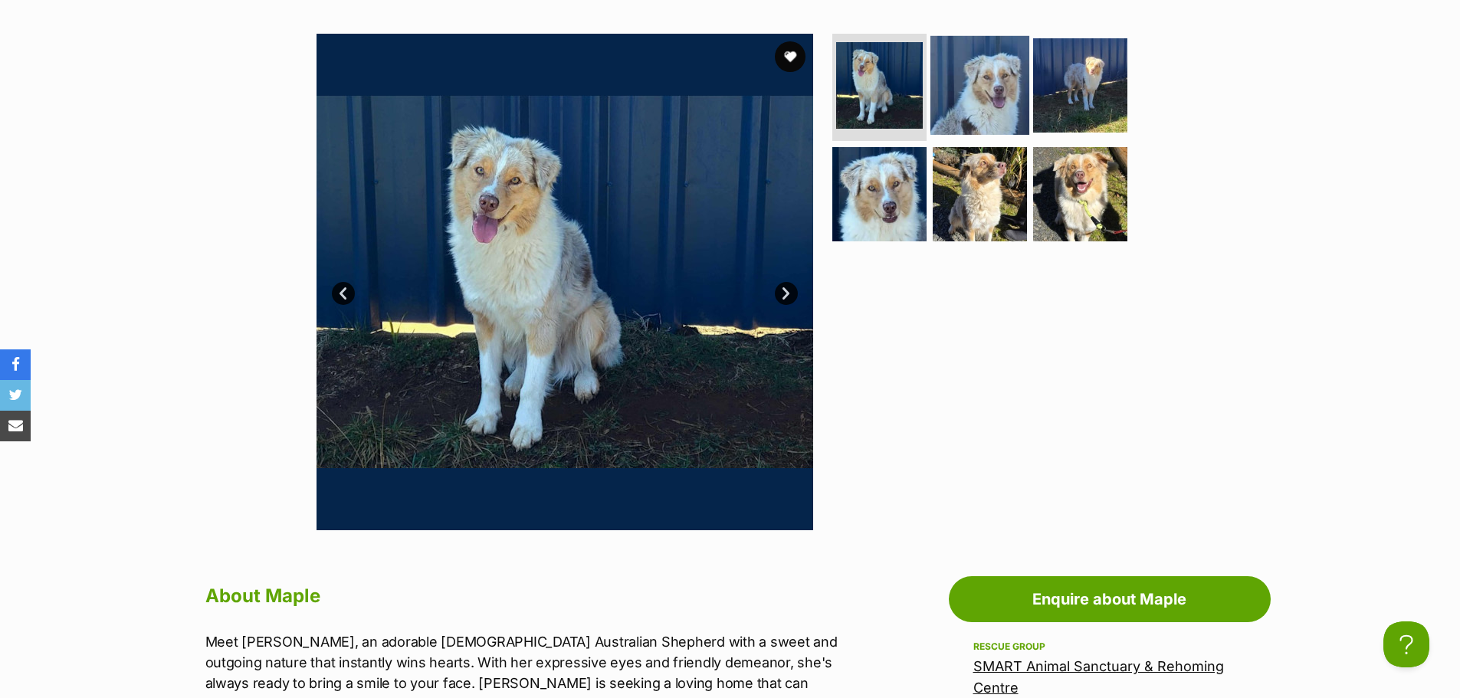
click at [1018, 65] on img at bounding box center [979, 85] width 99 height 99
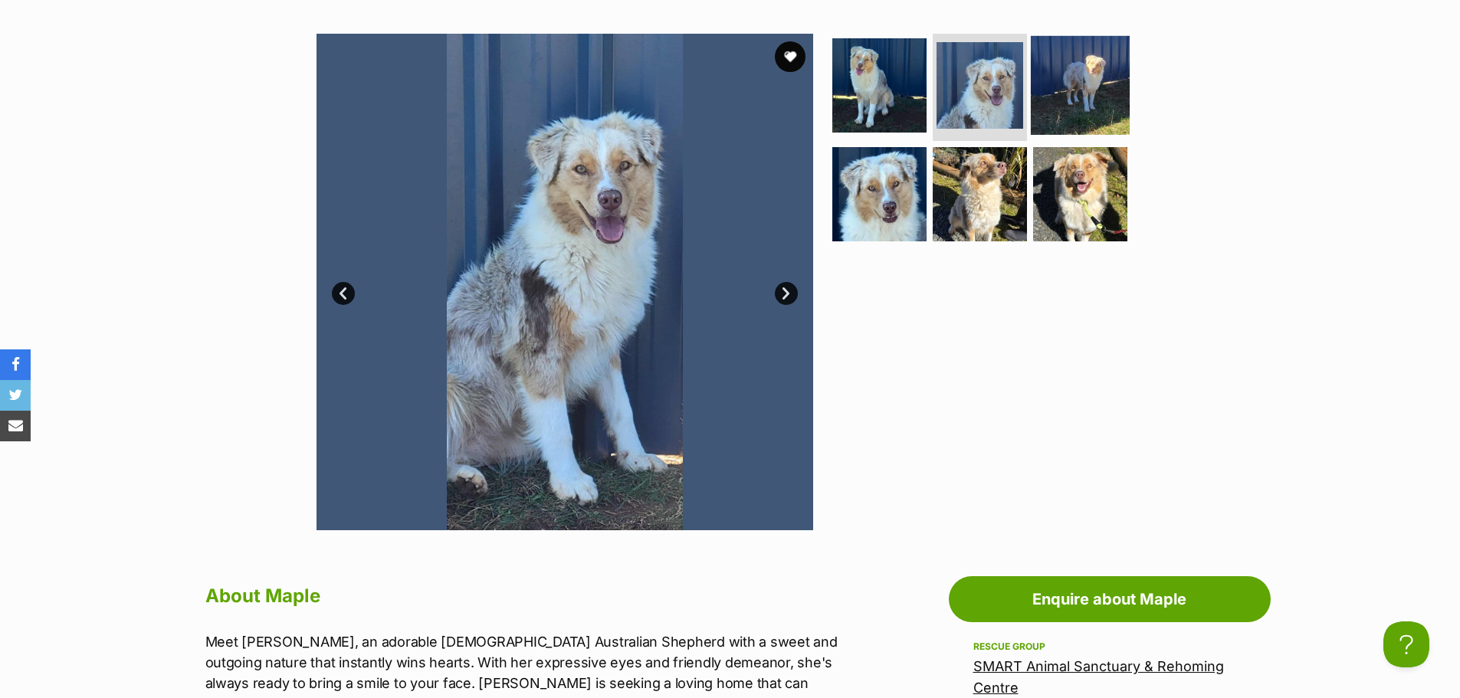
click at [1060, 77] on img at bounding box center [1080, 85] width 99 height 99
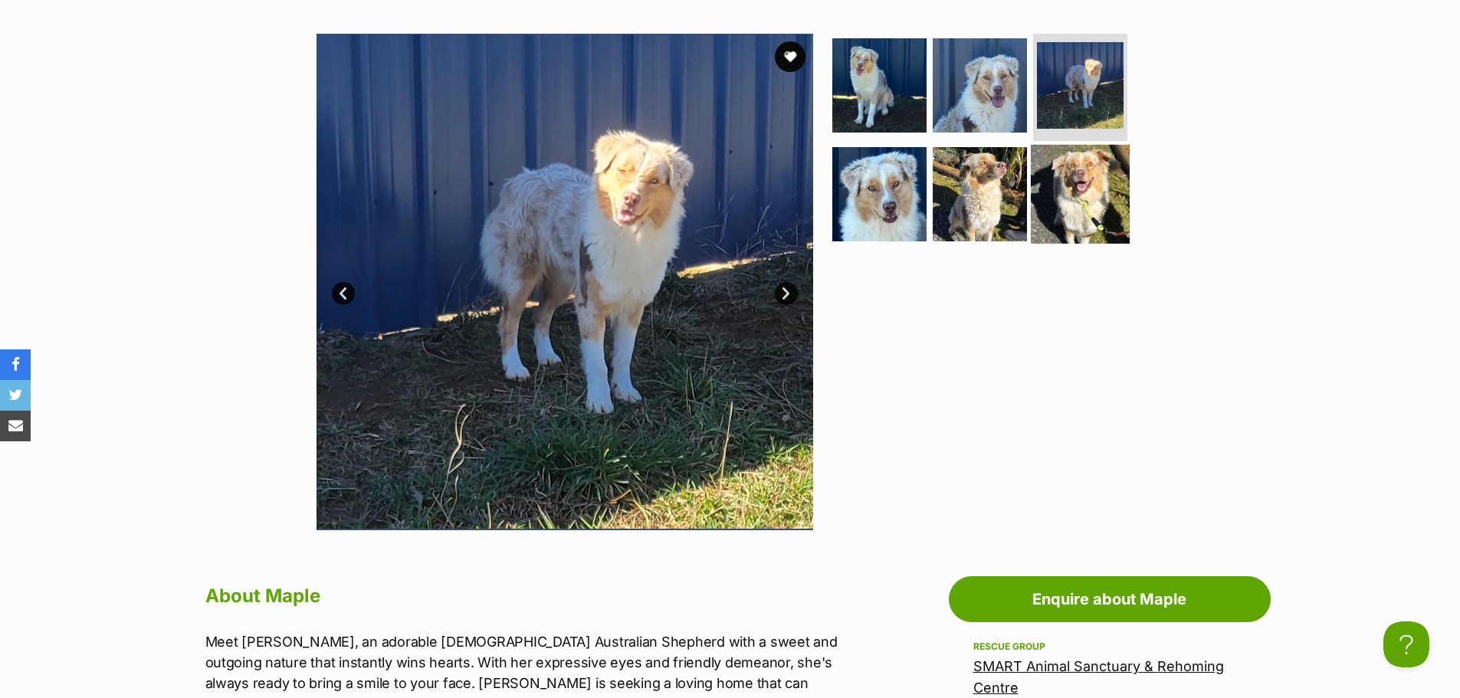
click at [1061, 179] on img at bounding box center [1080, 194] width 99 height 99
